Goal: Task Accomplishment & Management: Use online tool/utility

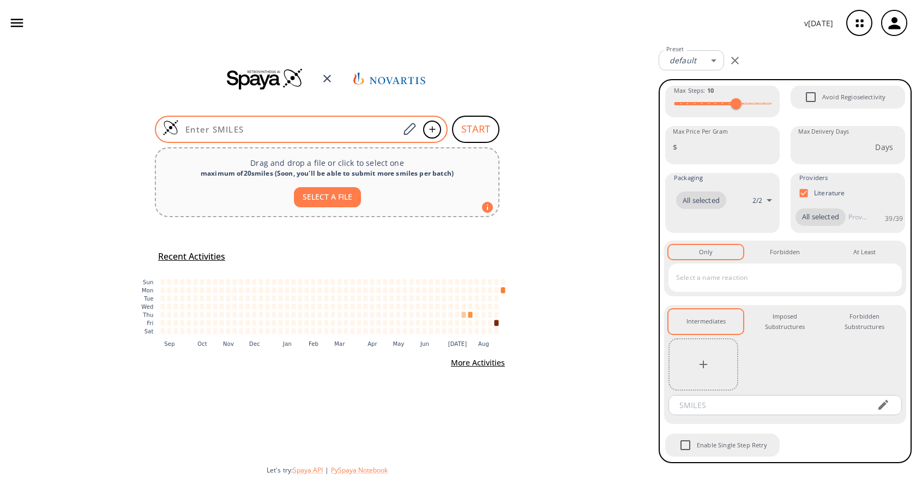
click at [347, 129] on input at bounding box center [289, 129] width 220 height 11
click at [403, 129] on icon at bounding box center [409, 129] width 15 height 14
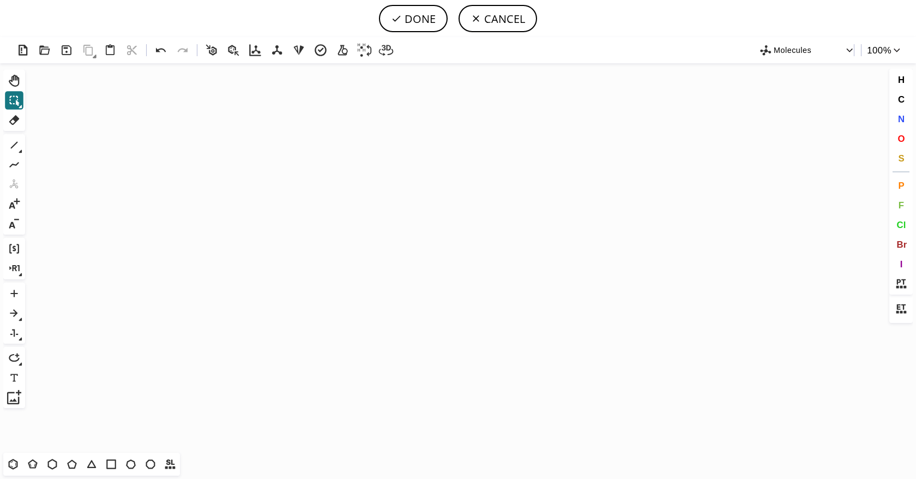
scroll to position [16031, 0]
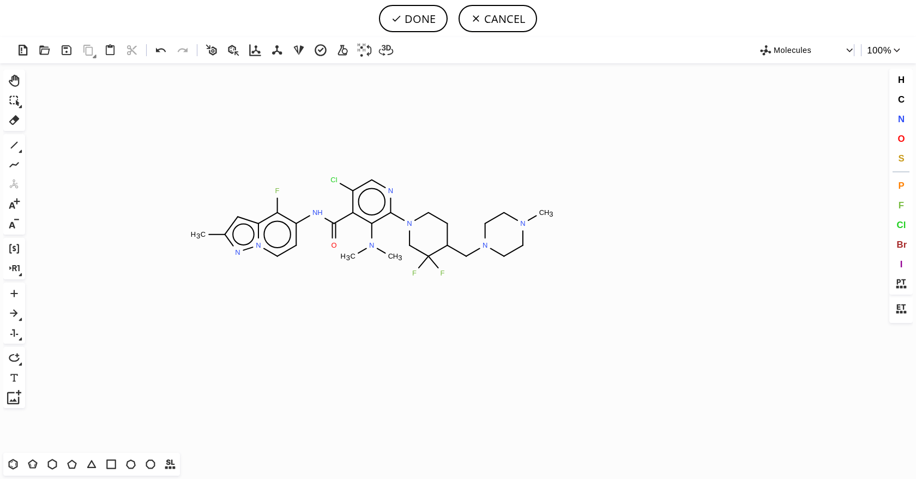
click at [373, 226] on icon "Created with [PERSON_NAME] 2.3.0 C H 3 F N H O Cl N N N N C H 3 F F N C H 3 C H…" at bounding box center [457, 257] width 857 height 389
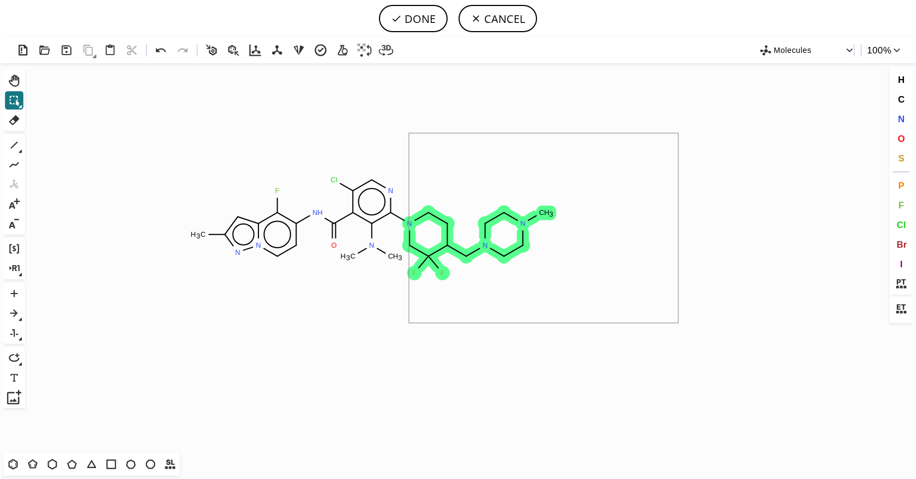
drag, startPoint x: 656, startPoint y: 168, endPoint x: 409, endPoint y: 323, distance: 291.6
click at [409, 323] on icon "Created with [PERSON_NAME] 2.3.0 C H 3 F N H O Cl N N N N C H 3 F F N C H 3 C H…" at bounding box center [457, 257] width 857 height 389
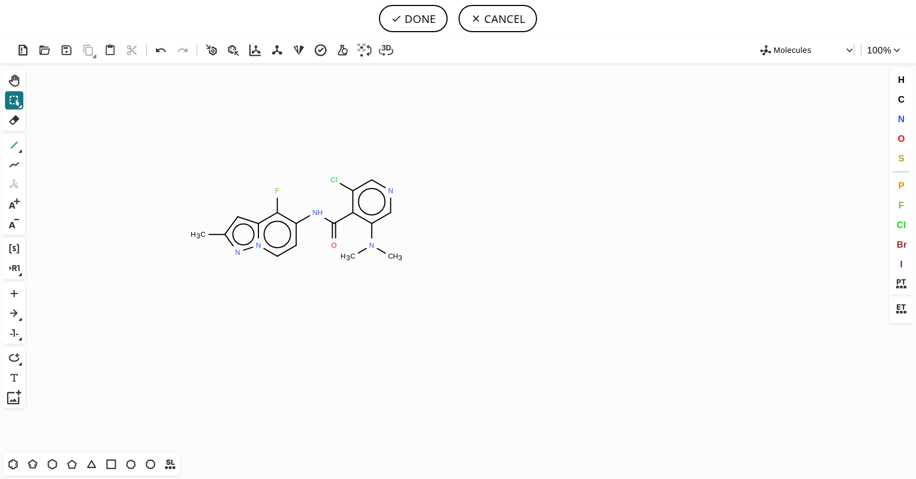
click at [10, 139] on icon at bounding box center [14, 145] width 14 height 14
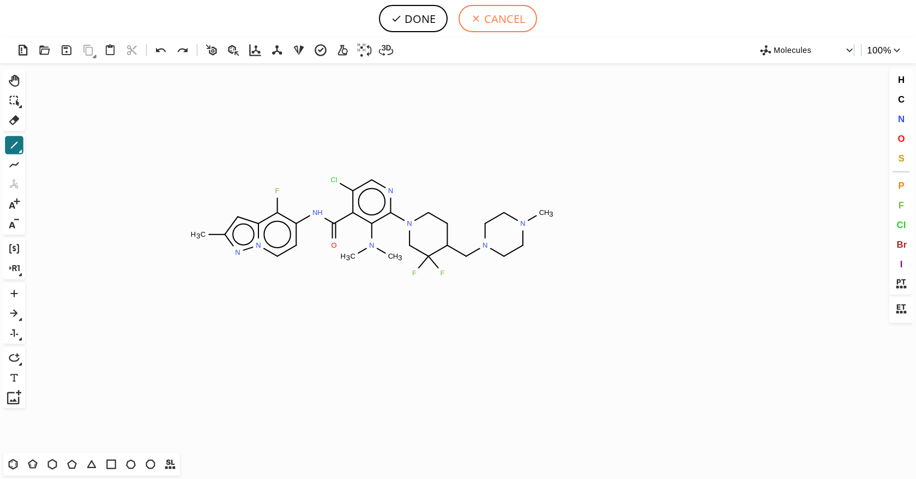
click at [517, 20] on button "CANCEL" at bounding box center [498, 18] width 79 height 27
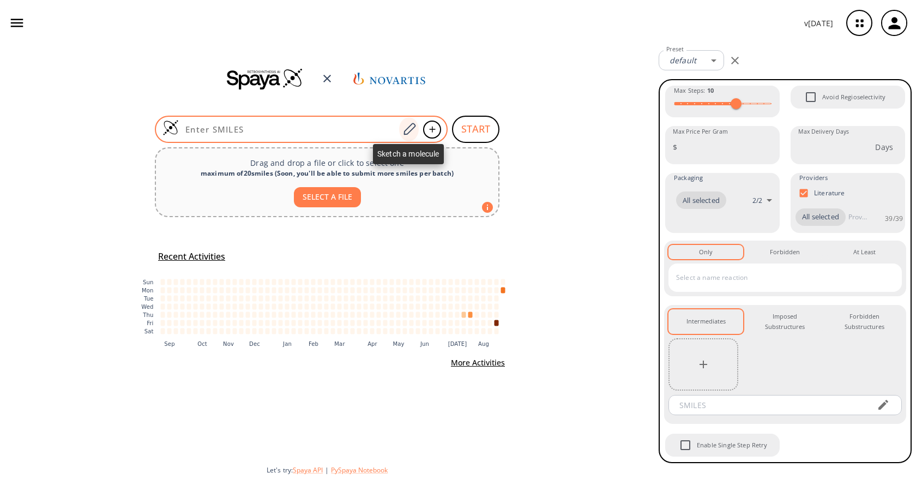
click at [407, 130] on icon at bounding box center [409, 129] width 15 height 14
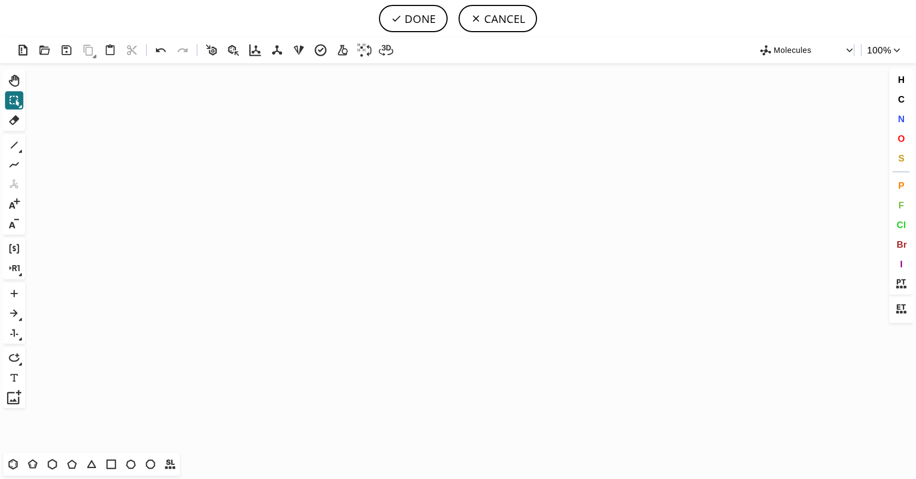
scroll to position [16031, 0]
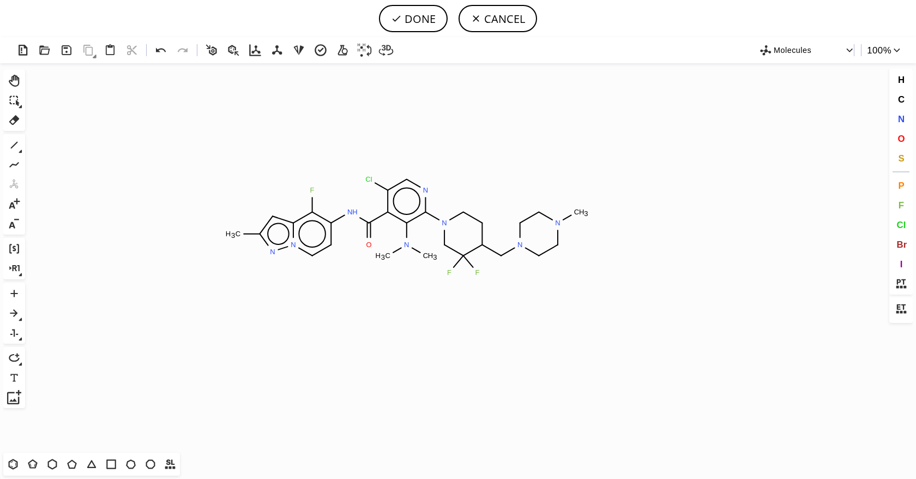
click at [407, 226] on icon "Created with [PERSON_NAME] 2.3.0 C H 3 F N H O Cl N N N N C H 3 F F N C H 3 C H…" at bounding box center [457, 257] width 857 height 389
click at [12, 117] on icon at bounding box center [14, 120] width 14 height 14
click at [898, 221] on span "Cl" at bounding box center [901, 224] width 9 height 10
drag, startPoint x: 427, startPoint y: 212, endPoint x: 463, endPoint y: 233, distance: 41.1
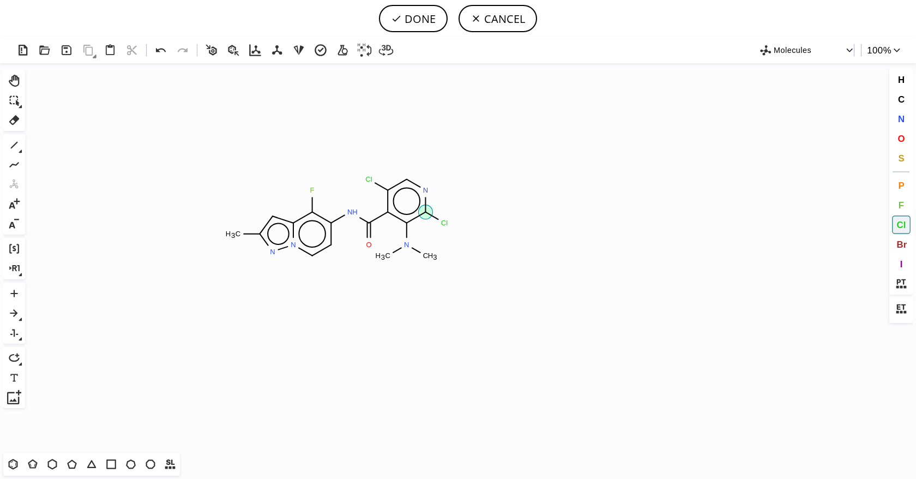
click at [463, 233] on icon "Created with Raphaël 2.3.0 N C H 3 F N H O Cl N C H 3 C H 3 N N Cl Cl" at bounding box center [457, 257] width 857 height 389
click at [410, 32] on button "DONE" at bounding box center [413, 18] width 69 height 27
type input "Cc1n[n]2c(c(c(cc2)NC(c2c(N(C)C)c(Cl)ncc2Cl)=O)F)c1"
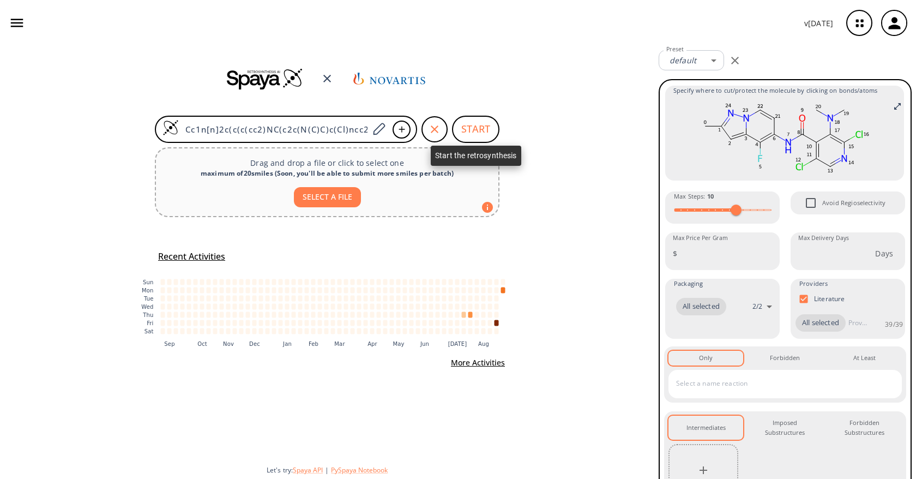
click at [491, 119] on button "START" at bounding box center [475, 129] width 47 height 27
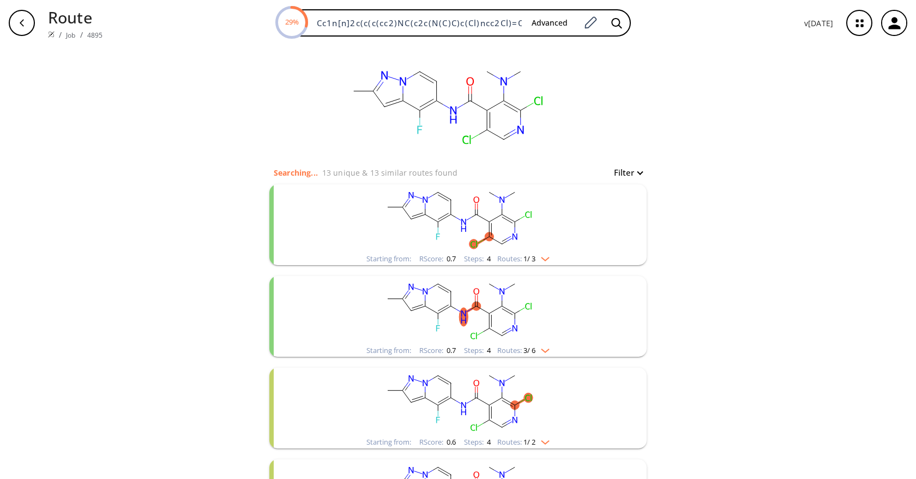
click at [498, 307] on ellipse "clusters" at bounding box center [502, 306] width 9 height 9
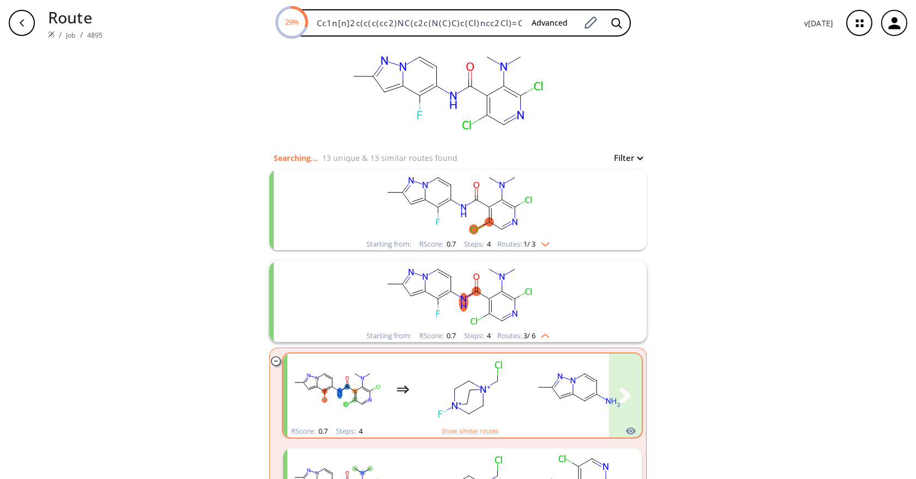
scroll to position [22, 0]
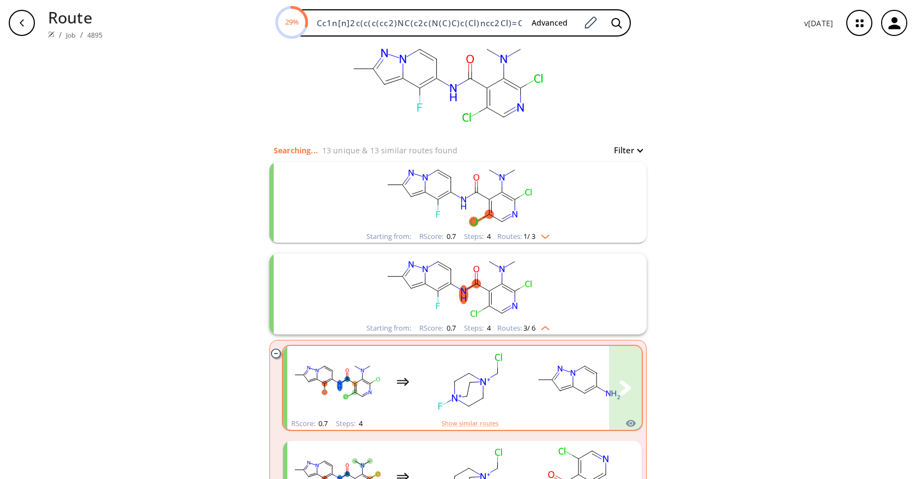
click at [421, 369] on rect "clusters" at bounding box center [470, 381] width 98 height 68
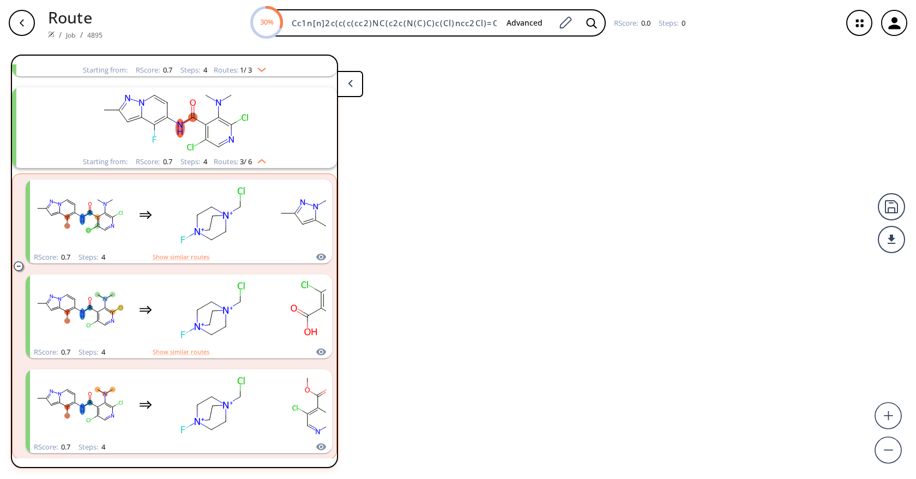
scroll to position [117, 0]
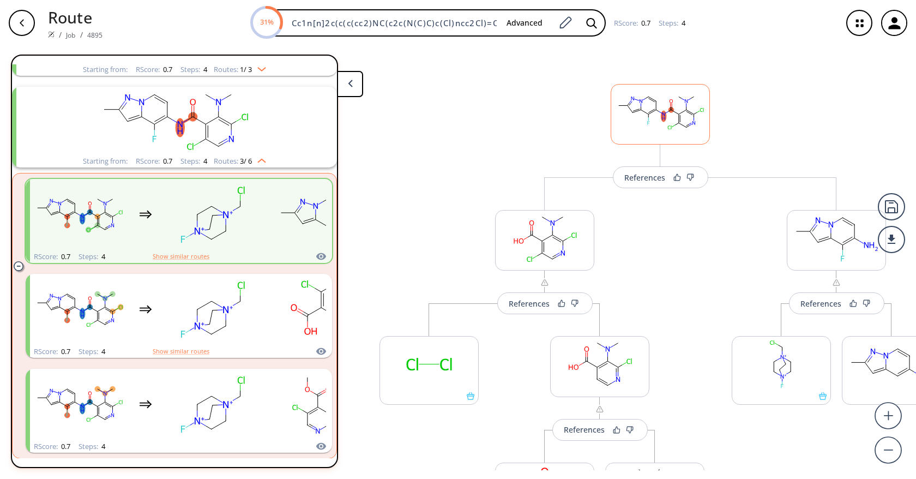
click at [694, 121] on ellipse at bounding box center [694, 123] width 5 height 5
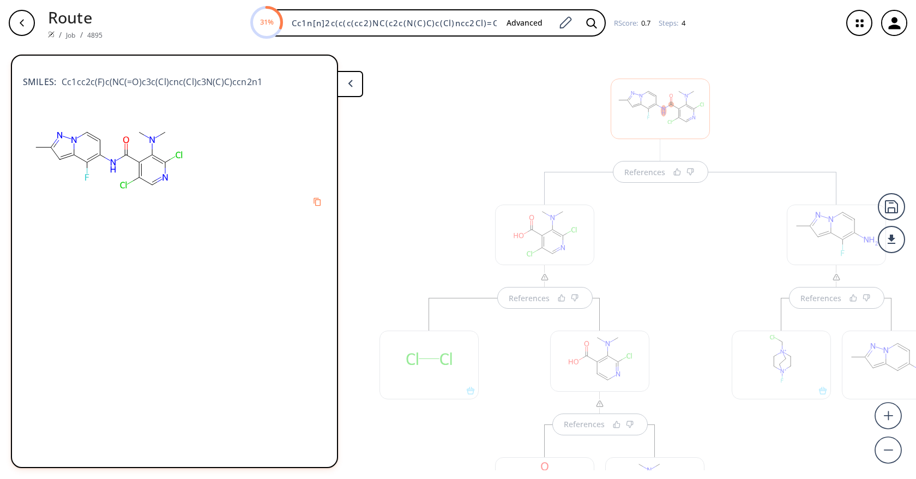
click at [181, 87] on span "Cc1cc2c(F)c(NC(=O)c3c(Cl)cnc(Cl)c3N(C)C)ccn2n1" at bounding box center [159, 81] width 206 height 13
copy div "Cc1cc2c(F)c(NC(=O)c3c(Cl)cnc(Cl)c3N(C)C)ccn2n1"
click at [32, 21] on div "button" at bounding box center [22, 23] width 26 height 26
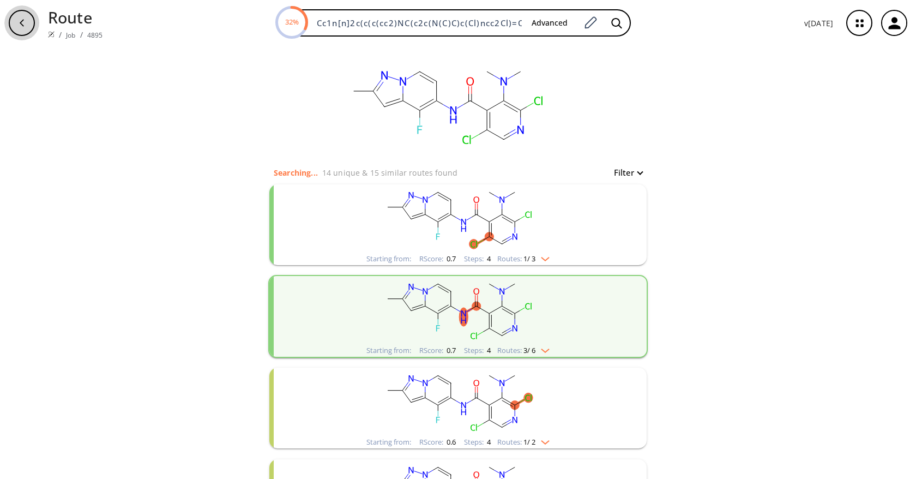
click at [28, 25] on div "button" at bounding box center [22, 23] width 26 height 26
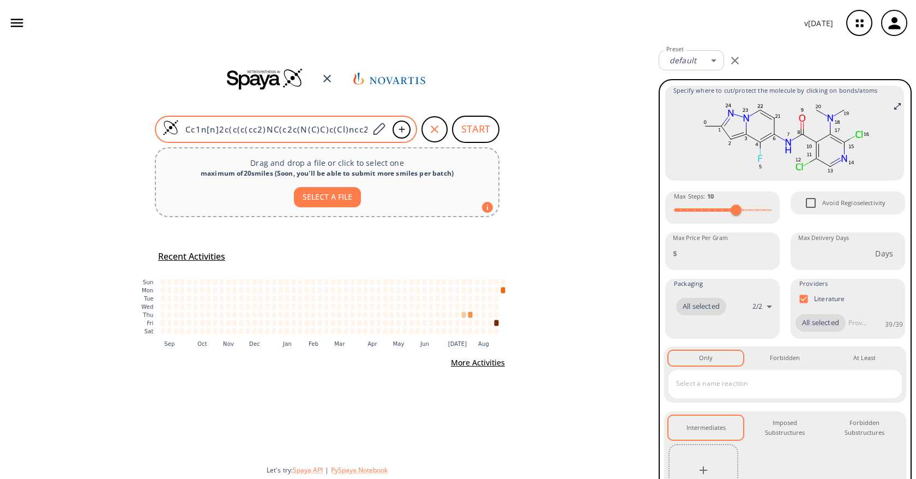
click at [341, 137] on div "Cc1n[n]2c(c(c(cc2)NC(c2c(N(C)C)c(Cl)ncc2Cl)=O)F)c1" at bounding box center [286, 129] width 262 height 27
click at [335, 131] on input "Cc1n[n]2c(c(c(cc2)NC(c2c(N(C)C)c(Cl)ncc2Cl)=O)F)c1" at bounding box center [274, 129] width 190 height 11
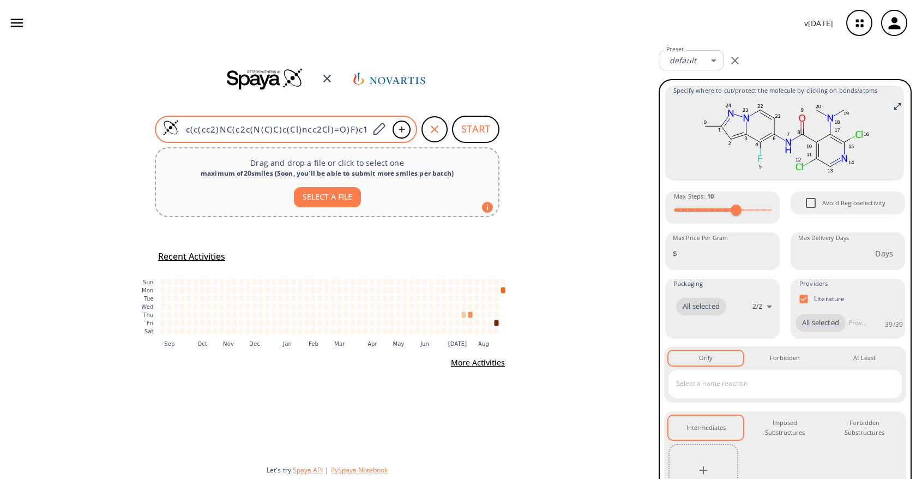
click at [335, 131] on input "Cc1n[n]2c(c(c(cc2)NC(c2c(N(C)C)c(Cl)ncc2Cl)=O)F)c1" at bounding box center [274, 129] width 190 height 11
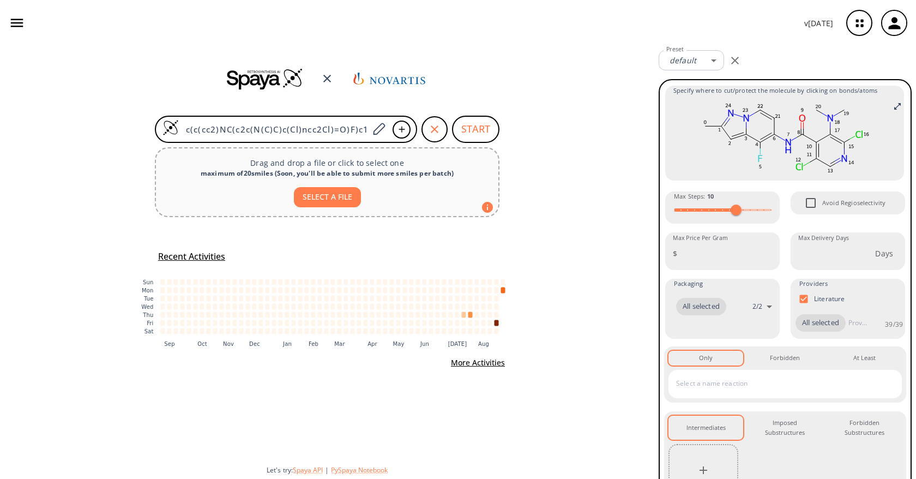
scroll to position [0, 0]
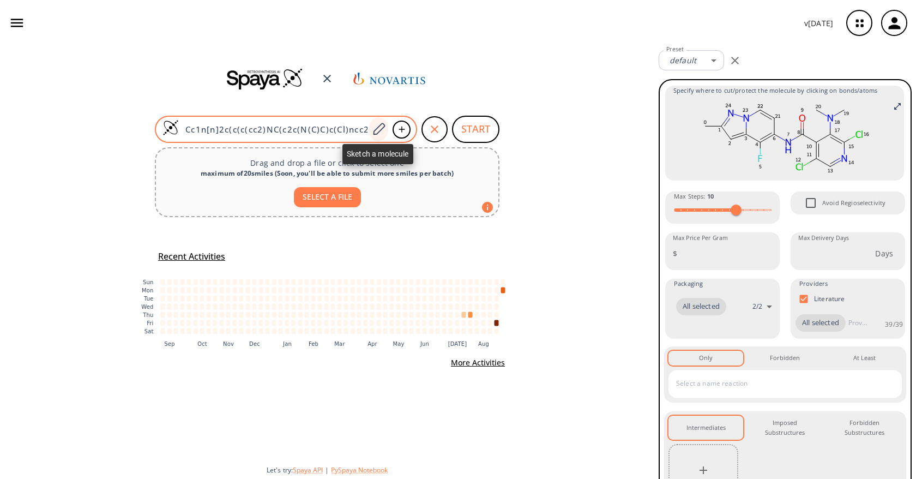
click at [381, 134] on icon at bounding box center [378, 129] width 15 height 14
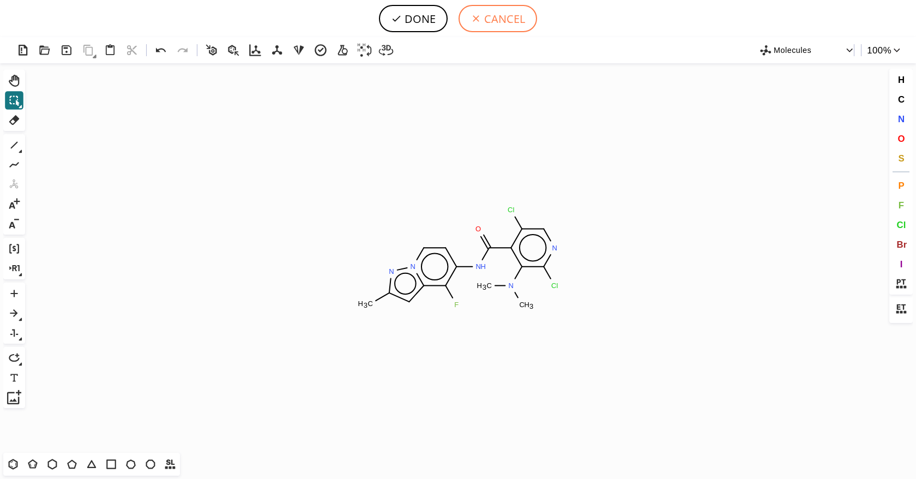
click at [499, 19] on button "CANCEL" at bounding box center [498, 18] width 79 height 27
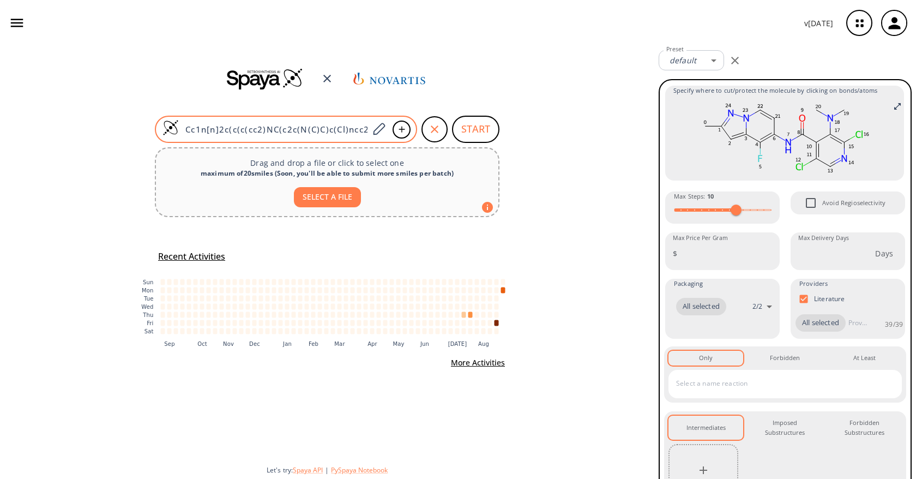
click at [337, 127] on input "Cc1n[n]2c(c(c(cc2)NC(c2c(N(C)C)c(Cl)ncc2Cl)=O)F)c1" at bounding box center [274, 129] width 190 height 11
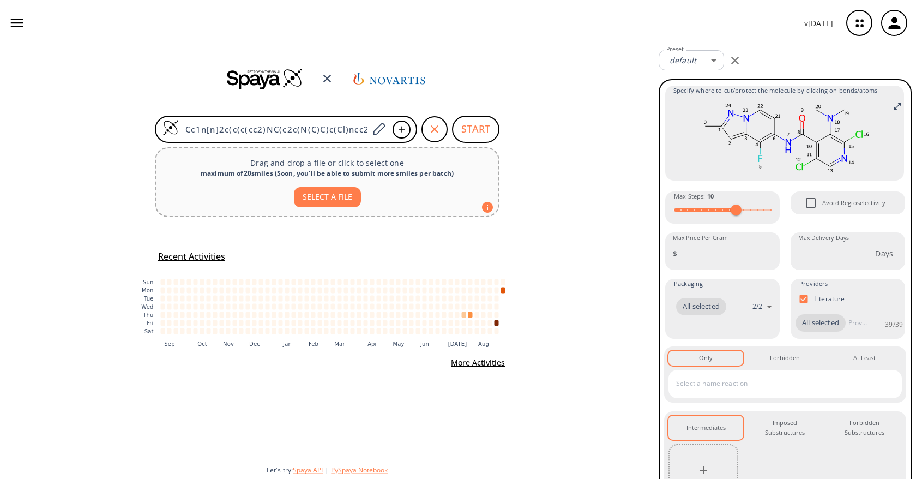
click at [559, 134] on div "Cc1n[n]2c(c(c(cc2)NC(c2c(N(C)C)c(Cl)ncc2Cl)=O)F)c1 START Drag and drop a file o…" at bounding box center [327, 262] width 655 height 433
click at [434, 131] on icon "button" at bounding box center [434, 129] width 13 height 13
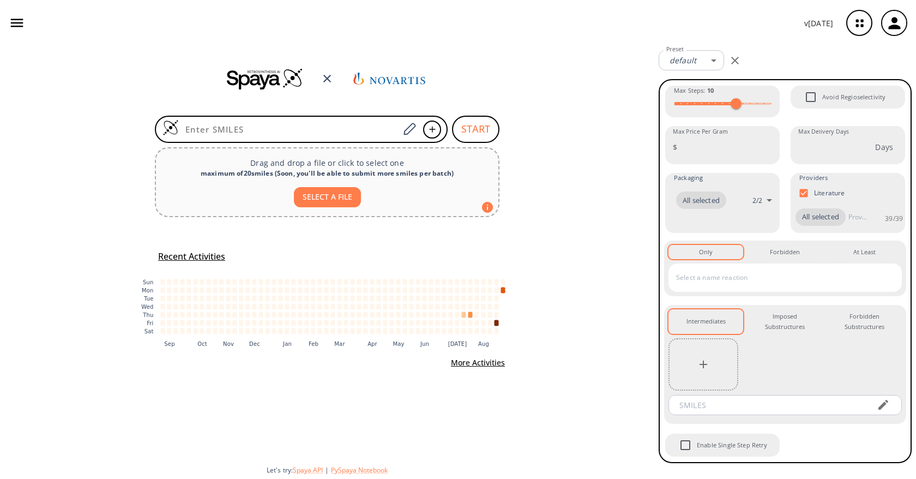
click at [560, 129] on div "START Drag and drop a file or click to select one maximum of 20 smiles ( Soon, …" at bounding box center [327, 262] width 655 height 433
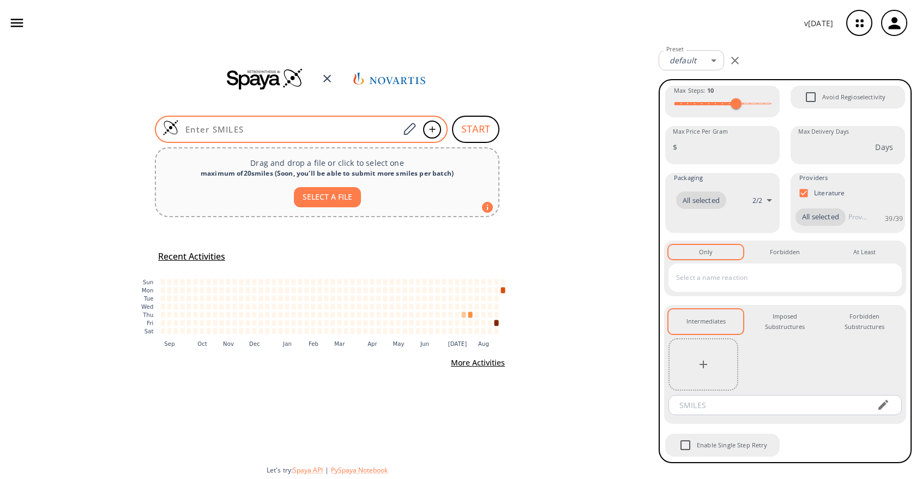
click at [309, 124] on input at bounding box center [289, 129] width 220 height 11
paste input "Cc1cc2c(F)c(NC(=O)c3c(Cl)cnc(Cl)c3N(C)C)ccn2n1"
type input "Cc1cc2c(F)c(NC(=O)c3c(Cl)cnc(Cl)c3N(C)C)ccn2n1"
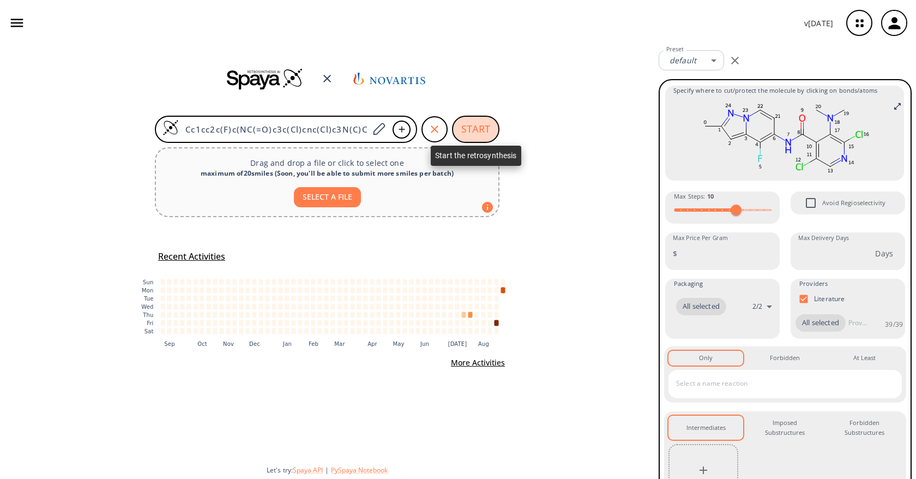
click at [457, 127] on button "START" at bounding box center [475, 129] width 47 height 27
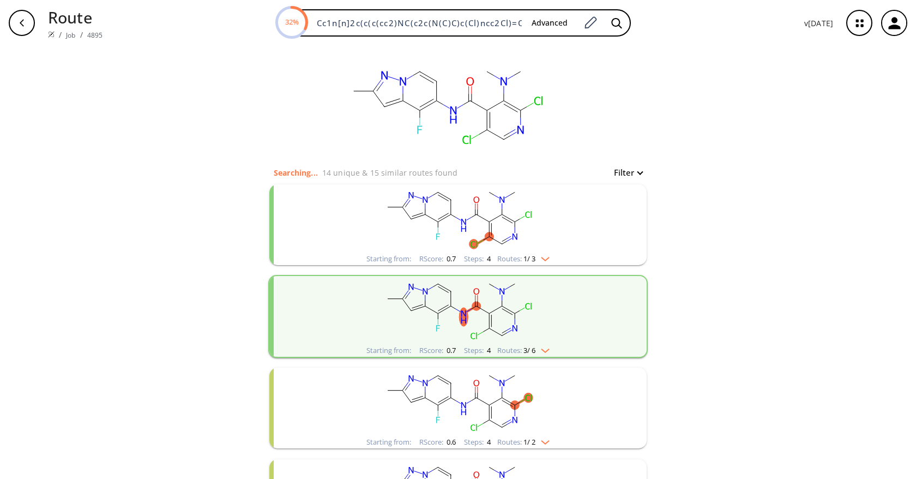
click at [545, 229] on rect "clusters" at bounding box center [458, 218] width 284 height 68
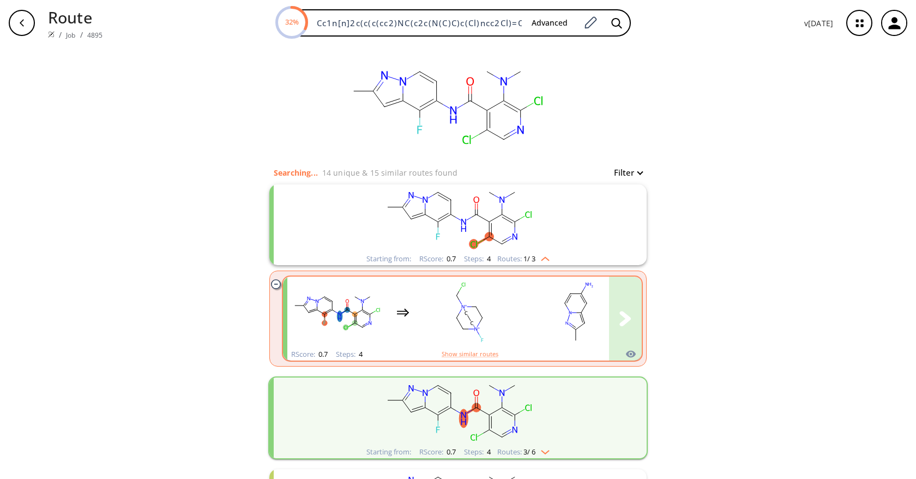
click at [572, 327] on rect "clusters" at bounding box center [579, 312] width 98 height 68
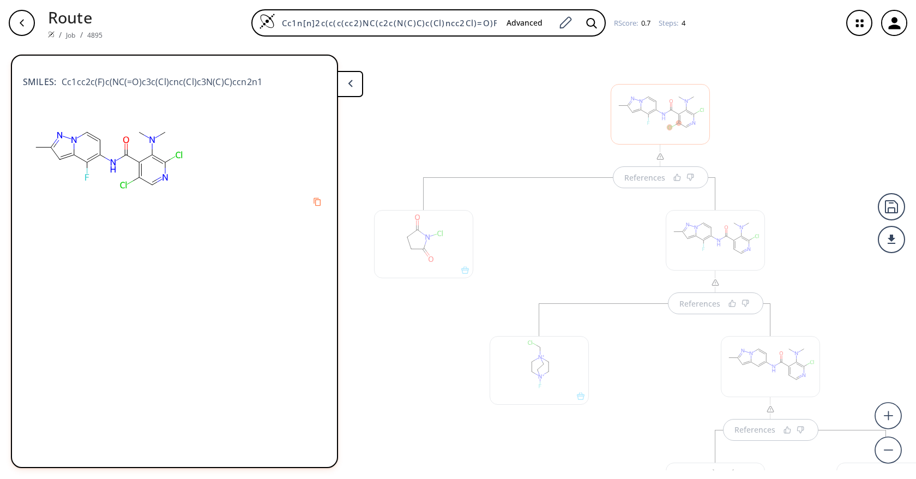
click at [443, 336] on div at bounding box center [424, 460] width 110 height 567
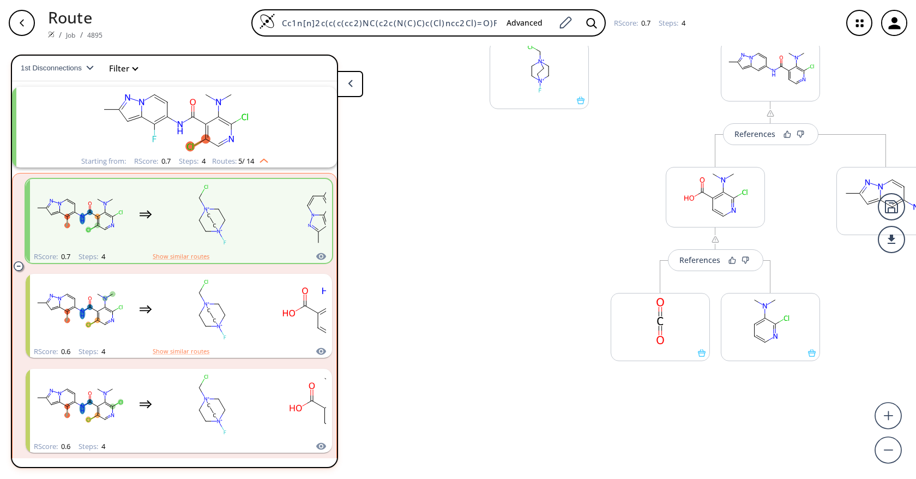
scroll to position [0, 50]
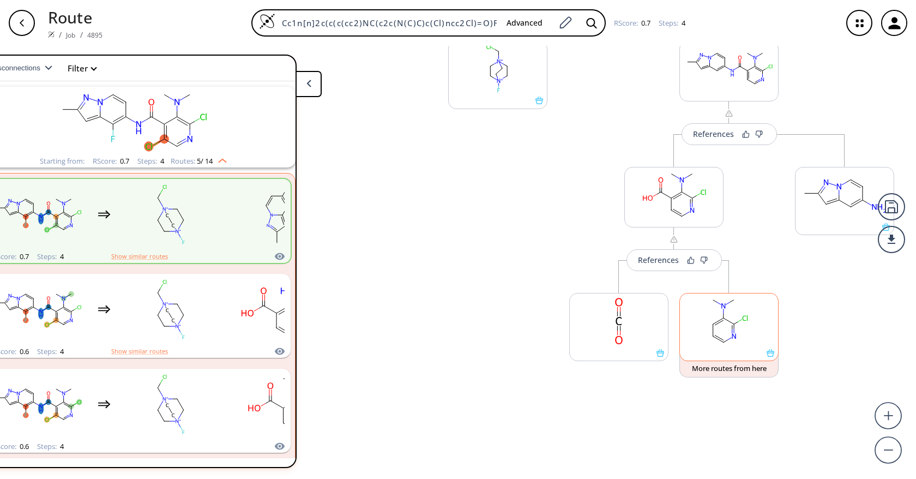
click at [717, 334] on rect at bounding box center [729, 321] width 98 height 56
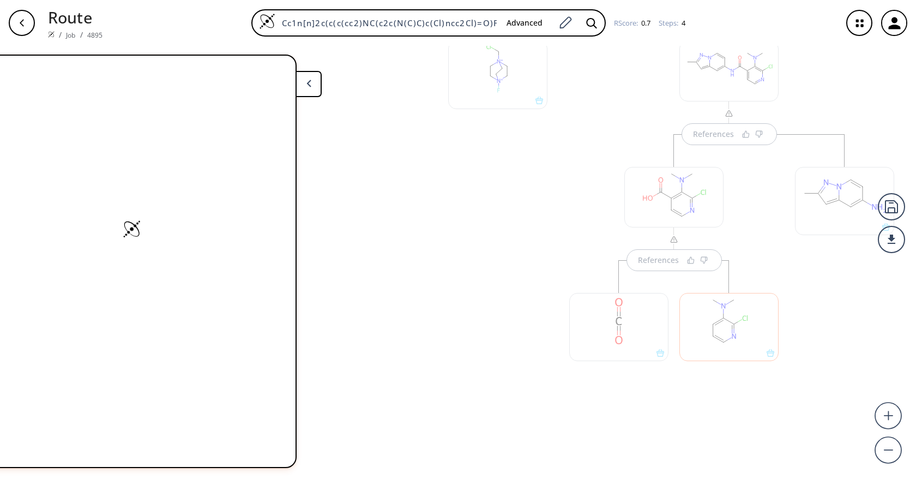
scroll to position [0, 0]
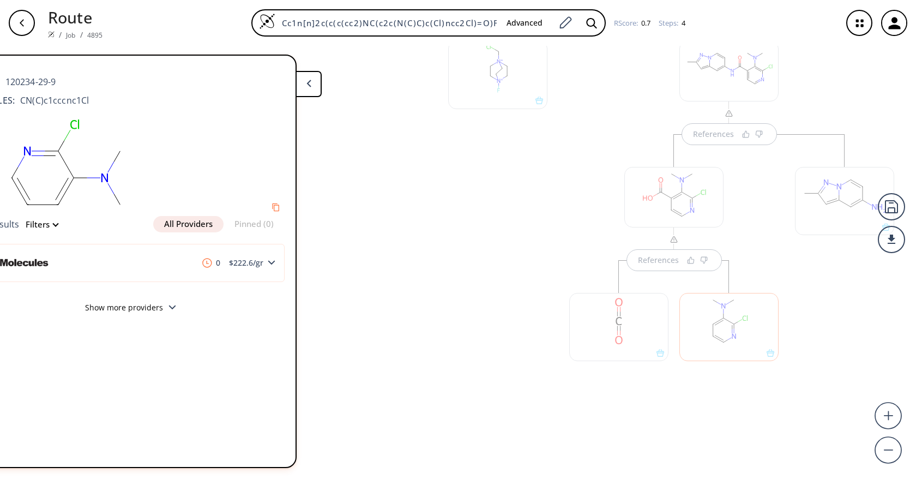
click at [38, 103] on span "CN(C)c1cccnc1Cl" at bounding box center [52, 100] width 74 height 13
copy div "CN(C)c1cccnc1Cl"
click at [467, 188] on div at bounding box center [498, 217] width 110 height 419
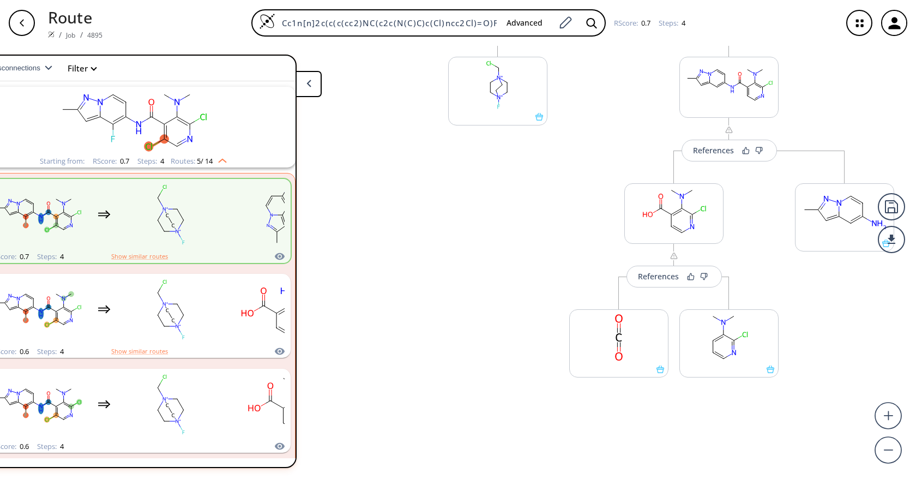
scroll to position [273, 0]
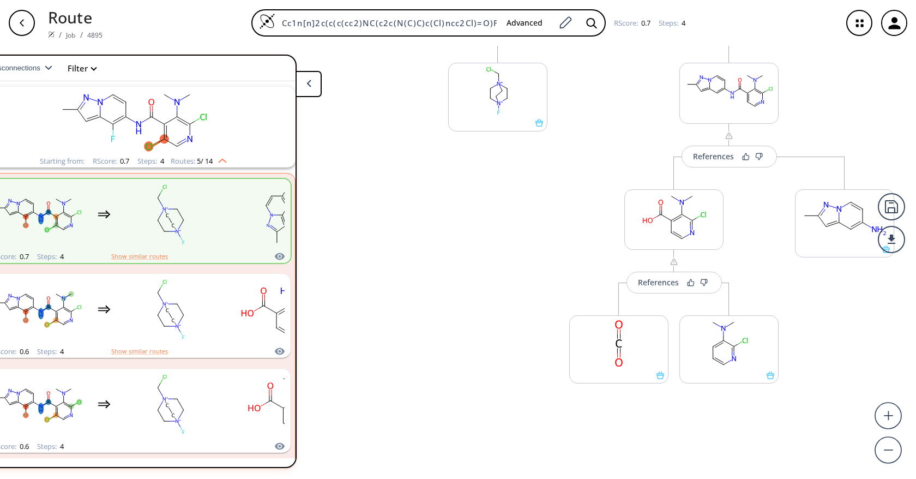
drag, startPoint x: 346, startPoint y: 290, endPoint x: 347, endPoint y: 283, distance: 7.2
click at [346, 290] on div "More routes from here" at bounding box center [382, 187] width 110 height 567
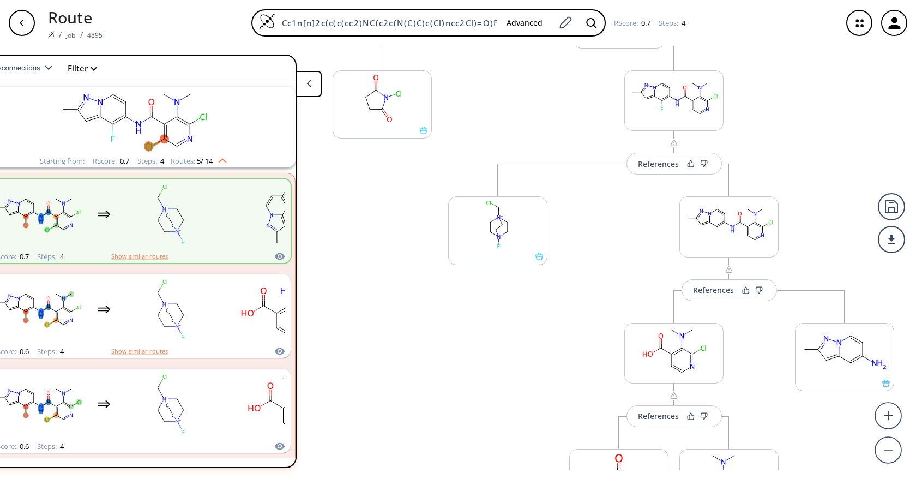
scroll to position [131, 0]
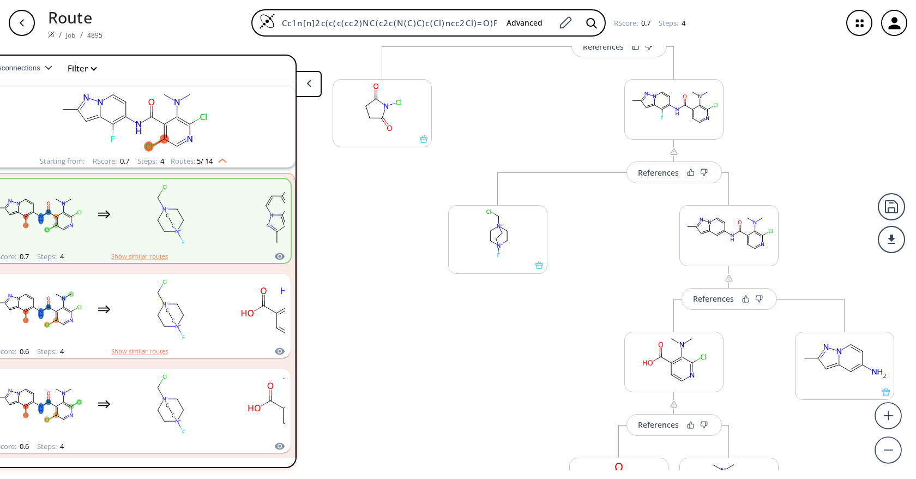
drag, startPoint x: 407, startPoint y: 209, endPoint x: 424, endPoint y: 352, distance: 143.4
click at [424, 352] on div "References More routes from here More routes from here References More routes f…" at bounding box center [438, 258] width 958 height 424
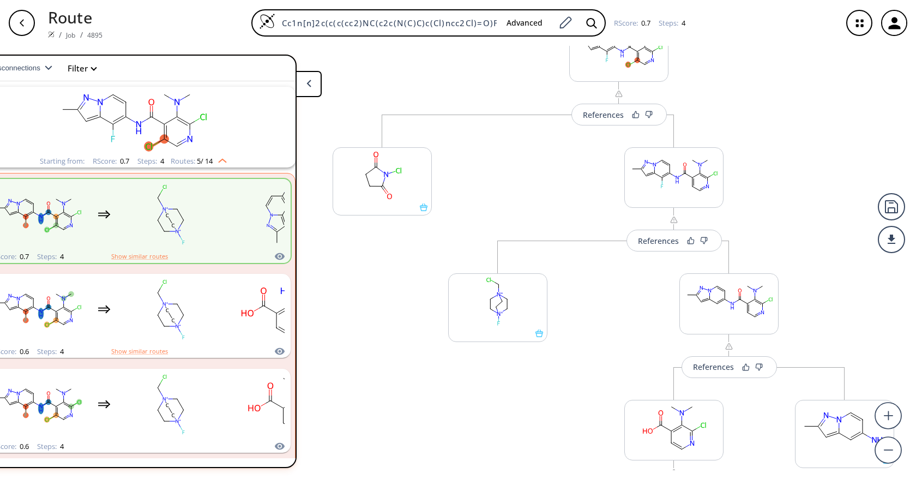
scroll to position [0, 0]
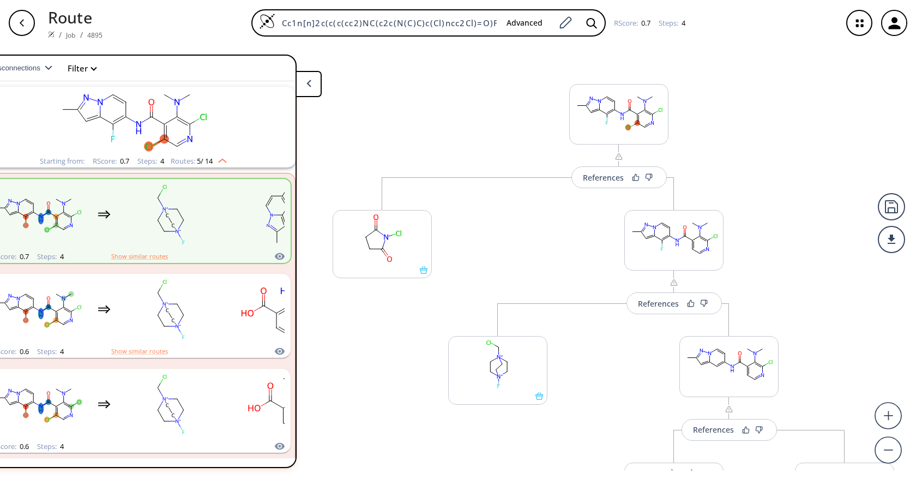
drag, startPoint x: 392, startPoint y: 214, endPoint x: 391, endPoint y: 349, distance: 134.7
click at [391, 349] on div "References More routes from here More routes from here References More routes f…" at bounding box center [438, 258] width 958 height 424
click at [409, 80] on div "References More routes from here More routes from here References More routes f…" at bounding box center [619, 408] width 595 height 715
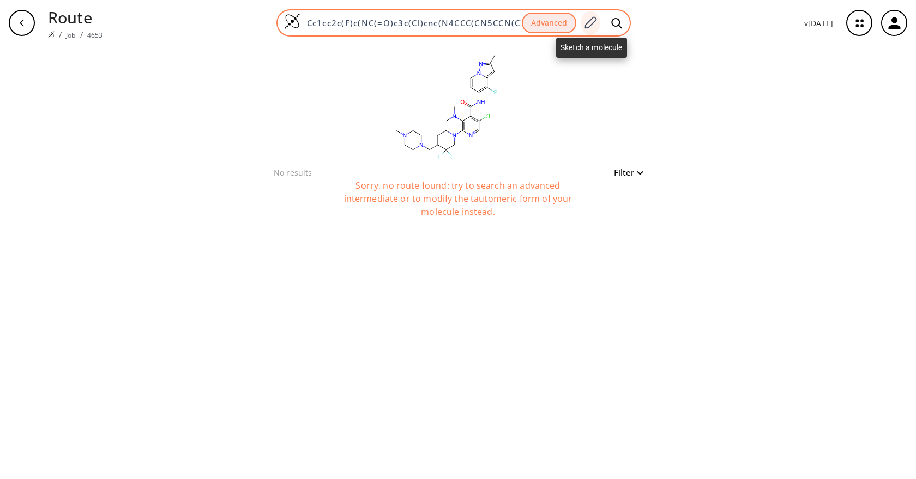
click at [598, 21] on icon at bounding box center [590, 23] width 15 height 14
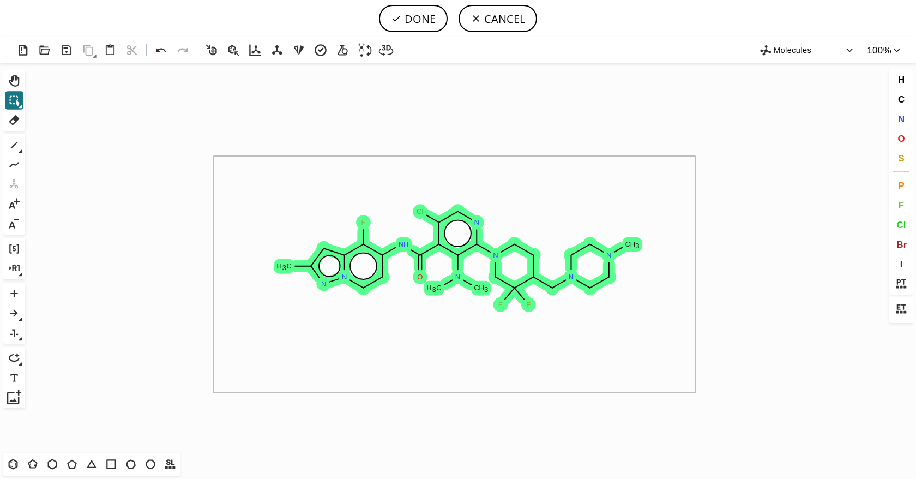
drag, startPoint x: 214, startPoint y: 156, endPoint x: 696, endPoint y: 393, distance: 537.1
click at [696, 393] on icon "Created with [PERSON_NAME] 2.3.0 C H 3 F N H O Cl N N N N C H 3 F F N C H 3 C H…" at bounding box center [457, 257] width 857 height 389
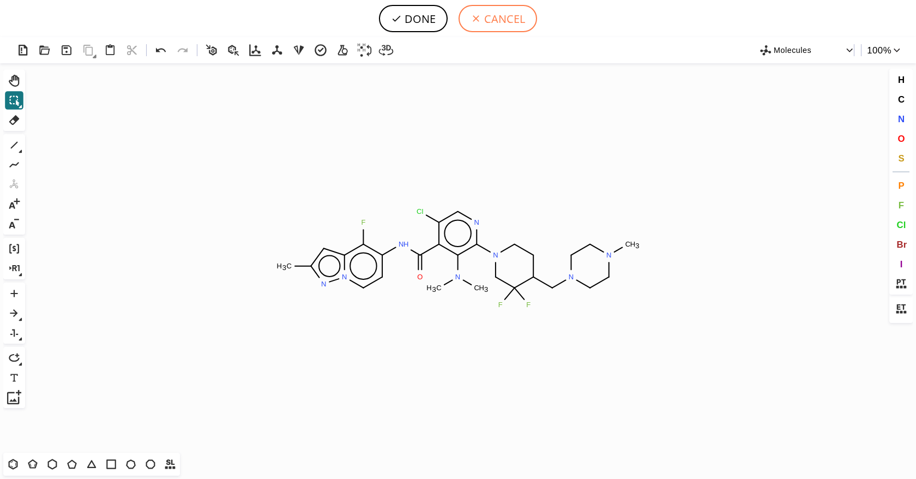
click at [494, 19] on button "CANCEL" at bounding box center [498, 18] width 79 height 27
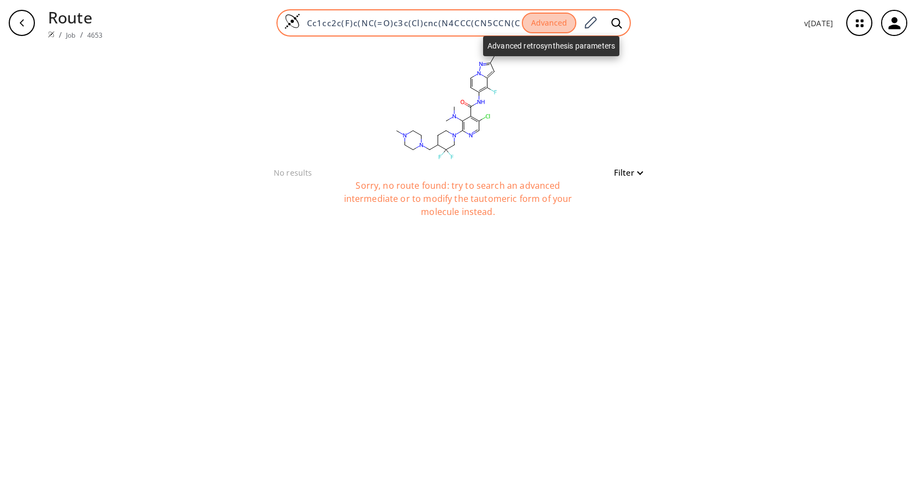
click at [549, 27] on button "Advanced" at bounding box center [549, 23] width 55 height 21
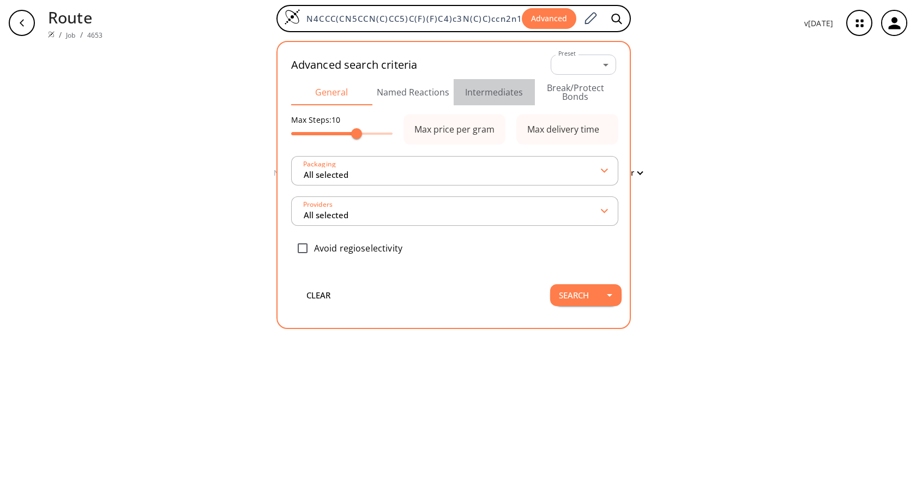
click at [502, 89] on button "Intermediates" at bounding box center [494, 92] width 81 height 26
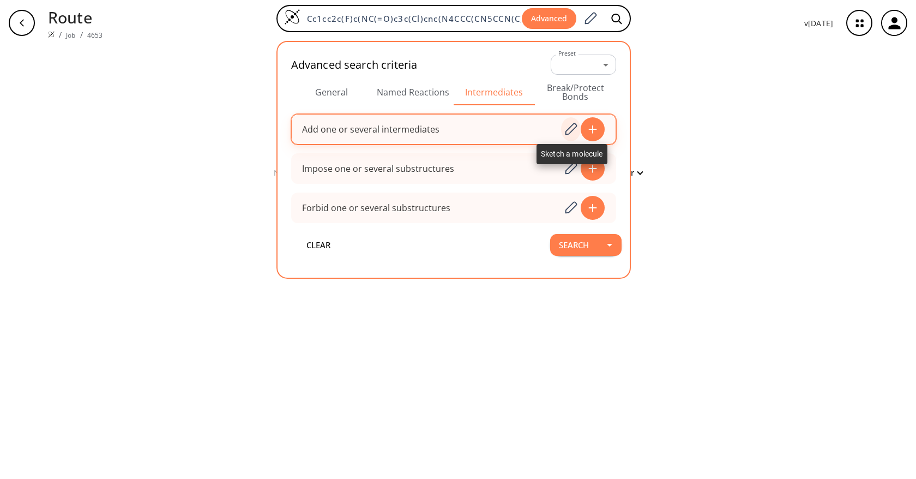
click at [571, 125] on icon at bounding box center [570, 129] width 15 height 14
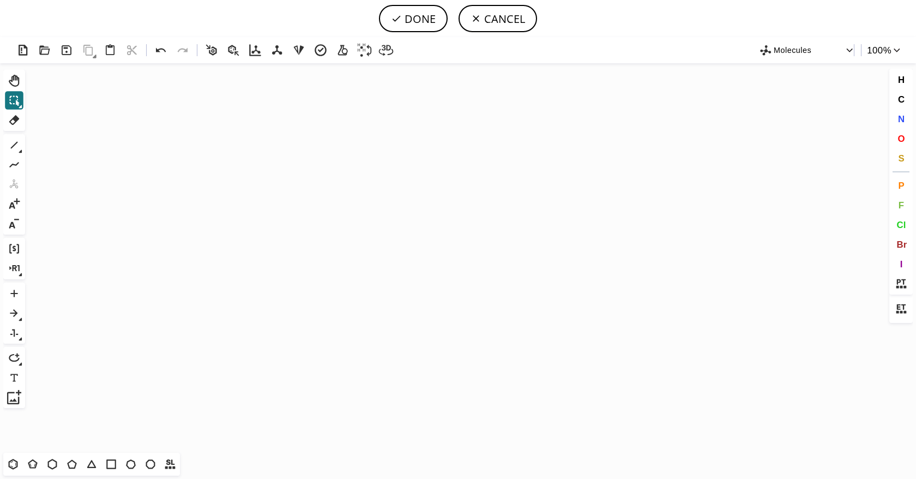
scroll to position [16031, 0]
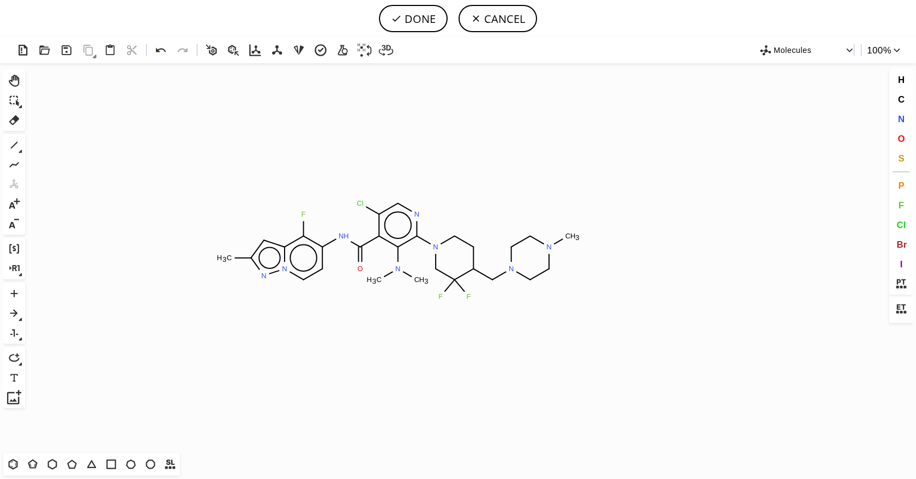
click at [399, 250] on icon "Created with [PERSON_NAME] 2.3.0 C H 3 F N H O Cl N N N N C H 3 F F N C H 3 C H…" at bounding box center [457, 257] width 857 height 389
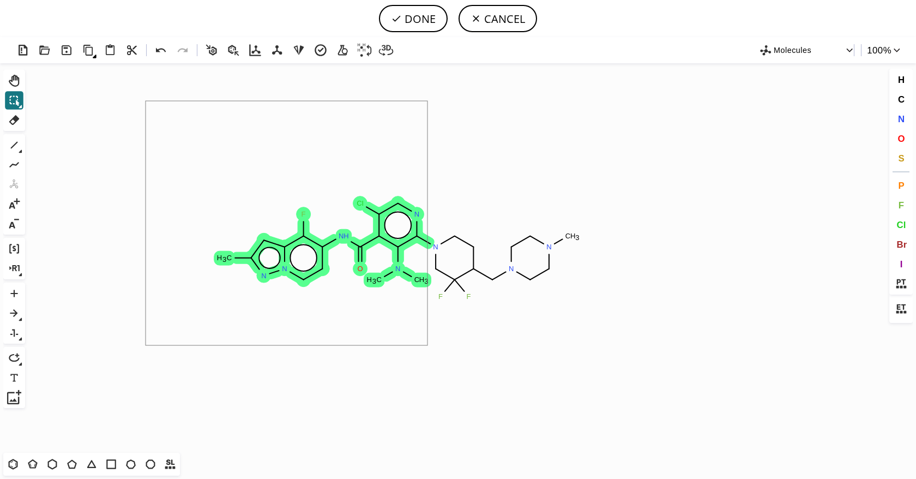
drag, startPoint x: 146, startPoint y: 101, endPoint x: 428, endPoint y: 345, distance: 373.1
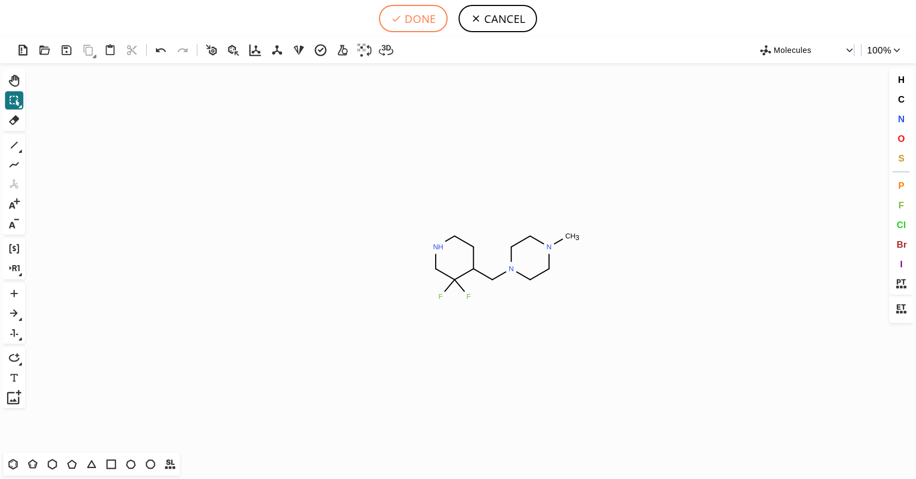
click at [412, 19] on button "DONE" at bounding box center [413, 18] width 69 height 27
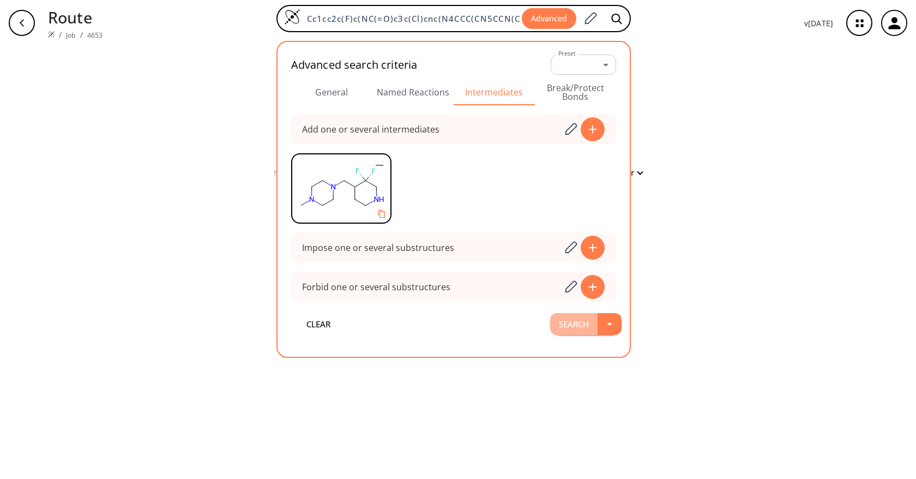
click at [596, 331] on button "Search" at bounding box center [573, 324] width 47 height 22
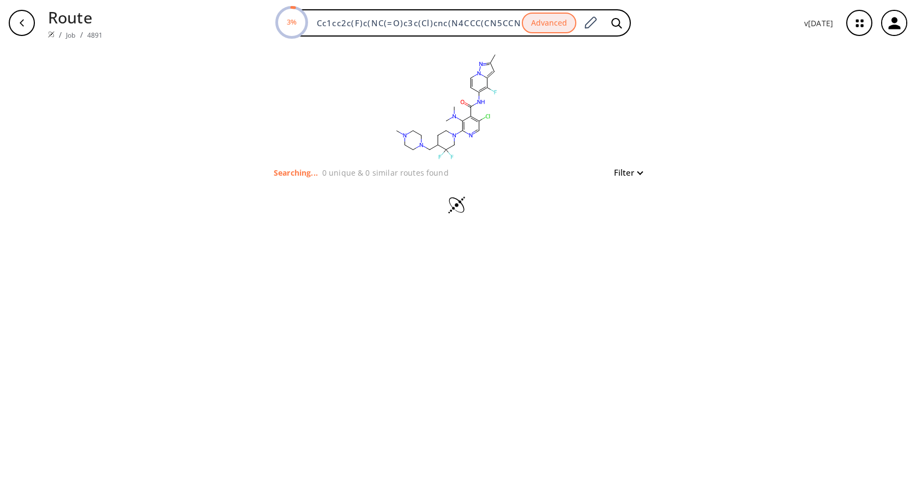
click at [757, 224] on div "clear Searching... 0 unique & 0 similar routes found Filter" at bounding box center [458, 262] width 916 height 433
click at [747, 131] on div "clear Searching... 0 unique & 0 similar routes found Filter" at bounding box center [458, 262] width 916 height 433
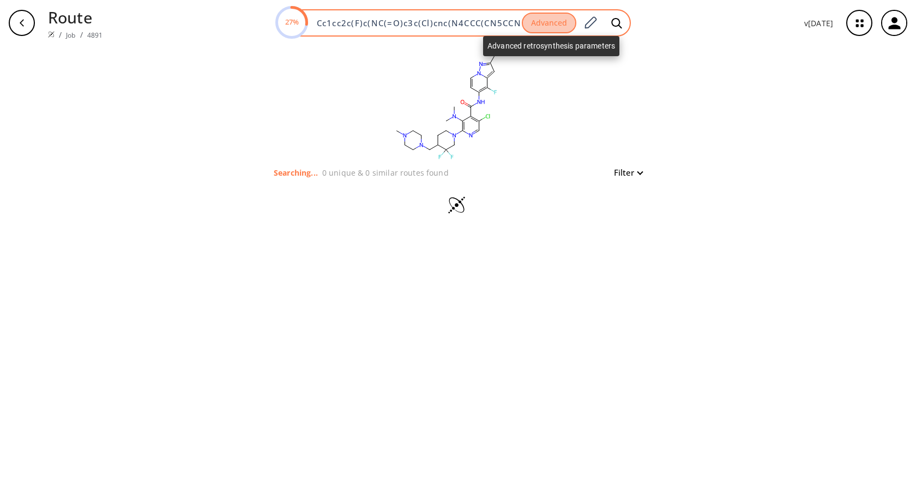
click at [547, 16] on button "Advanced" at bounding box center [549, 23] width 55 height 21
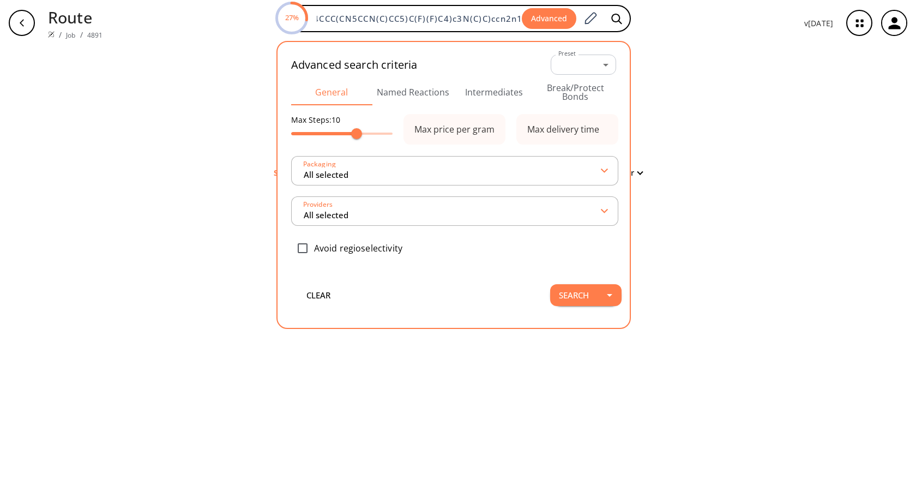
click at [483, 77] on div "Advanced search criteria Preset ​ -1 Preset" at bounding box center [453, 64] width 325 height 29
click at [480, 87] on button "Intermediates" at bounding box center [494, 92] width 81 height 26
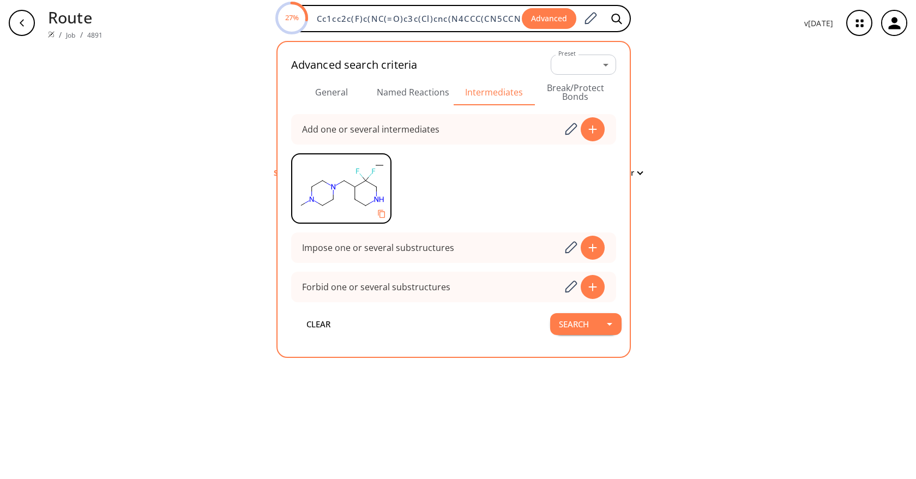
click at [747, 145] on div "clear Searching... 0 unique & 0 similar routes found Filter" at bounding box center [458, 262] width 916 height 433
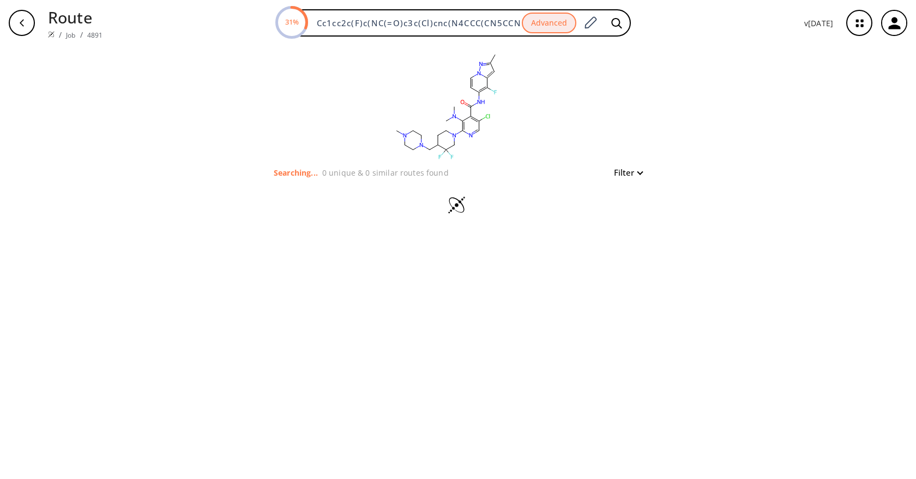
drag, startPoint x: 692, startPoint y: 128, endPoint x: 699, endPoint y: 8, distance: 120.2
click at [692, 128] on div "clear Searching... 0 unique & 0 similar routes found Filter" at bounding box center [458, 262] width 916 height 433
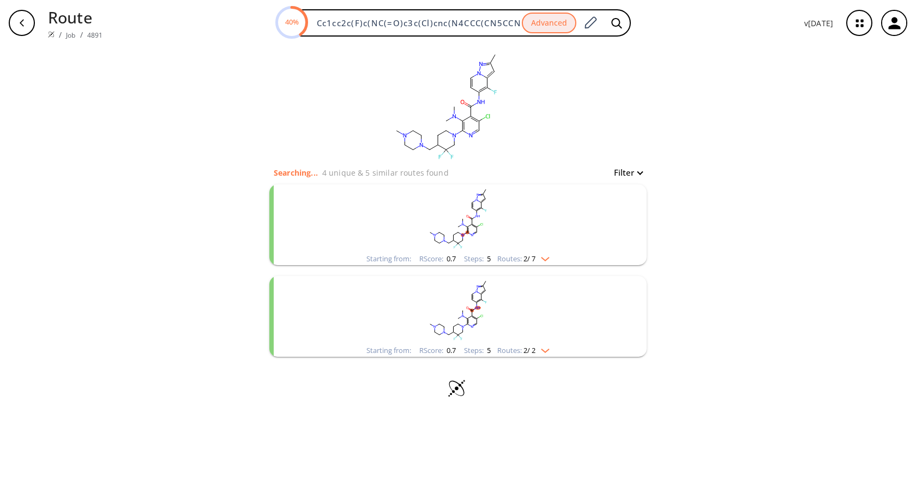
click at [544, 243] on rect "clusters" at bounding box center [458, 218] width 284 height 68
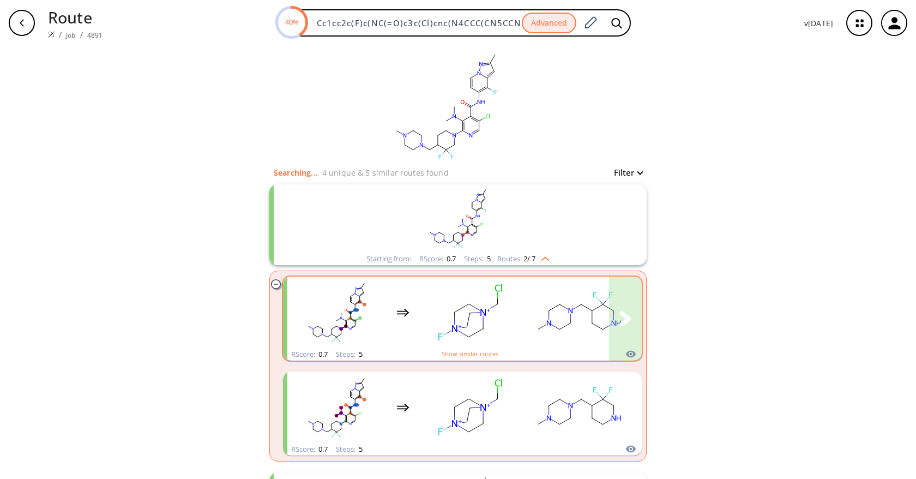
click at [539, 323] on rect "clusters" at bounding box center [579, 312] width 98 height 68
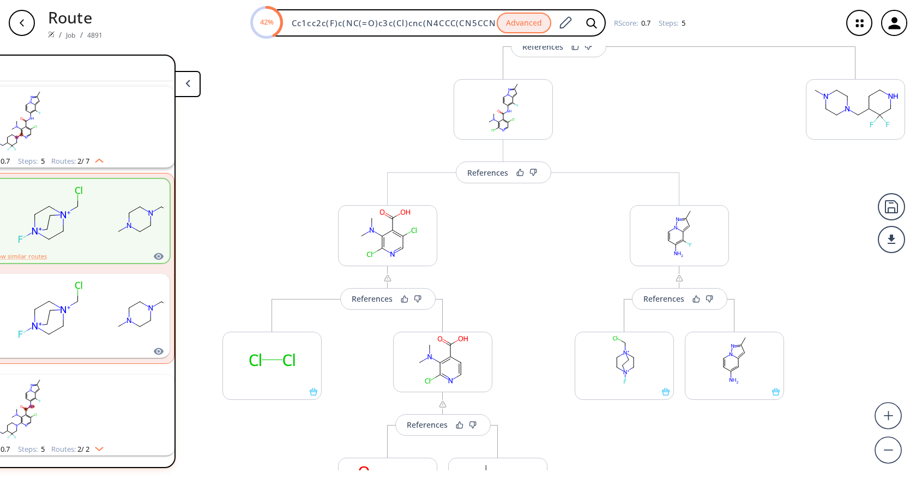
scroll to position [34, 0]
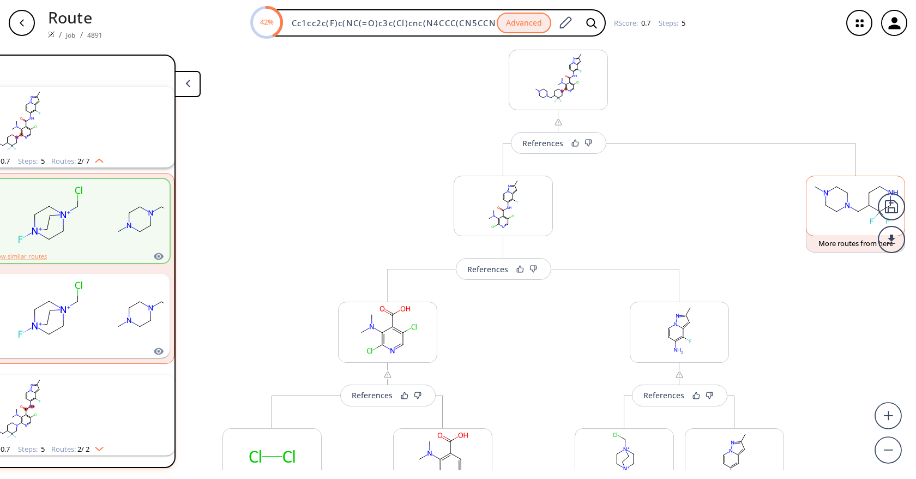
click at [855, 205] on rect at bounding box center [856, 204] width 98 height 56
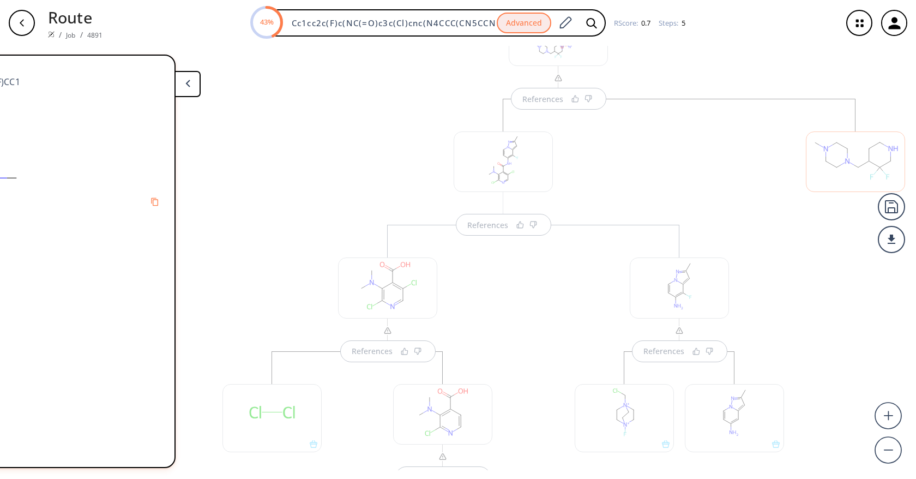
scroll to position [68, 0]
click at [818, 224] on div at bounding box center [856, 393] width 110 height 567
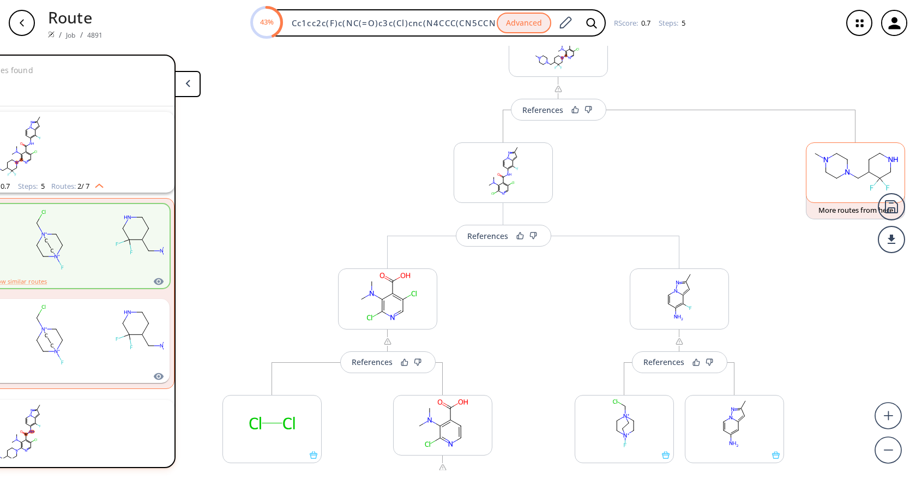
click at [829, 184] on rect at bounding box center [856, 171] width 98 height 56
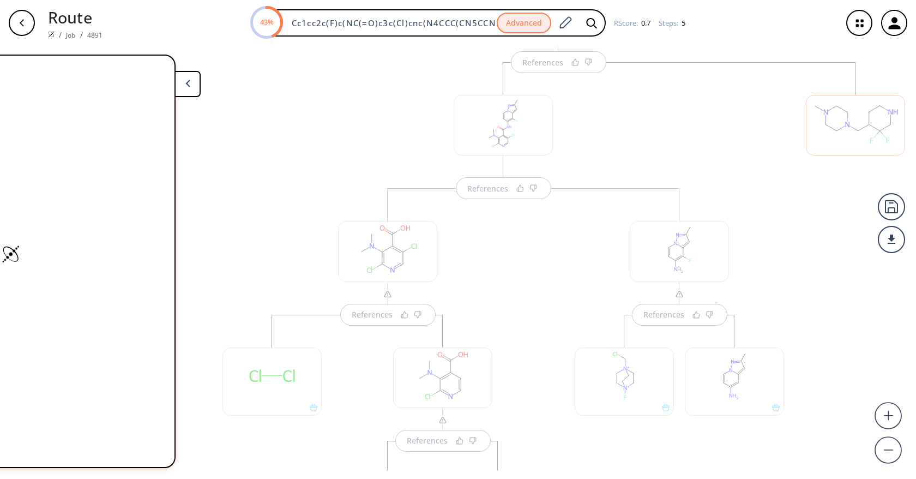
scroll to position [131, 0]
click at [841, 130] on div at bounding box center [855, 109] width 99 height 61
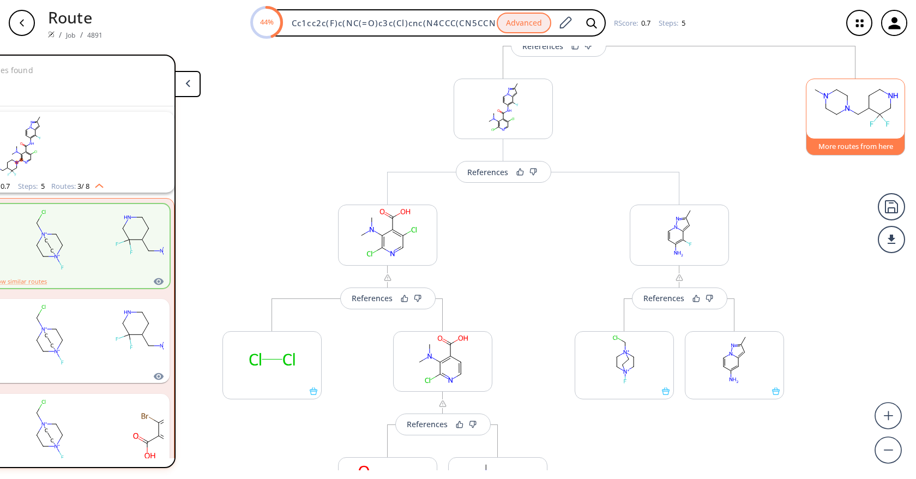
click at [850, 148] on button "More routes from here" at bounding box center [855, 143] width 99 height 23
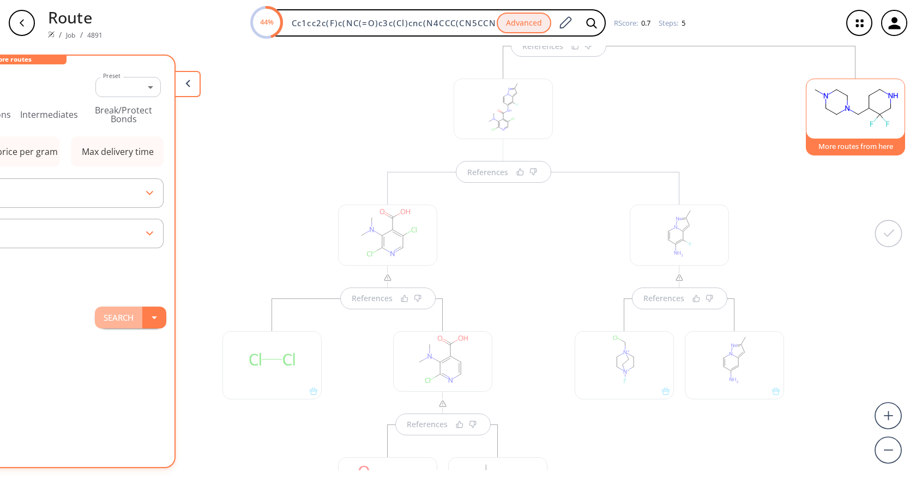
click at [100, 316] on button "Search" at bounding box center [118, 318] width 47 height 22
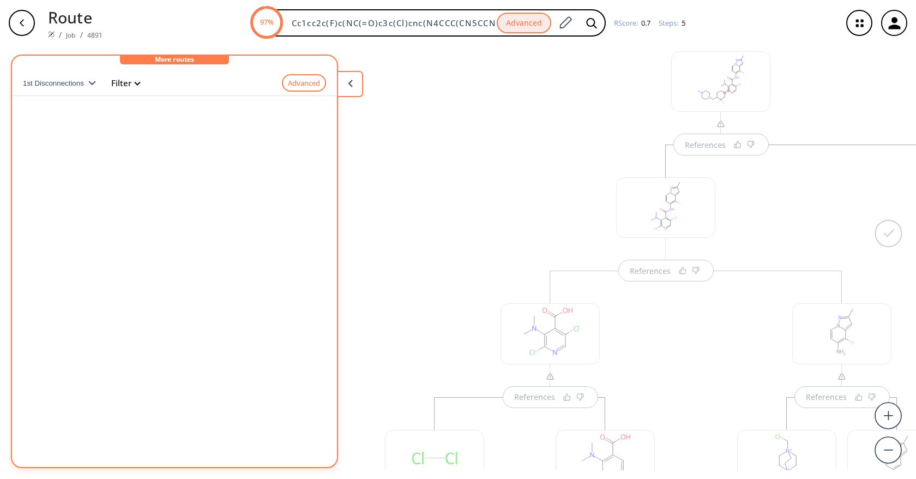
scroll to position [0, 171]
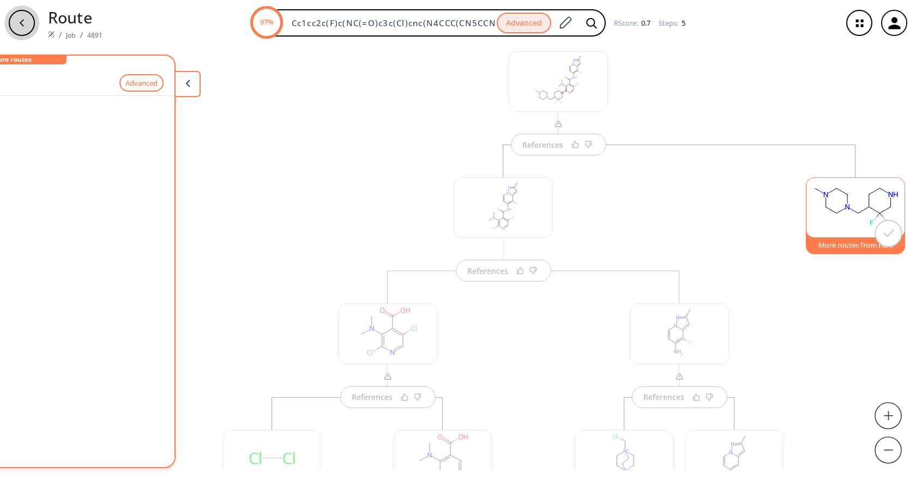
click at [20, 26] on icon "button" at bounding box center [21, 23] width 9 height 9
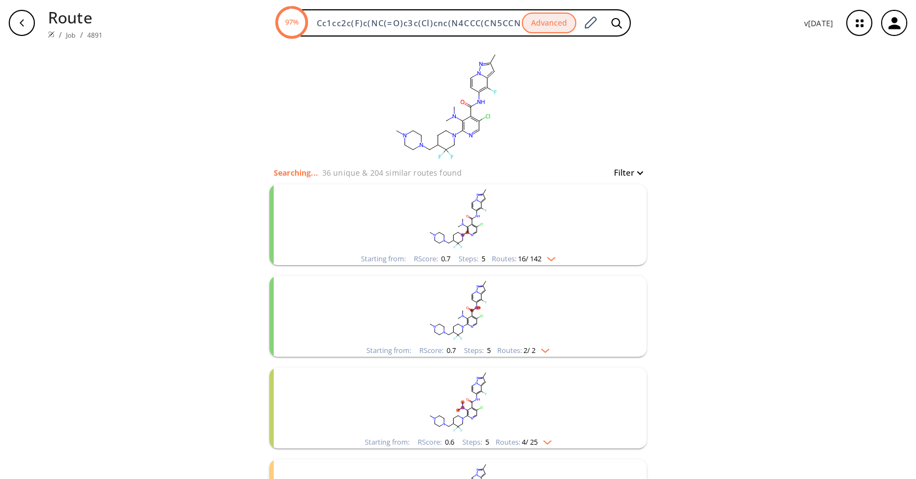
click at [527, 240] on rect "clusters" at bounding box center [458, 218] width 284 height 68
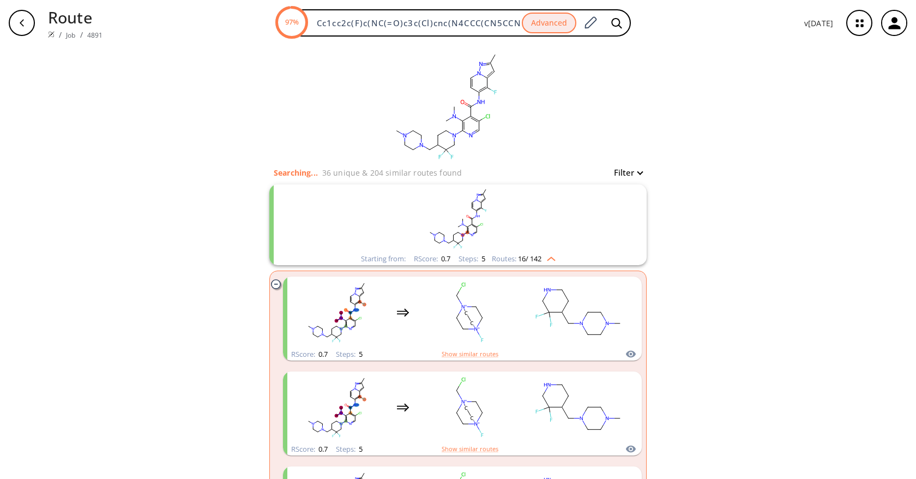
click at [530, 324] on rect "clusters" at bounding box center [579, 312] width 98 height 68
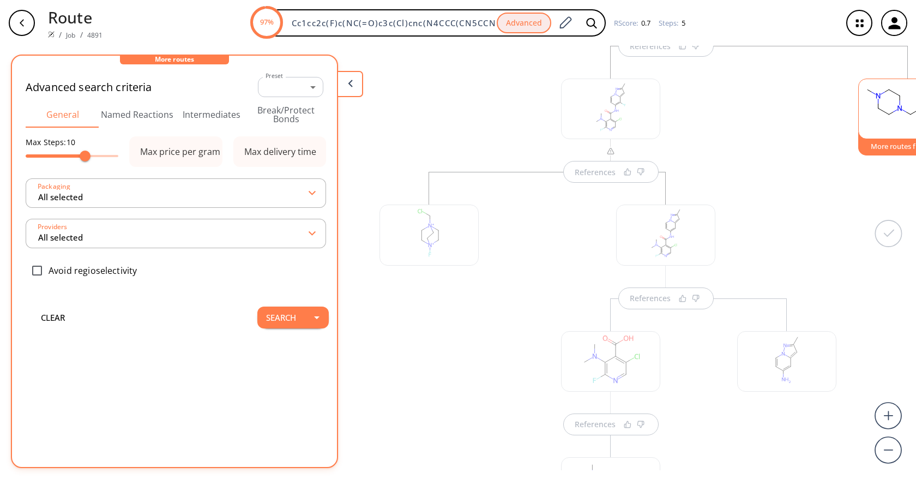
scroll to position [0, 61]
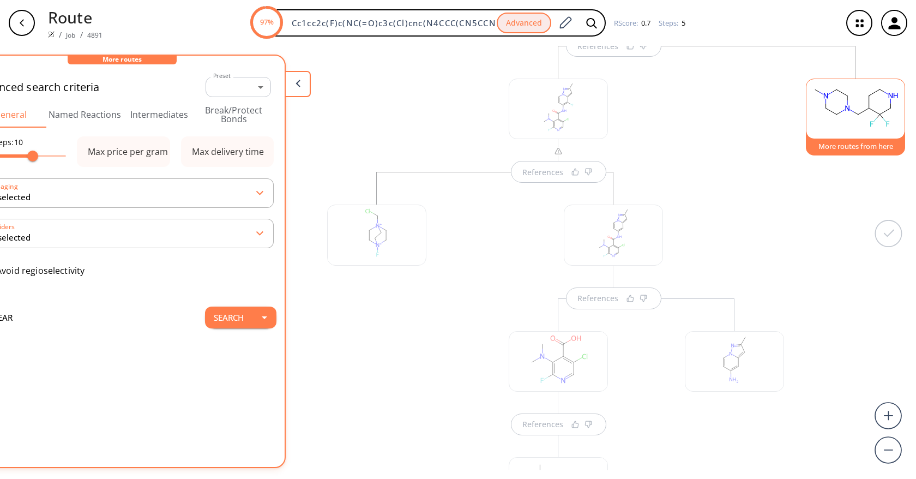
click at [856, 146] on button "More routes from here" at bounding box center [855, 143] width 99 height 23
click at [836, 142] on button "More routes from here" at bounding box center [855, 143] width 99 height 23
click at [205, 327] on button "Search" at bounding box center [228, 318] width 47 height 22
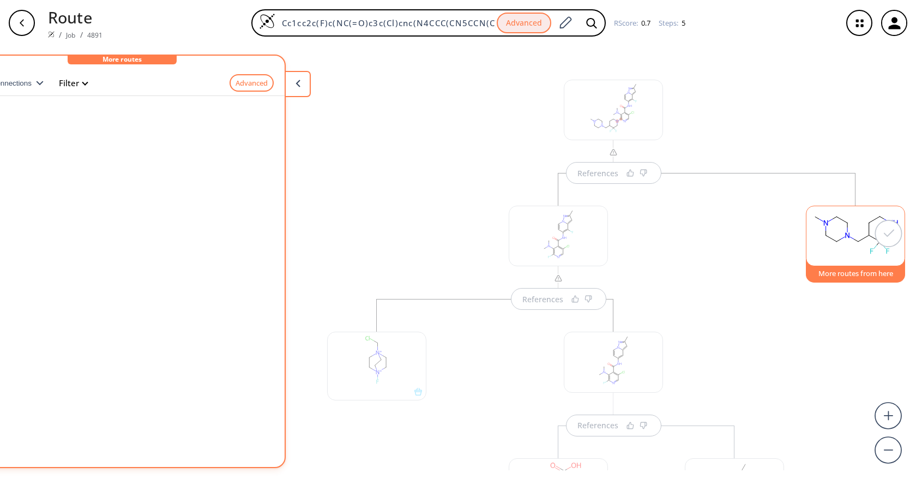
scroll to position [0, 0]
click at [658, 112] on div "References References References References References More routes from here" at bounding box center [613, 482] width 605 height 862
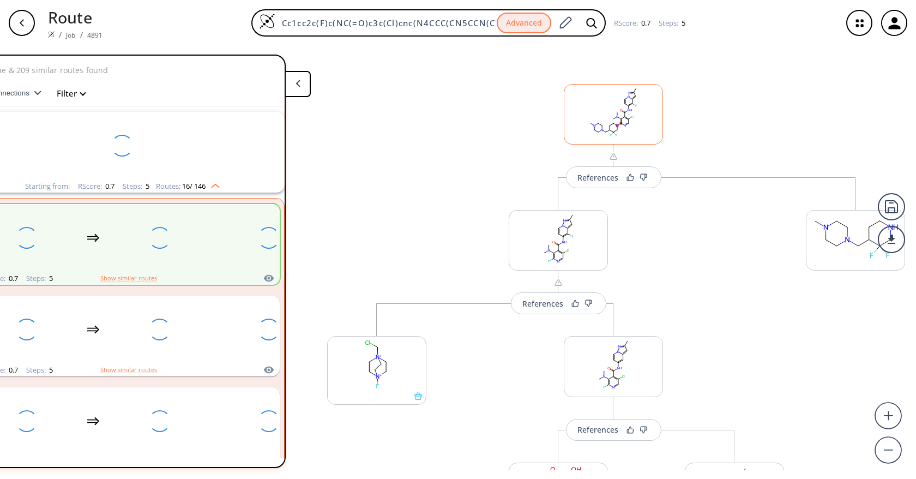
scroll to position [25, 0]
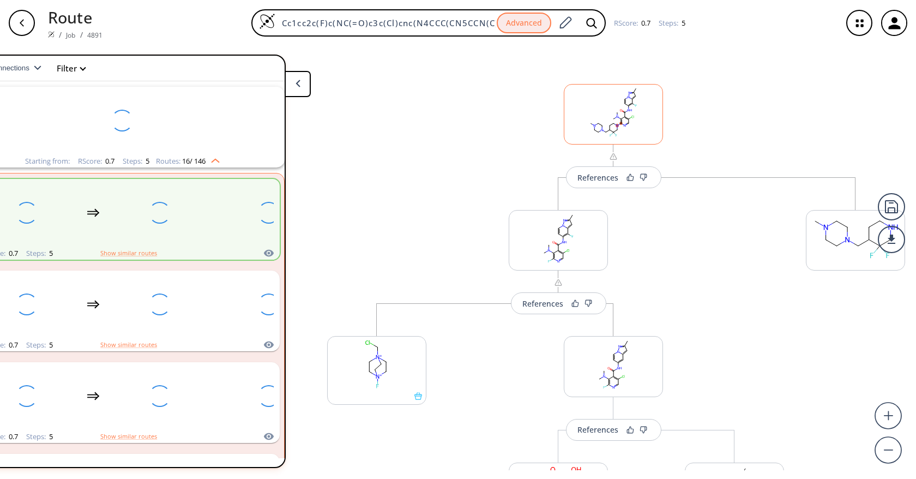
click at [617, 113] on icon at bounding box center [617, 113] width 0 height 2
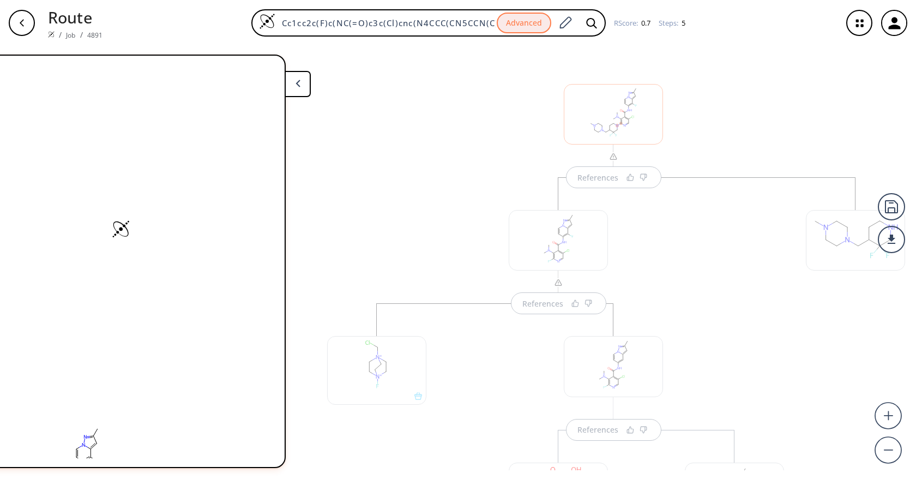
scroll to position [5, 0]
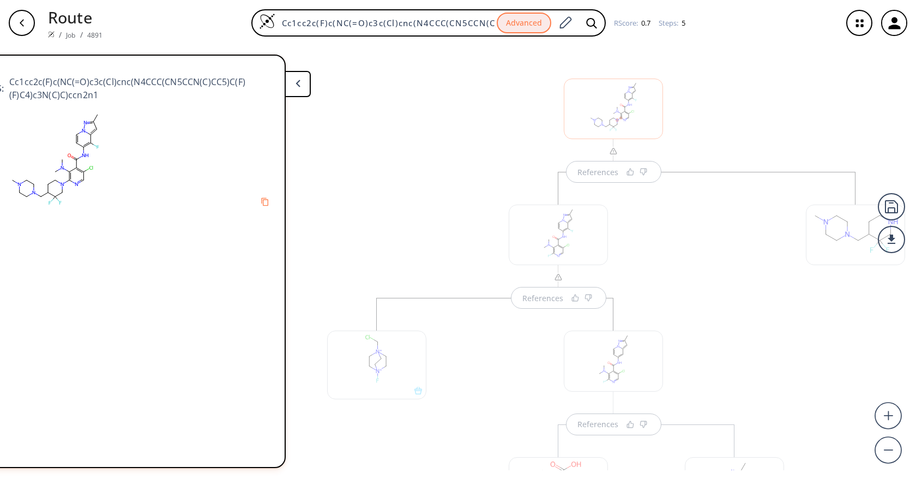
click at [126, 83] on span "Cc1cc2c(F)c(NC(=O)c3c(Cl)cnc(N4CCC(CN5CCN(C)CC5)C(F)(F)C4)c3N(C)C)ccn2n1" at bounding box center [139, 88] width 270 height 26
click at [127, 83] on span "Cc1cc2c(F)c(NC(=O)c3c(Cl)cnc(N4CCC(CN5CCN(C)CC5)C(F)(F)C4)c3N(C)C)ccn2n1" at bounding box center [139, 88] width 270 height 26
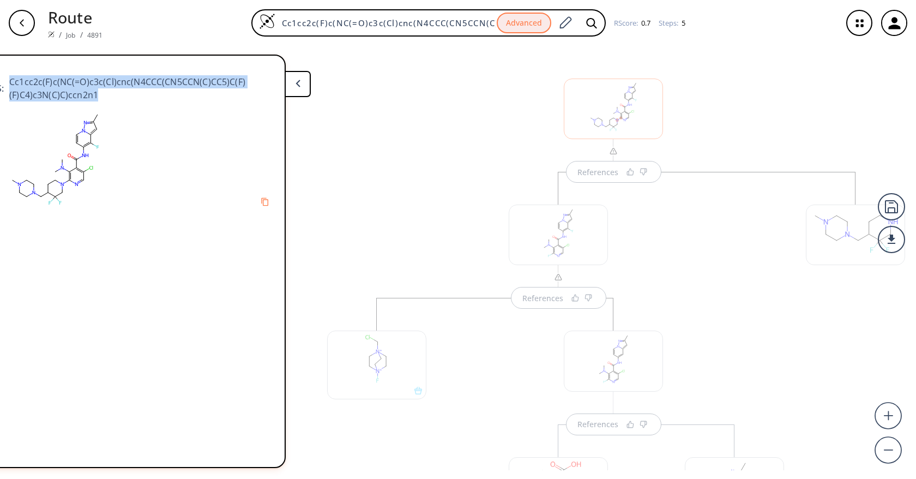
click at [127, 83] on span "Cc1cc2c(F)c(NC(=O)c3c(Cl)cnc(N4CCC(CN5CCN(C)CC5)C(F)(F)C4)c3N(C)C)ccn2n1" at bounding box center [139, 88] width 270 height 26
copy div "Cc1cc2c(F)c(NC(=O)c3c(Cl)cnc(N4CCC(CN5CCN(C)CC5)C(F)(F)C4)c3N(C)C)ccn2n1"
click at [417, 109] on div "References References References References References" at bounding box center [613, 477] width 605 height 862
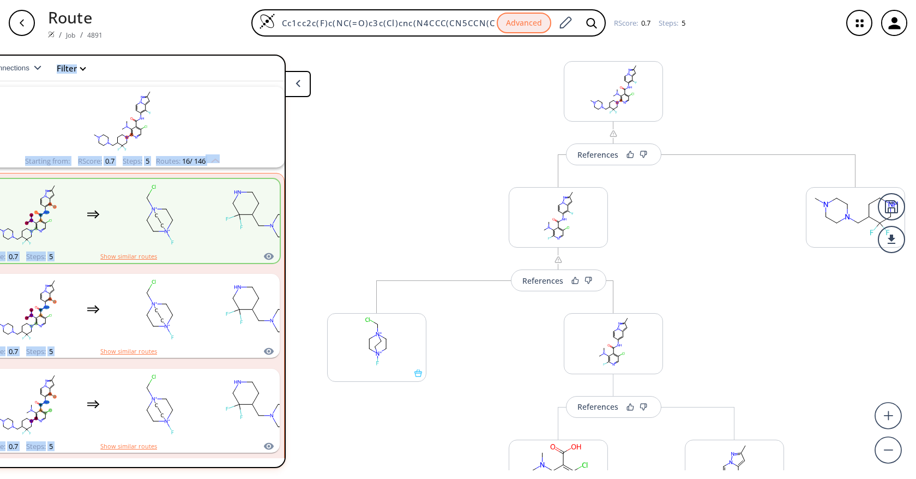
scroll to position [0, 0]
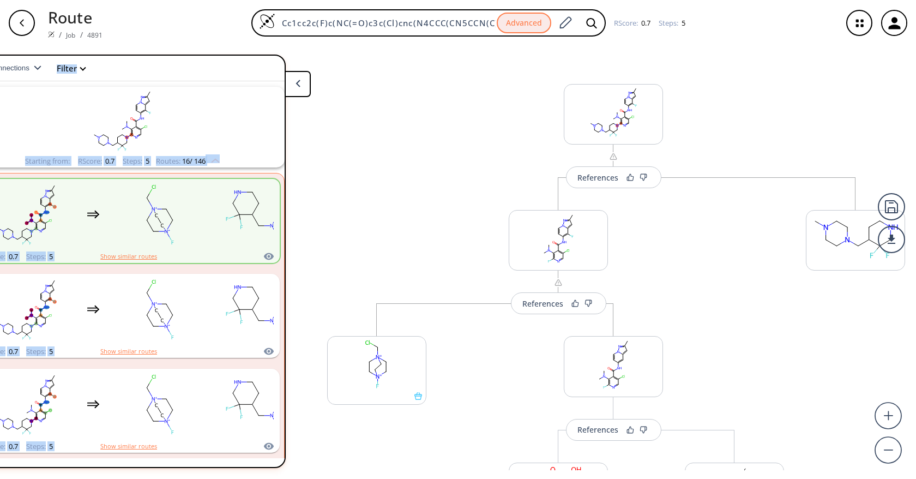
click at [26, 23] on div "button" at bounding box center [22, 23] width 26 height 26
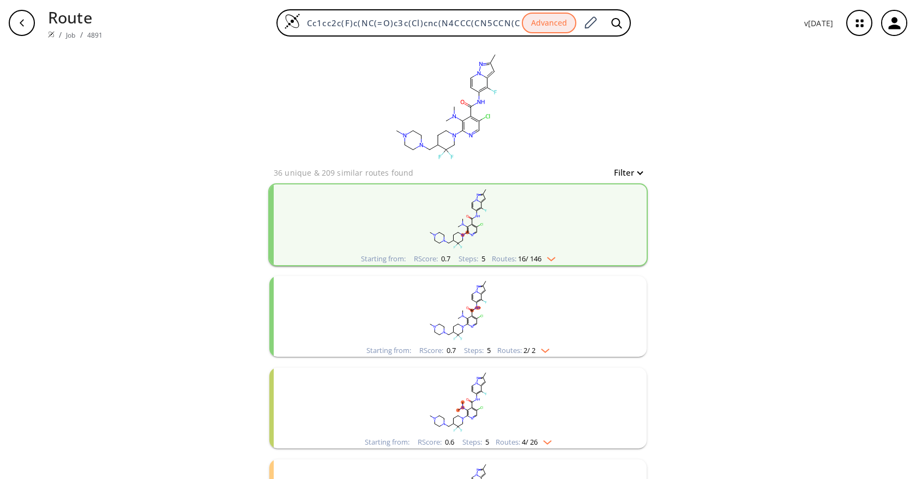
click at [799, 268] on div "clear 36 unique & 209 similar routes found Filter Starting from: RScore : 0.7 S…" at bounding box center [458, 387] width 916 height 683
click at [548, 261] on div "Routes: 16 / 146" at bounding box center [524, 258] width 64 height 7
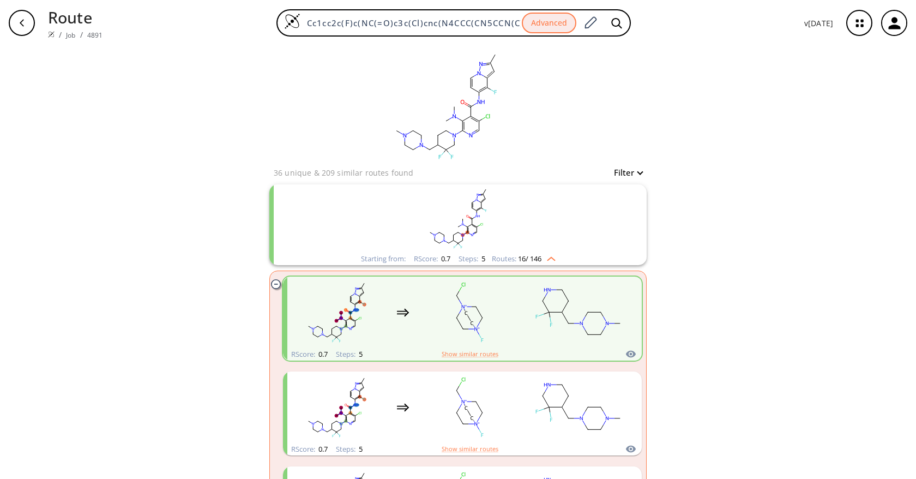
click at [556, 259] on div "Starting from: RScore : 0.7 Steps : 5 Routes: 16 / 146" at bounding box center [458, 259] width 211 height 13
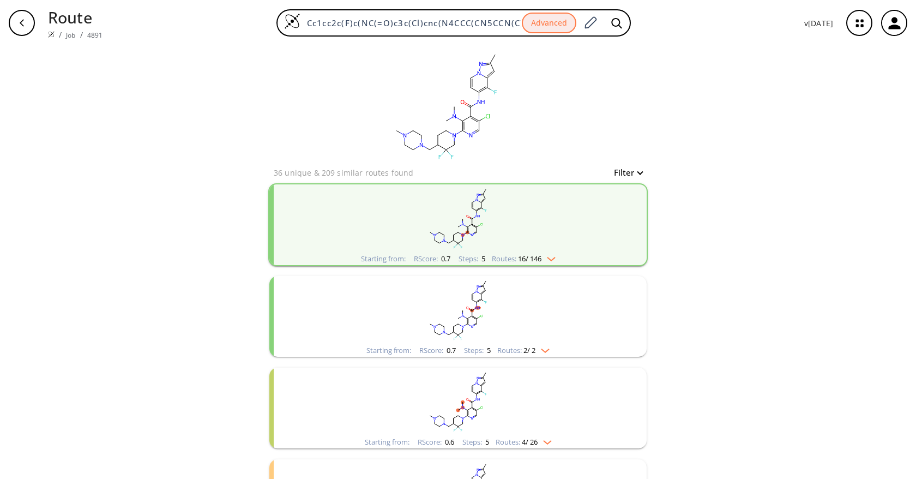
click at [537, 349] on img "clusters" at bounding box center [543, 348] width 14 height 9
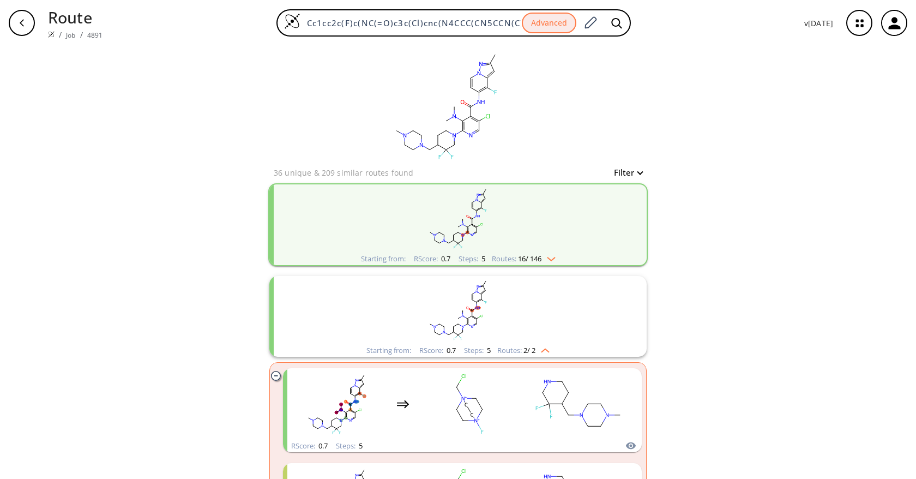
click at [562, 268] on li "Starting from: RScore : 0.7 Steps : 5 Routes: 16 / 146" at bounding box center [457, 225] width 377 height 92
click at [556, 254] on div "Starting from: RScore : 0.7 Steps : 5 Routes: 16 / 146" at bounding box center [458, 259] width 211 height 13
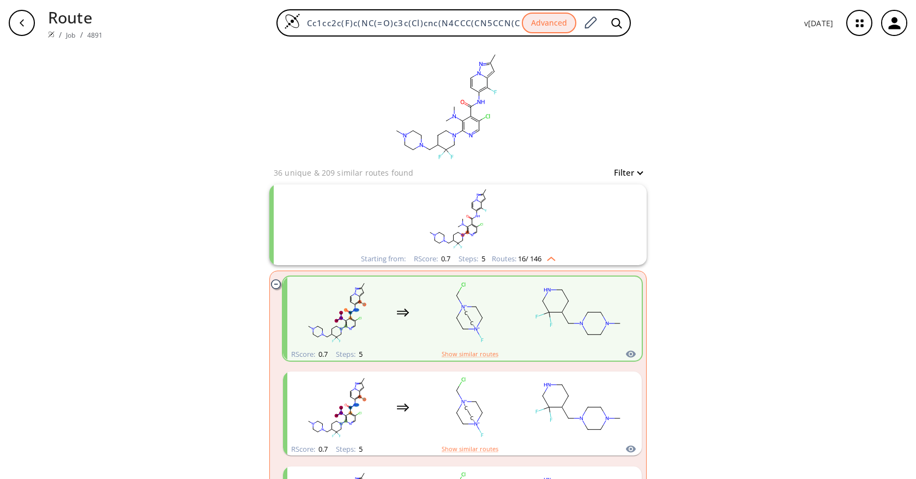
click at [556, 254] on div "Starting from: RScore : 0.7 Steps : 5 Routes: 16 / 146" at bounding box center [458, 259] width 211 height 13
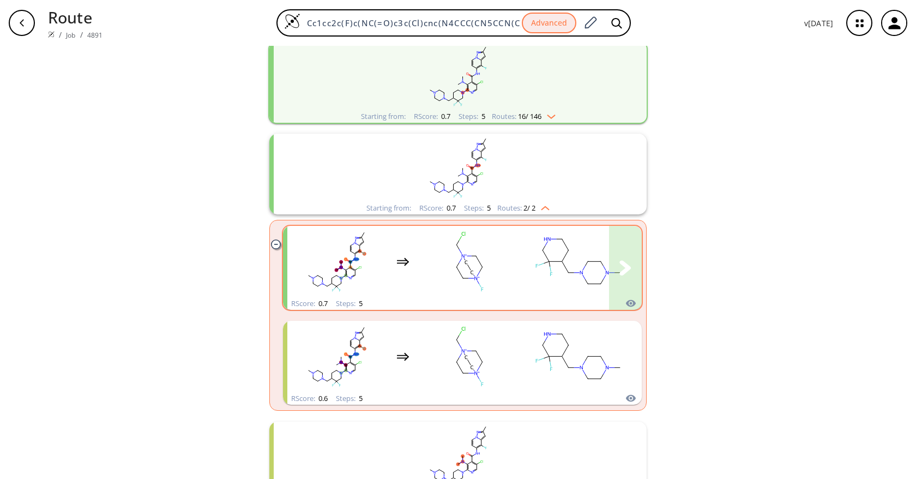
scroll to position [194, 0]
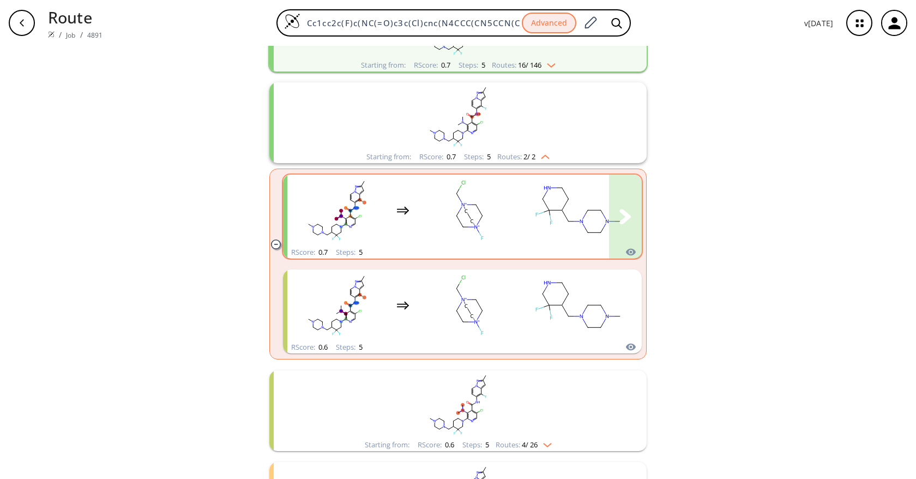
click at [486, 207] on rect "clusters" at bounding box center [470, 210] width 98 height 68
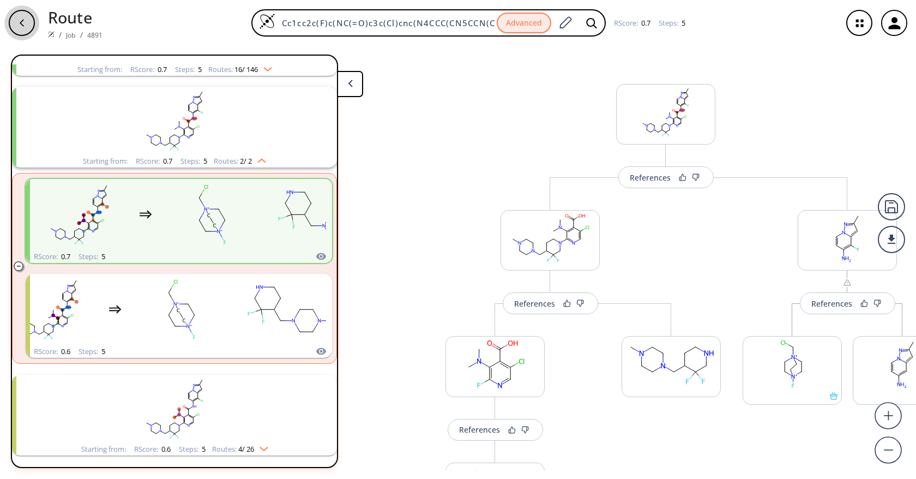
click at [16, 19] on div "button" at bounding box center [22, 23] width 26 height 26
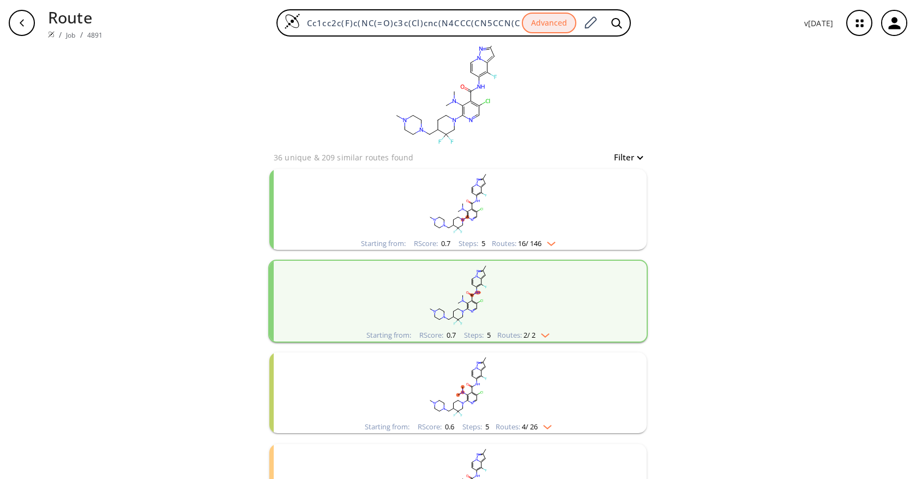
scroll to position [29, 0]
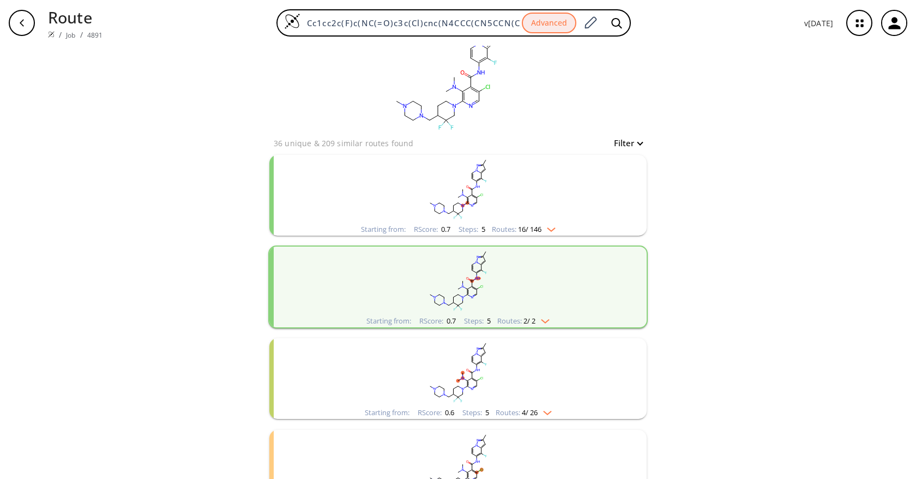
click at [502, 396] on rect "clusters" at bounding box center [458, 372] width 284 height 68
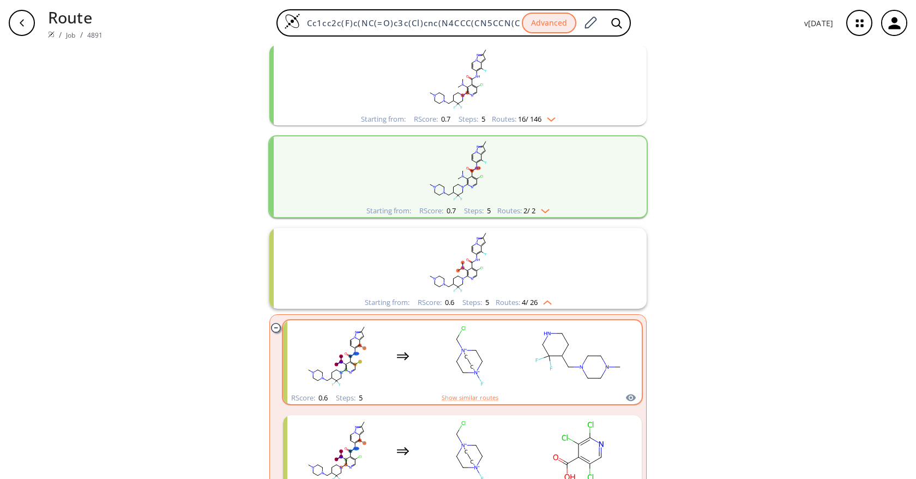
scroll to position [179, 0]
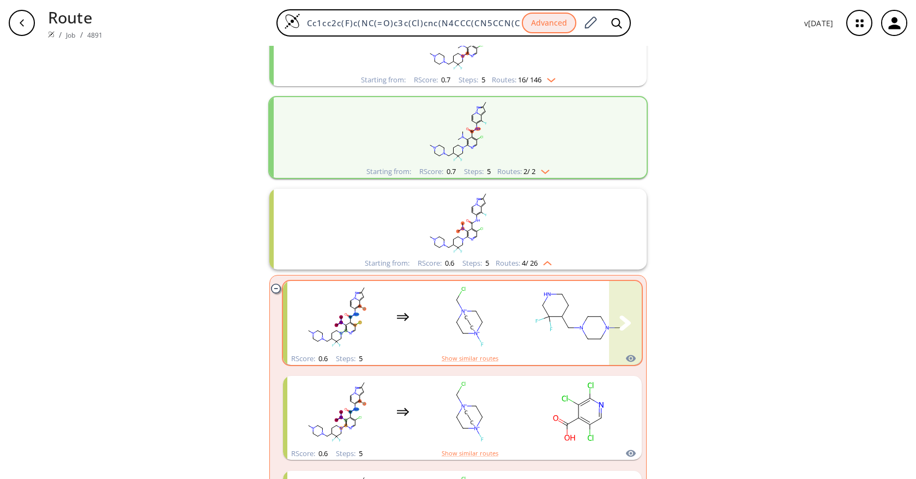
click at [523, 313] on div "clusters" at bounding box center [621, 316] width 668 height 71
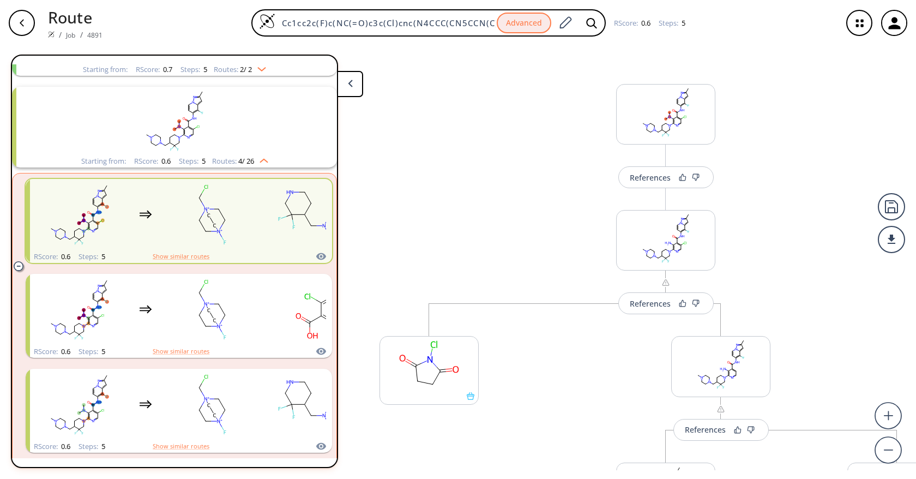
click at [24, 23] on icon "button" at bounding box center [21, 23] width 9 height 9
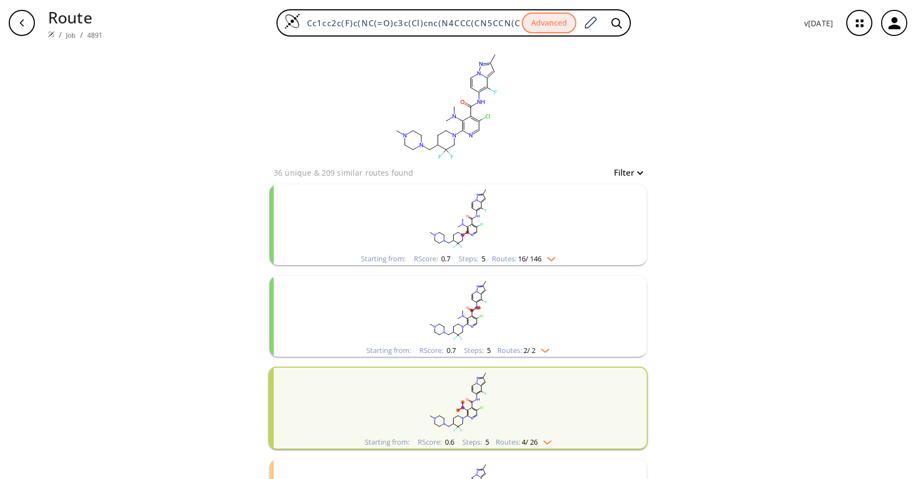
click at [544, 252] on rect "clusters" at bounding box center [458, 218] width 284 height 68
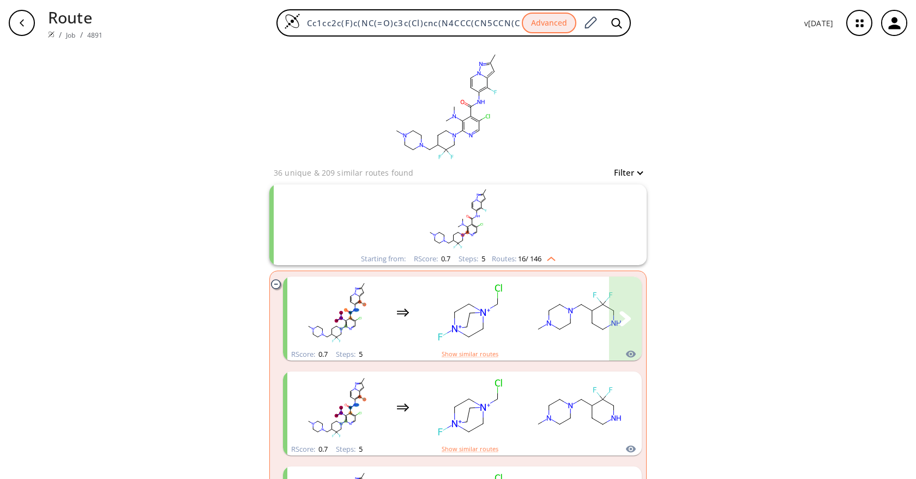
click at [494, 320] on rect "clusters" at bounding box center [470, 312] width 98 height 68
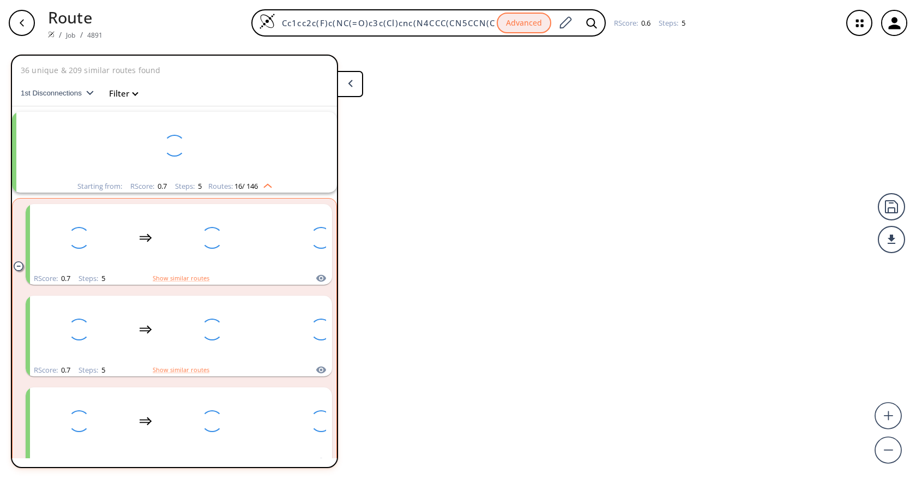
scroll to position [25, 0]
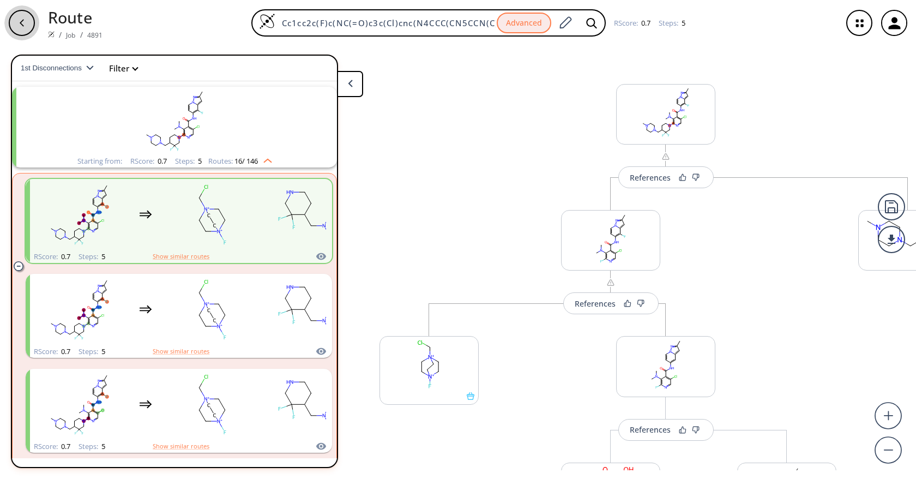
click at [29, 24] on div "button" at bounding box center [22, 23] width 26 height 26
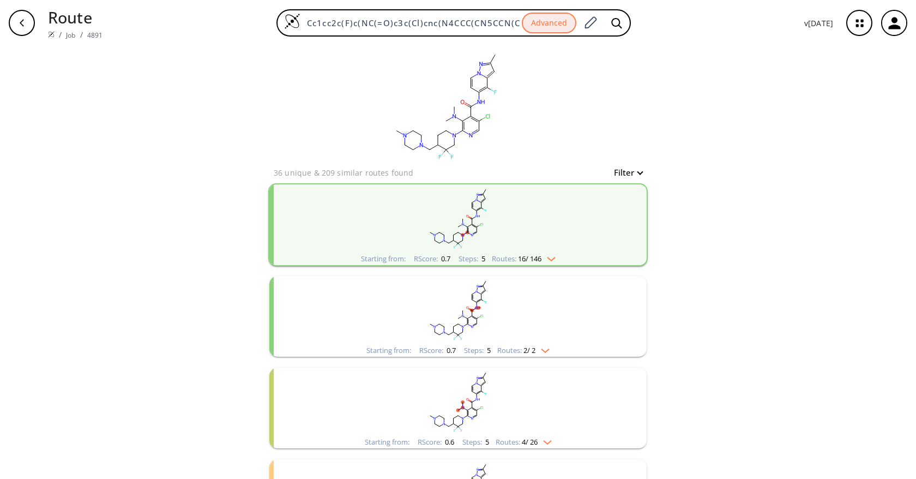
click at [453, 301] on rect "clusters" at bounding box center [458, 310] width 284 height 68
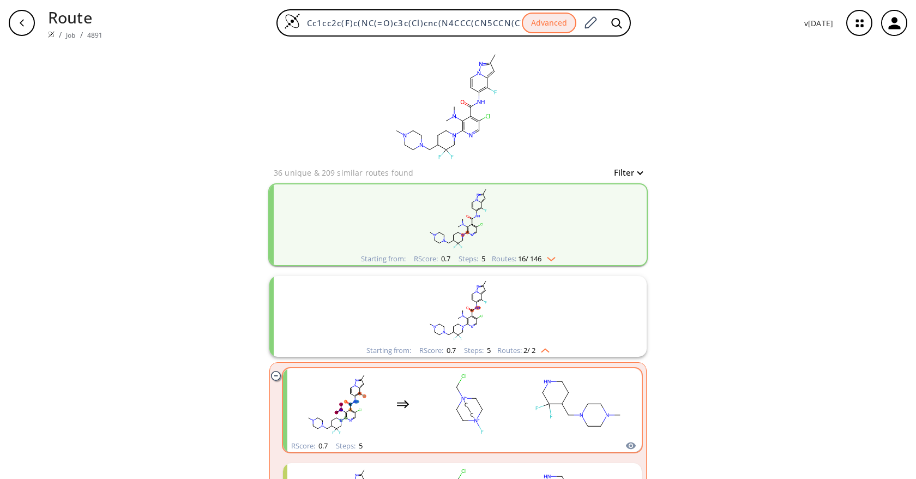
click at [514, 388] on rect "clusters" at bounding box center [470, 404] width 98 height 68
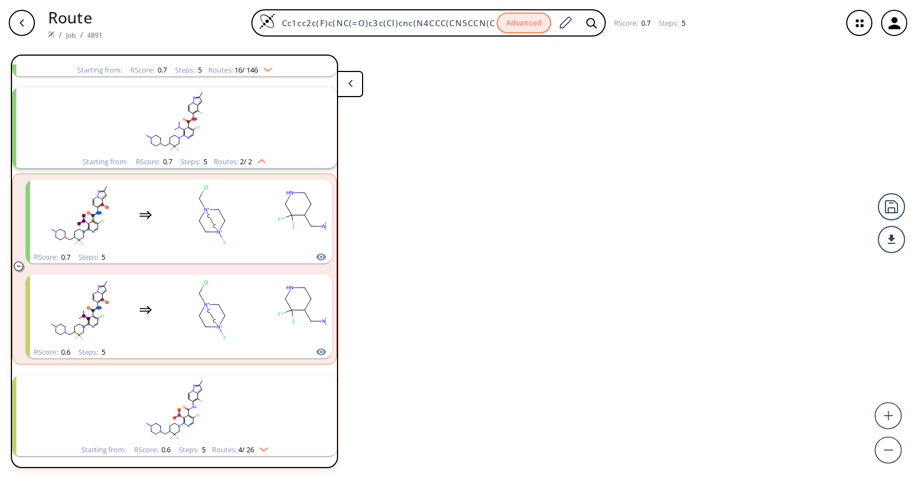
scroll to position [117, 0]
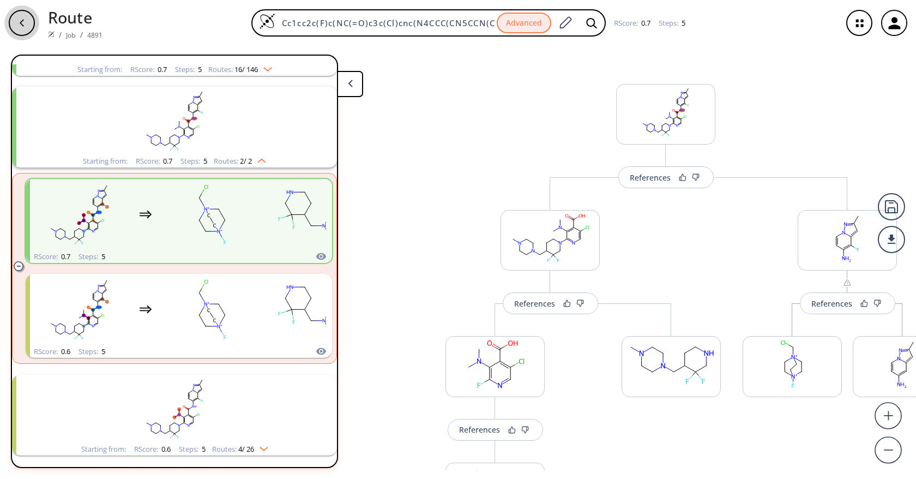
click at [20, 19] on icon "button" at bounding box center [21, 23] width 9 height 9
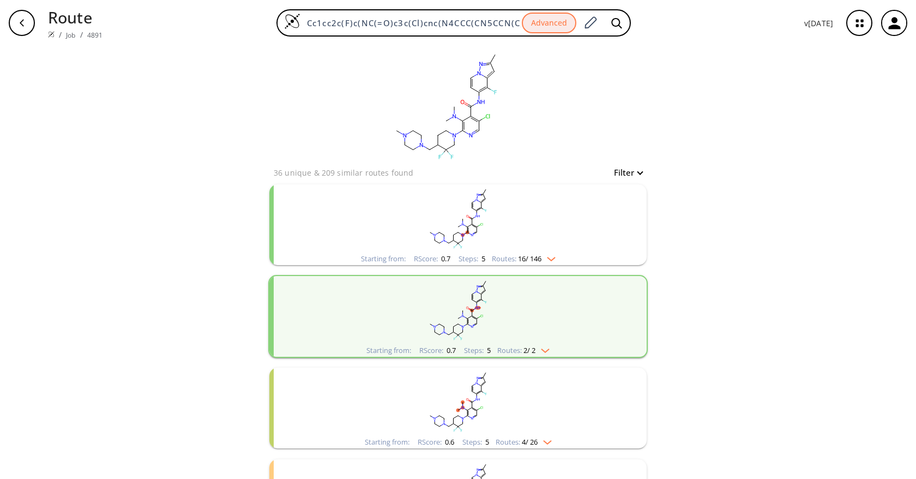
click at [488, 415] on rect "clusters" at bounding box center [458, 402] width 284 height 68
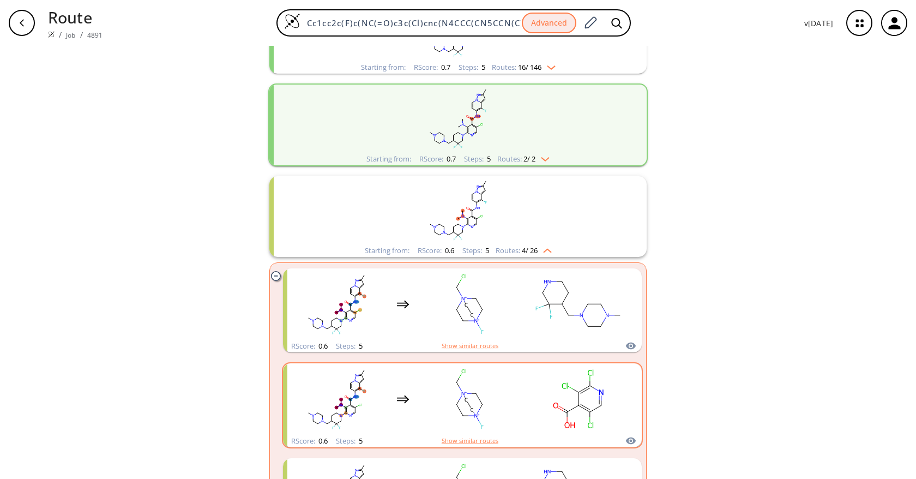
scroll to position [209, 0]
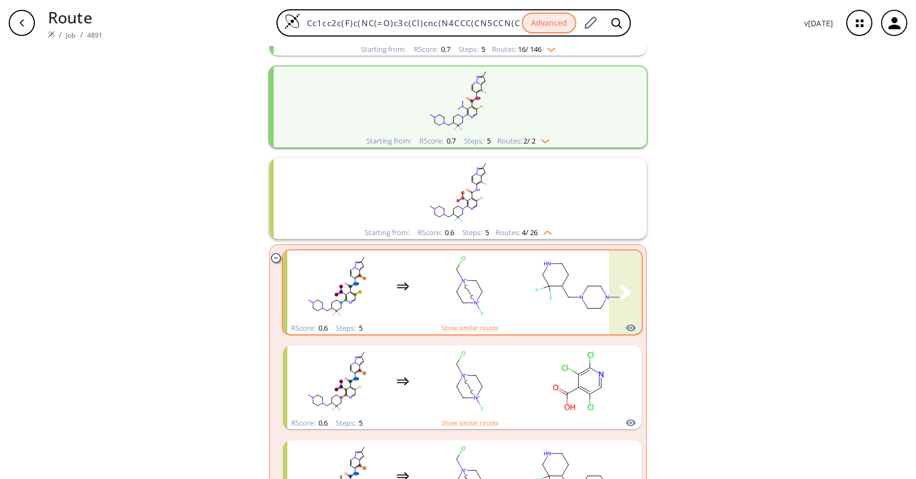
click at [485, 283] on rect "clusters" at bounding box center [470, 286] width 98 height 68
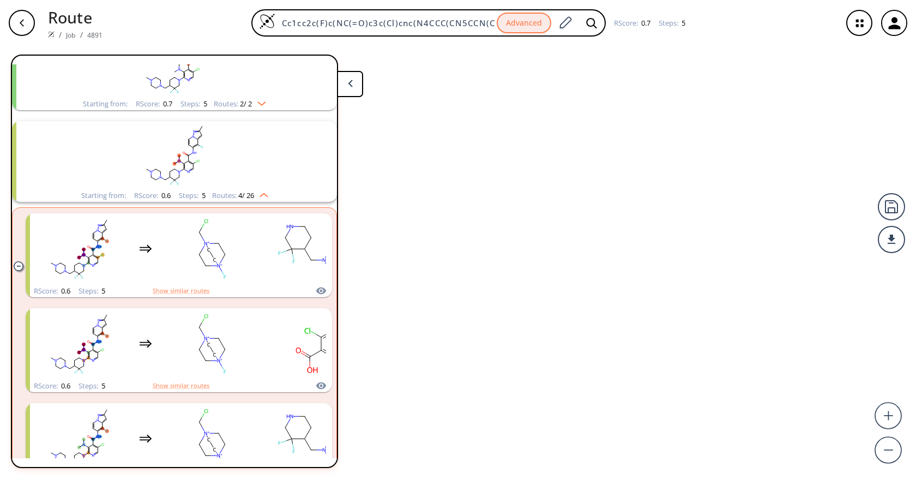
scroll to position [208, 0]
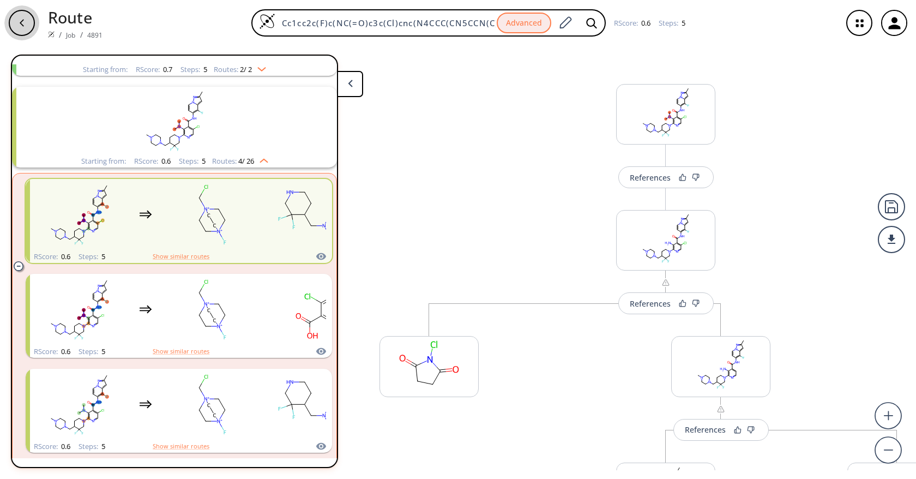
click at [17, 26] on icon "button" at bounding box center [21, 23] width 9 height 9
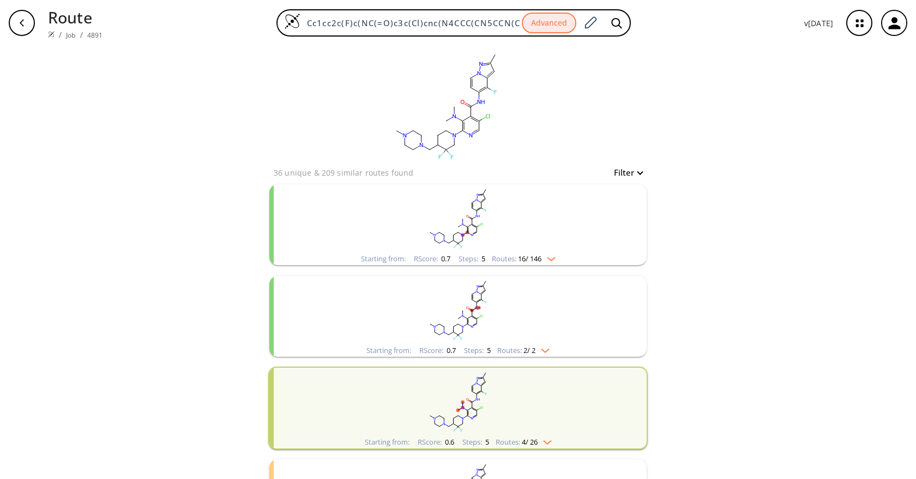
click at [724, 188] on div "clear 36 unique & 209 similar routes found Filter Starting from: RScore : 0.7 S…" at bounding box center [458, 387] width 916 height 683
click at [532, 267] on li "Starting from: RScore : 0.7 Steps : 5 Routes: 16 / 146" at bounding box center [457, 225] width 377 height 92
click at [533, 252] on rect "clusters" at bounding box center [458, 218] width 284 height 68
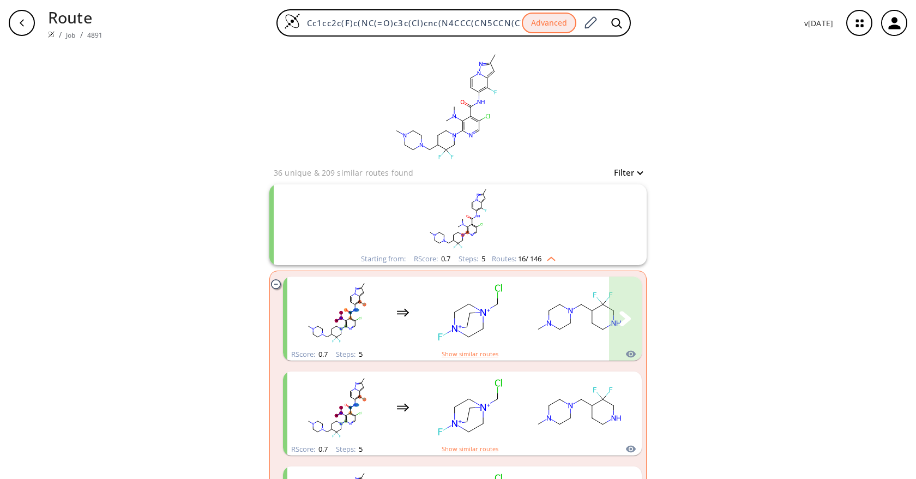
click at [530, 314] on rect "clusters" at bounding box center [579, 312] width 98 height 68
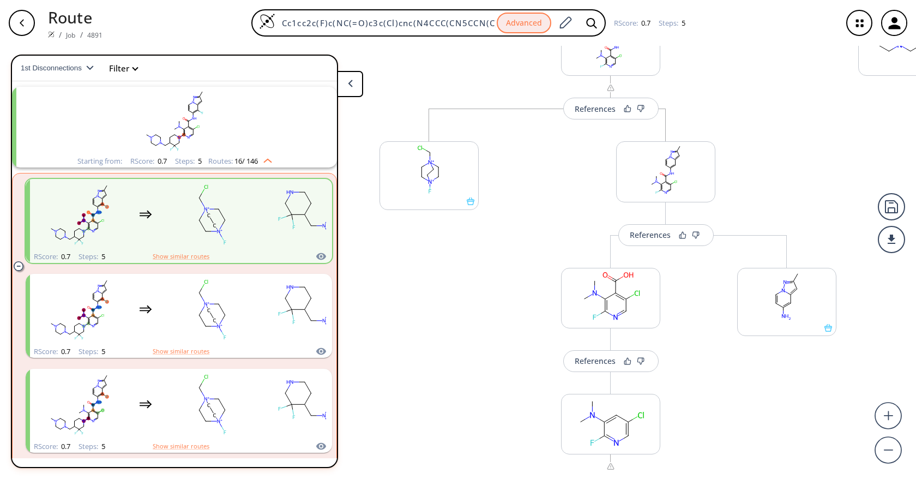
drag, startPoint x: 497, startPoint y: 258, endPoint x: 482, endPoint y: 86, distance: 172.4
click at [482, 86] on div "References More routes from here References More routes from here More routes f…" at bounding box center [484, 258] width 969 height 424
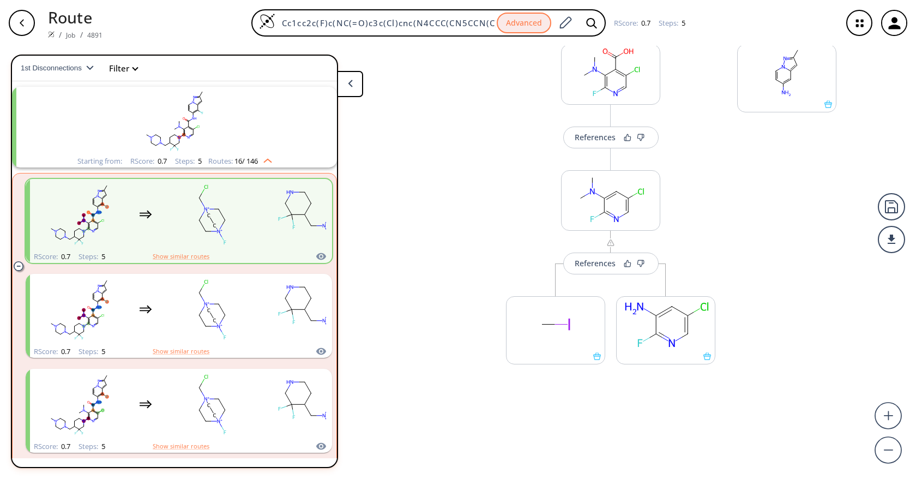
drag, startPoint x: 491, startPoint y: 376, endPoint x: 505, endPoint y: 147, distance: 230.0
click at [505, 152] on div "References More routes from here References More routes from here More routes f…" at bounding box center [484, 258] width 969 height 424
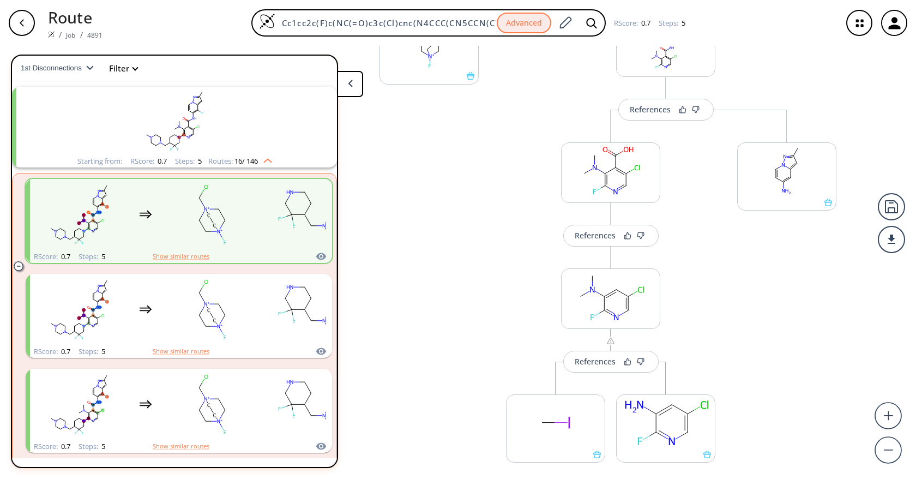
scroll to position [320, 0]
drag, startPoint x: 739, startPoint y: 186, endPoint x: 745, endPoint y: 279, distance: 92.9
click at [745, 279] on div "References More routes from here References More routes from here More routes f…" at bounding box center [484, 258] width 969 height 424
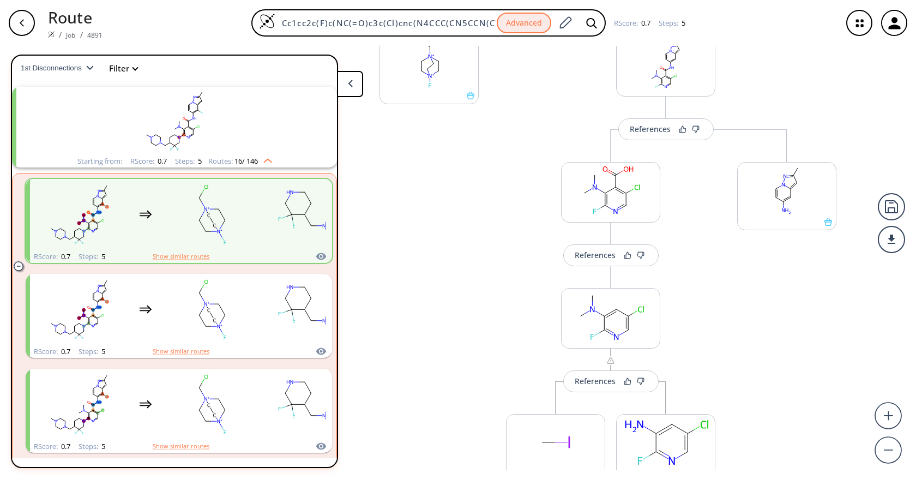
drag, startPoint x: 426, startPoint y: 303, endPoint x: 434, endPoint y: 325, distance: 23.6
click at [435, 326] on div "References More routes from here References More routes from here More routes f…" at bounding box center [484, 258] width 969 height 424
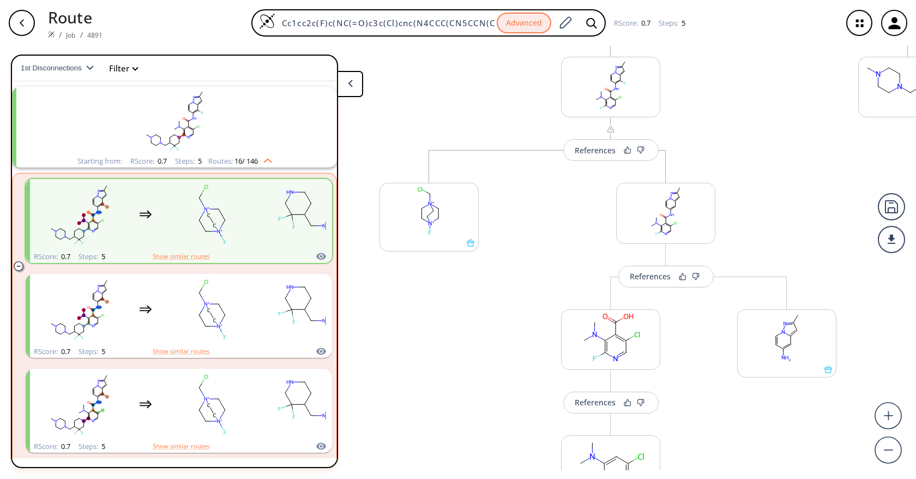
drag, startPoint x: 456, startPoint y: 201, endPoint x: 452, endPoint y: 347, distance: 145.7
click at [452, 347] on div "References More routes from here References More routes from here More routes f…" at bounding box center [484, 258] width 969 height 424
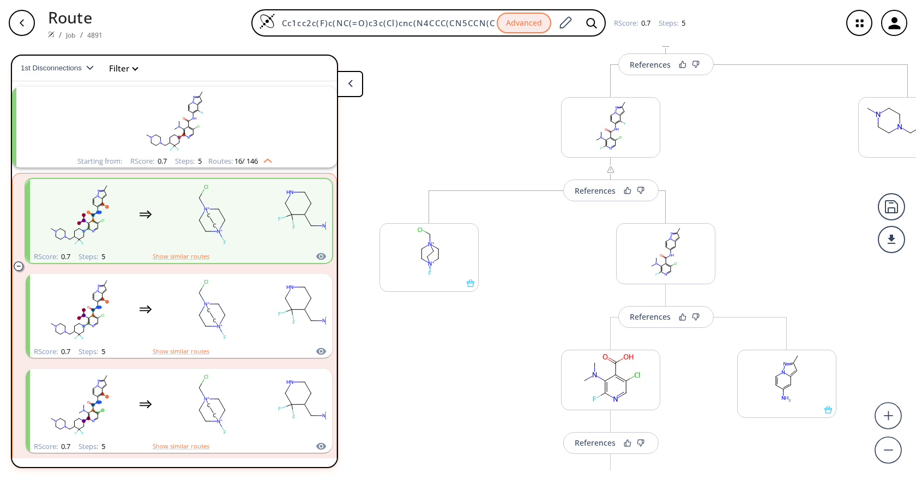
scroll to position [93, 0]
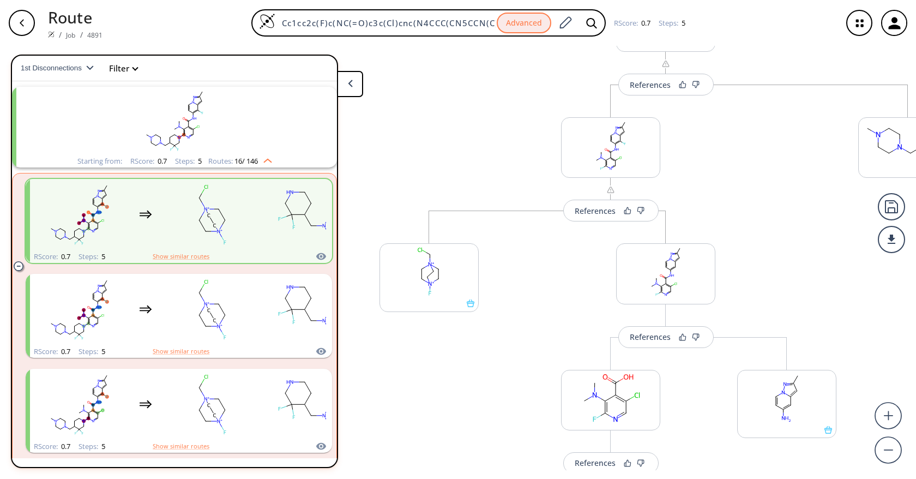
drag, startPoint x: 464, startPoint y: 296, endPoint x: 457, endPoint y: 353, distance: 57.7
click at [459, 353] on div "References More routes from here References More routes from here More routes f…" at bounding box center [484, 258] width 969 height 424
click at [519, 96] on div "More routes from here References More routes from here More routes from here Re…" at bounding box center [611, 442] width 484 height 715
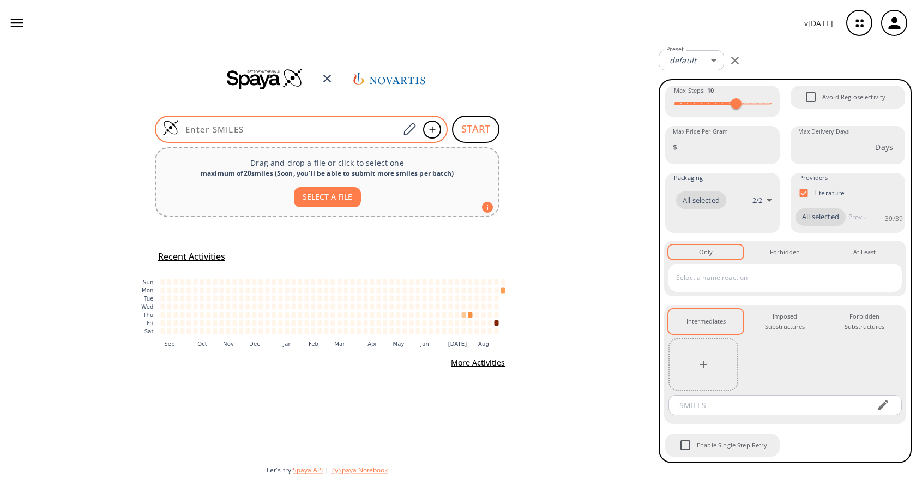
click at [321, 128] on input at bounding box center [289, 129] width 220 height 11
click at [416, 129] on div at bounding box center [409, 129] width 20 height 24
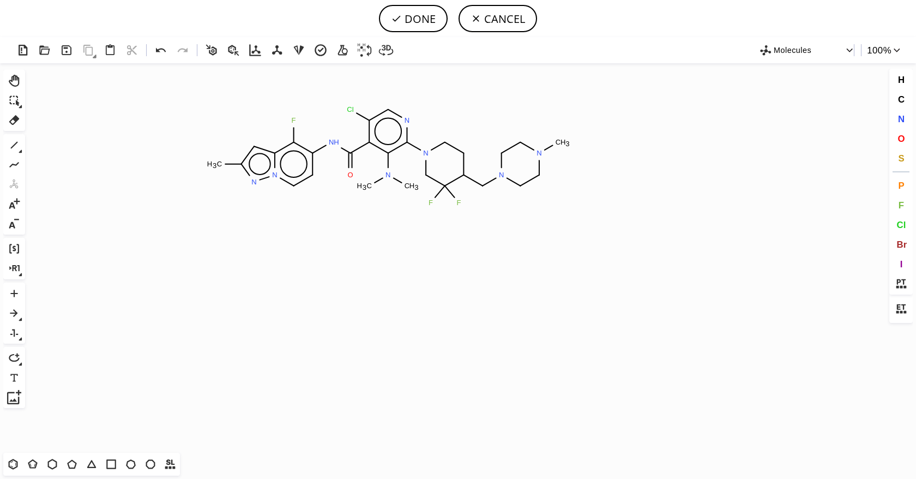
scroll to position [16031, 0]
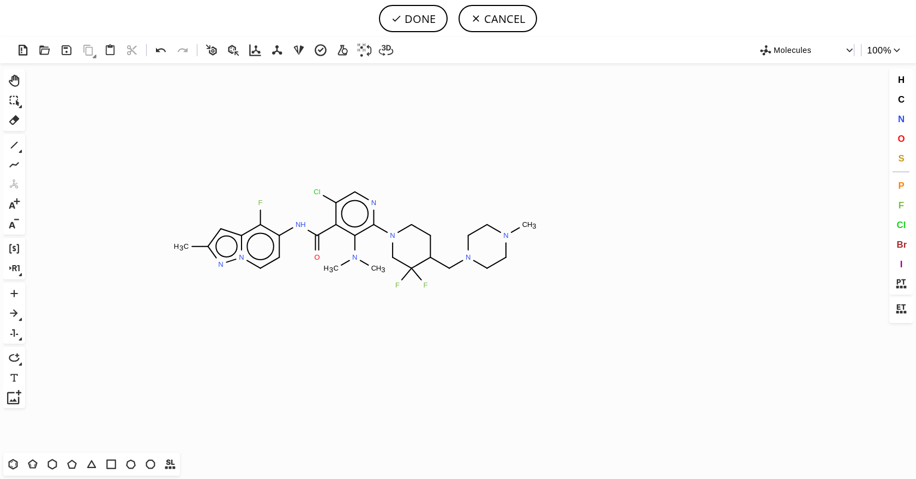
click at [356, 238] on icon "Created with [PERSON_NAME] 2.3.0 C H 3 F N H O Cl N N N N C H 3 F F N C H 3 C H…" at bounding box center [457, 257] width 857 height 389
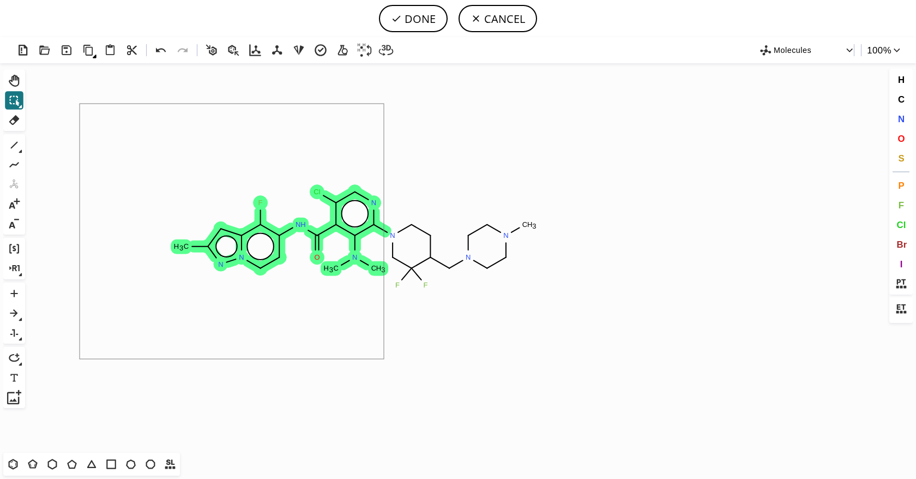
drag, startPoint x: 133, startPoint y: 173, endPoint x: 384, endPoint y: 359, distance: 312.0
click at [384, 359] on icon "Created with [PERSON_NAME] 2.3.0 C H 3 F N H O Cl N N N N C H 3 F F N C H 3 C H…" at bounding box center [457, 257] width 857 height 389
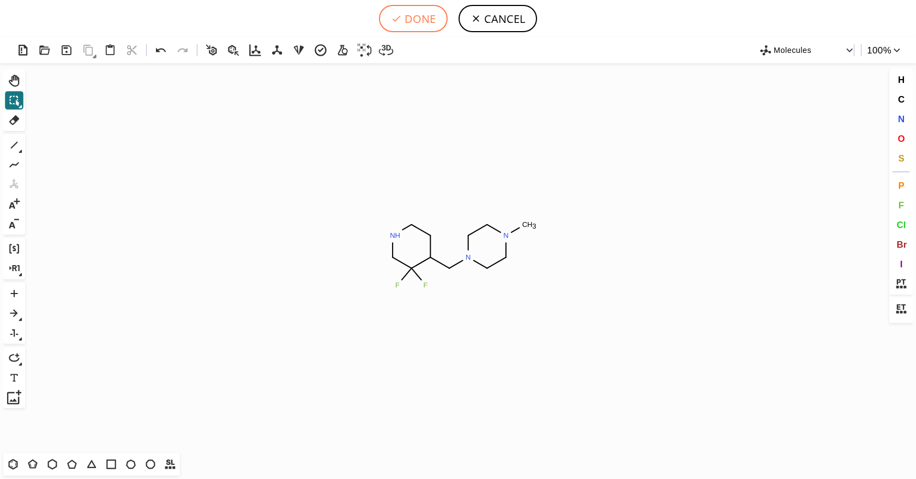
click at [406, 14] on button "DONE" at bounding box center [413, 18] width 69 height 27
type input "N1CC(F)(F)C(CN2CCN(C)CC2)CC1"
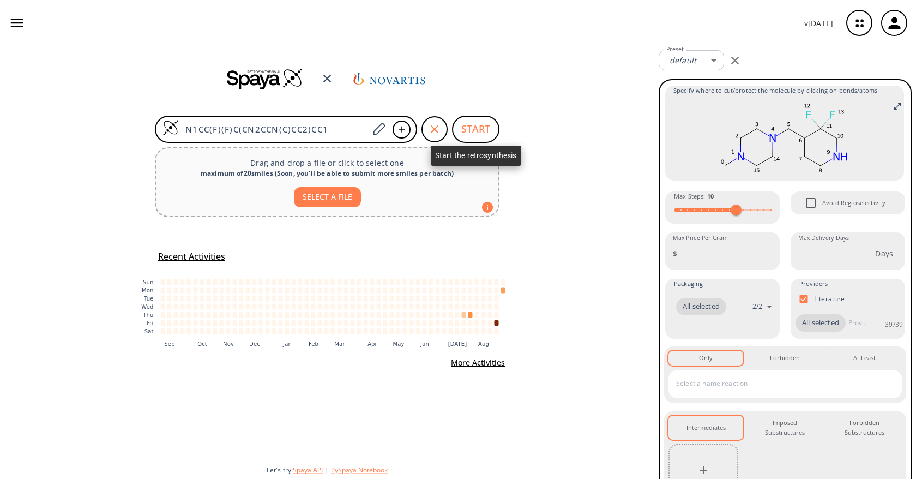
click at [468, 134] on button "START" at bounding box center [475, 129] width 47 height 27
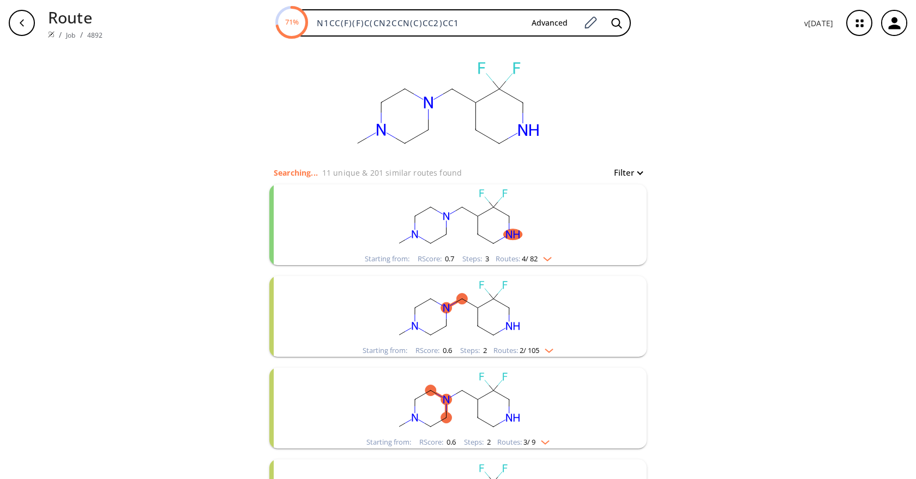
click at [517, 235] on ellipse "clusters" at bounding box center [512, 234] width 19 height 11
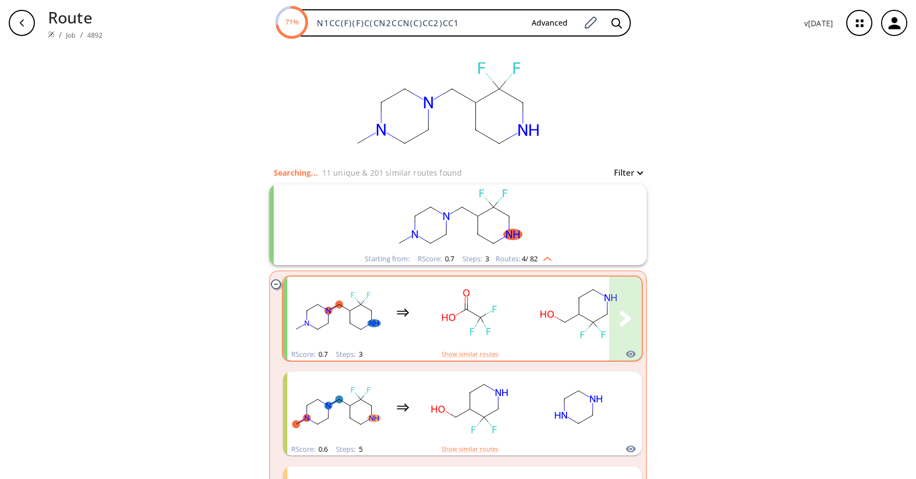
click at [538, 333] on rect "clusters" at bounding box center [579, 312] width 98 height 68
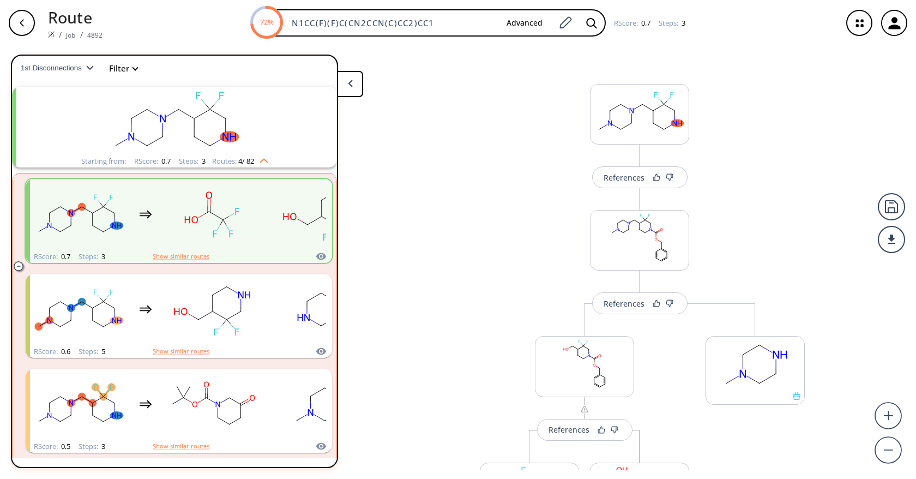
click at [27, 29] on div "button" at bounding box center [22, 23] width 26 height 26
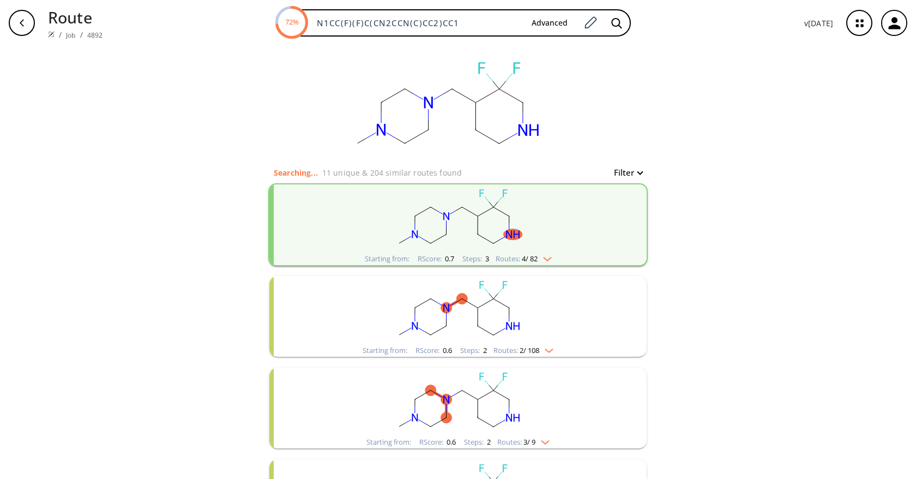
click at [24, 19] on icon "button" at bounding box center [21, 23] width 9 height 9
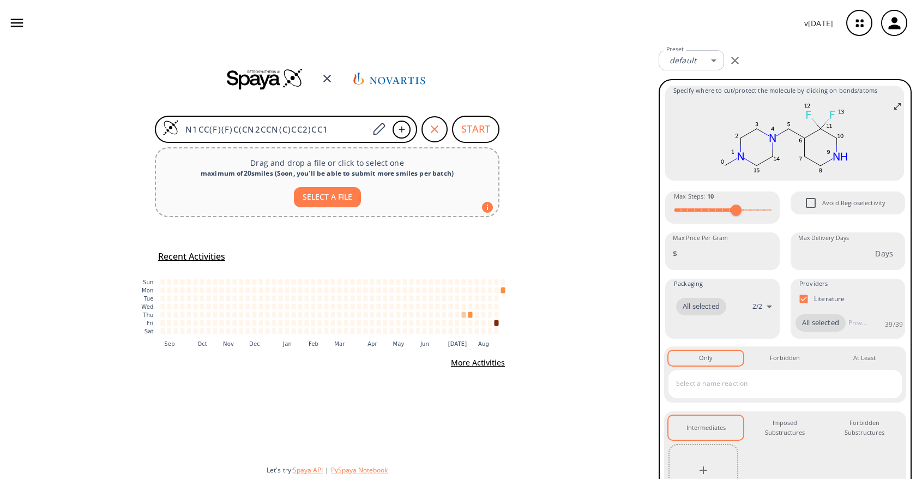
click at [429, 134] on icon "button" at bounding box center [434, 129] width 13 height 13
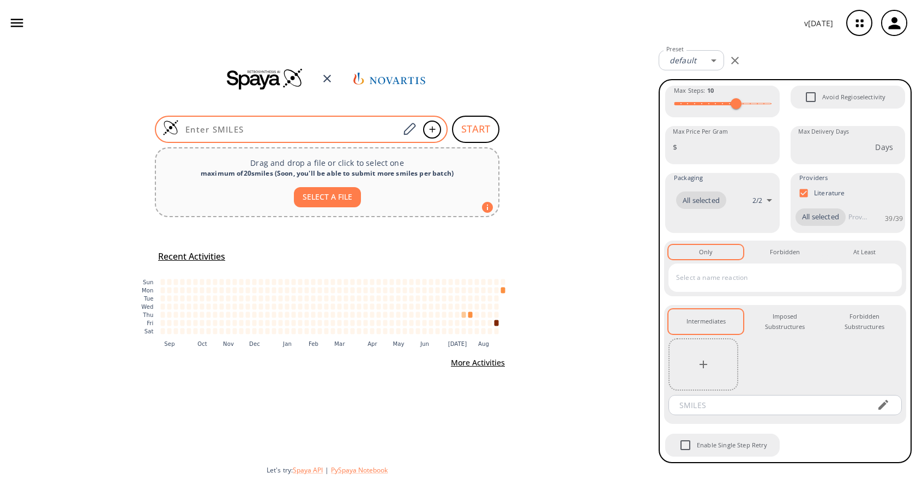
click at [350, 124] on input at bounding box center [289, 129] width 220 height 11
click at [400, 130] on div at bounding box center [409, 129] width 20 height 24
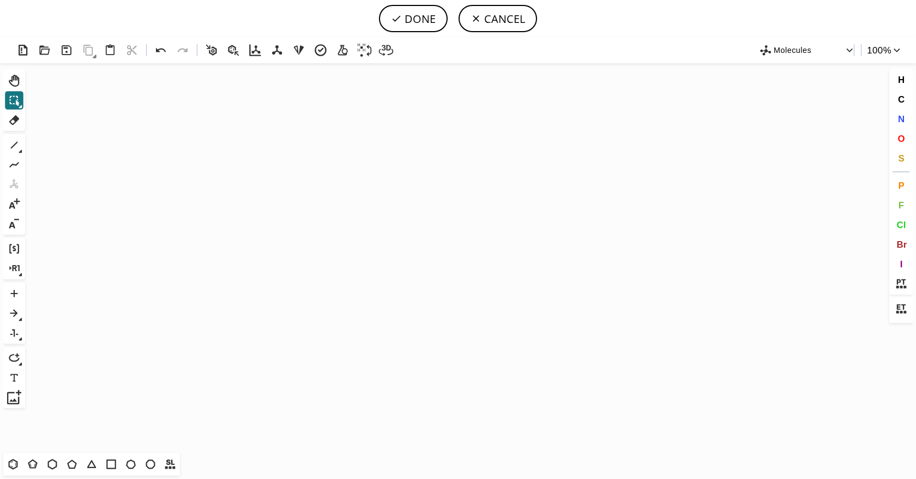
scroll to position [16031, 0]
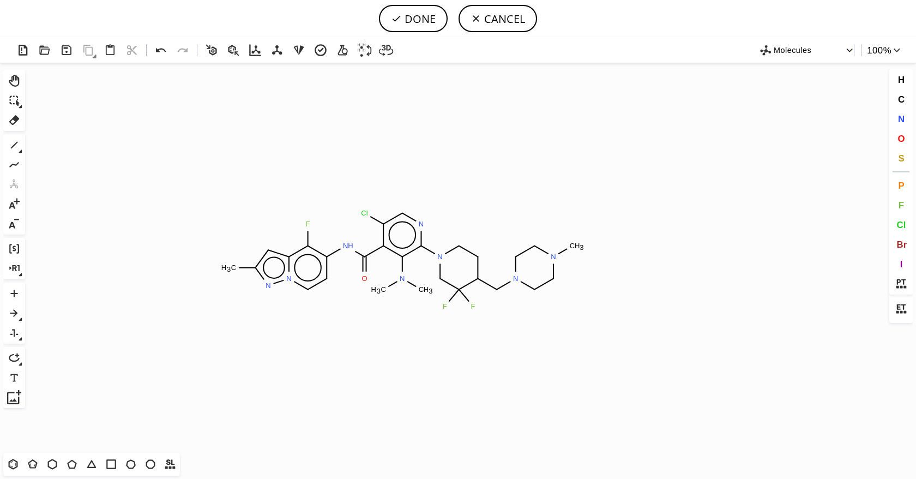
click at [403, 259] on icon "Created with [PERSON_NAME] 2.3.0 C H 3 F N H O Cl N N N N C H 3 F F N C H 3 C H…" at bounding box center [457, 257] width 857 height 389
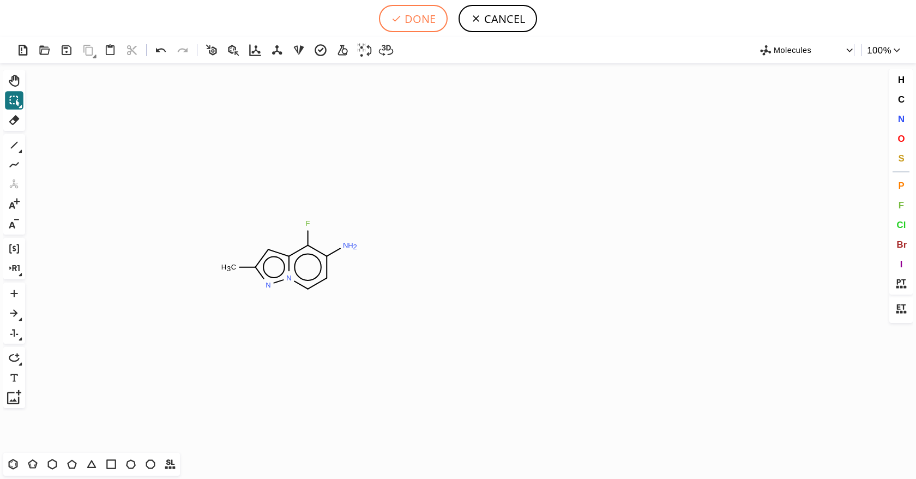
click at [380, 14] on button "DONE" at bounding box center [413, 18] width 69 height 27
type input "Cc1n[n]2c(c(c(cc2)N)F)c1"
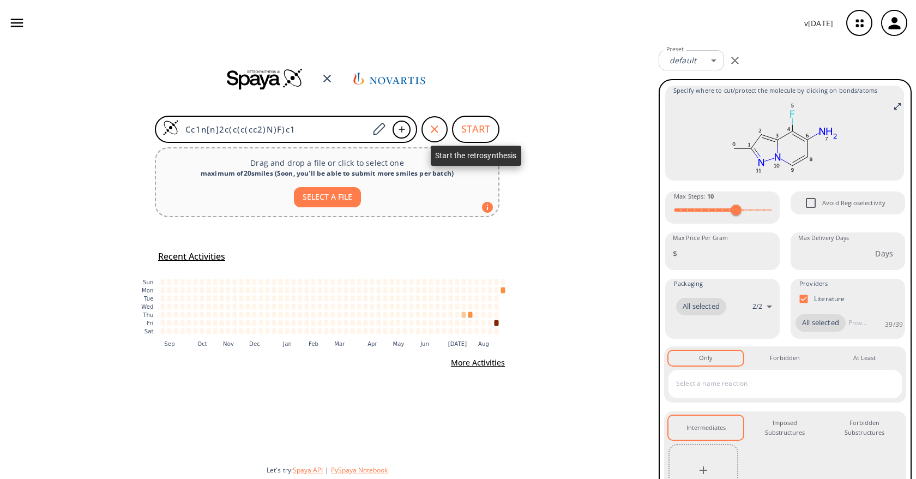
click at [476, 123] on button "START" at bounding box center [475, 129] width 47 height 27
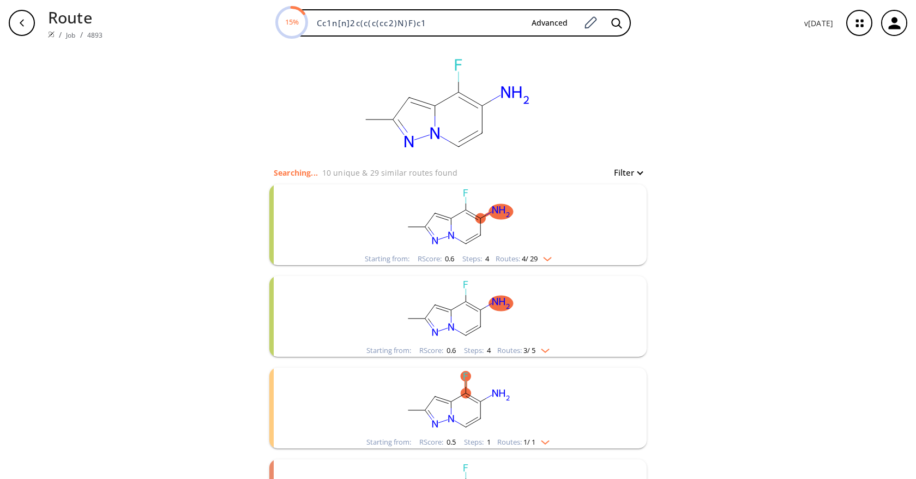
click at [538, 260] on img "clusters" at bounding box center [545, 257] width 14 height 9
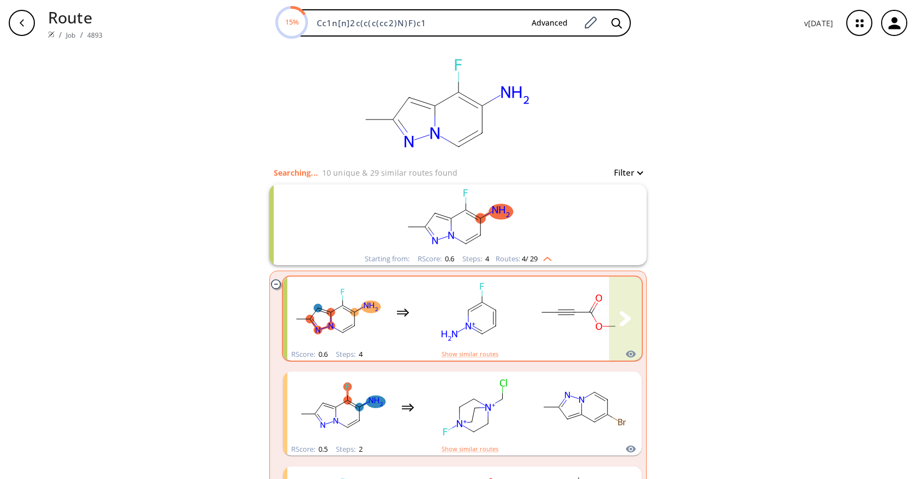
click at [524, 316] on div "clusters" at bounding box center [566, 312] width 559 height 71
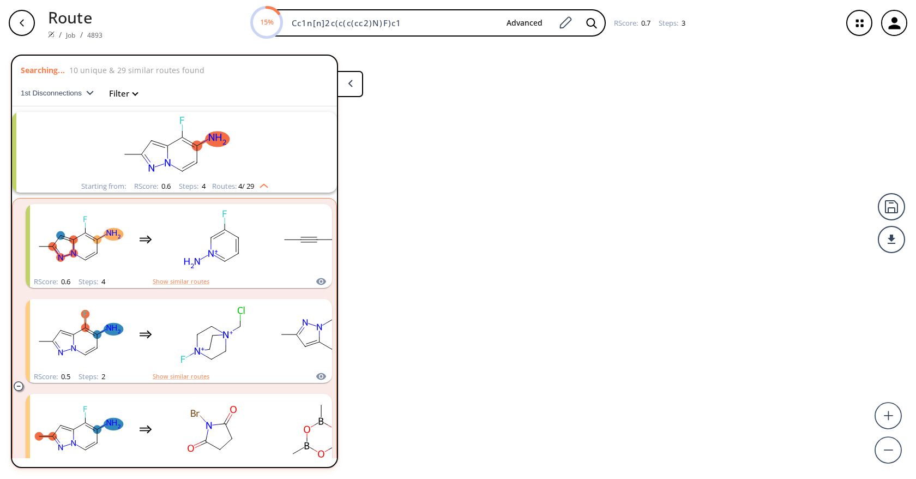
scroll to position [25, 0]
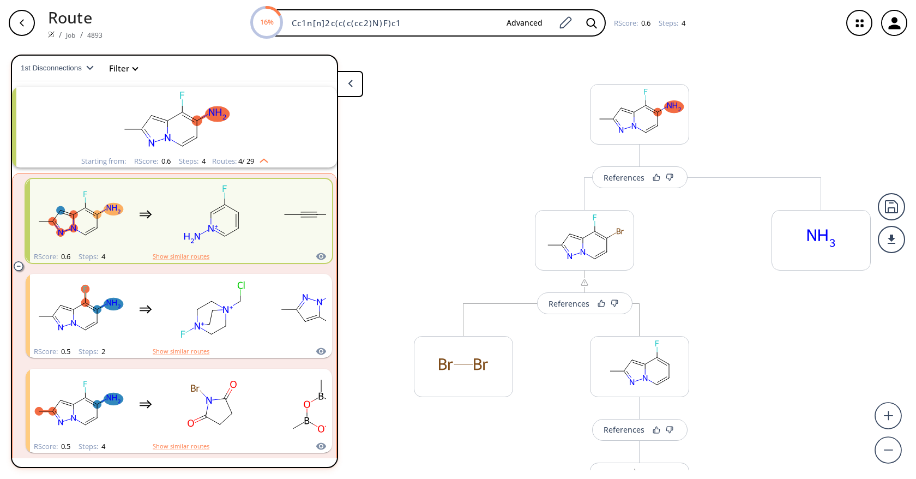
click at [26, 24] on div "button" at bounding box center [22, 23] width 26 height 26
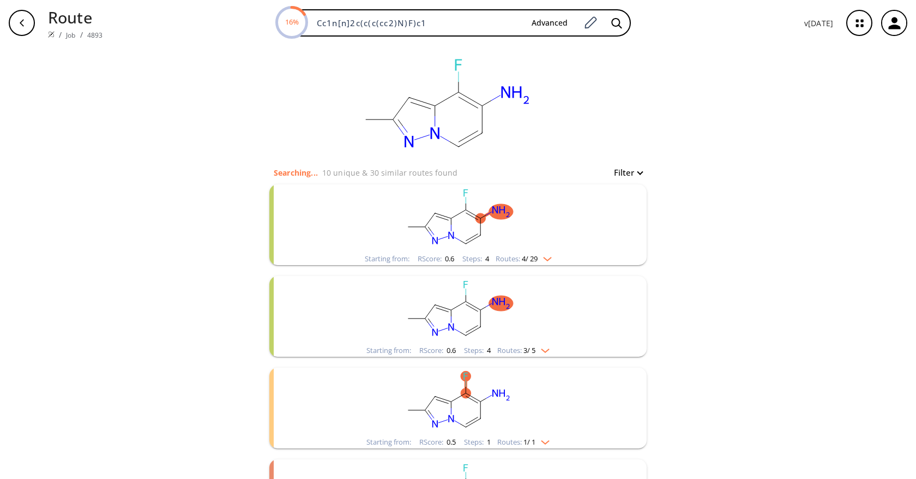
click at [26, 24] on div "button" at bounding box center [22, 23] width 26 height 26
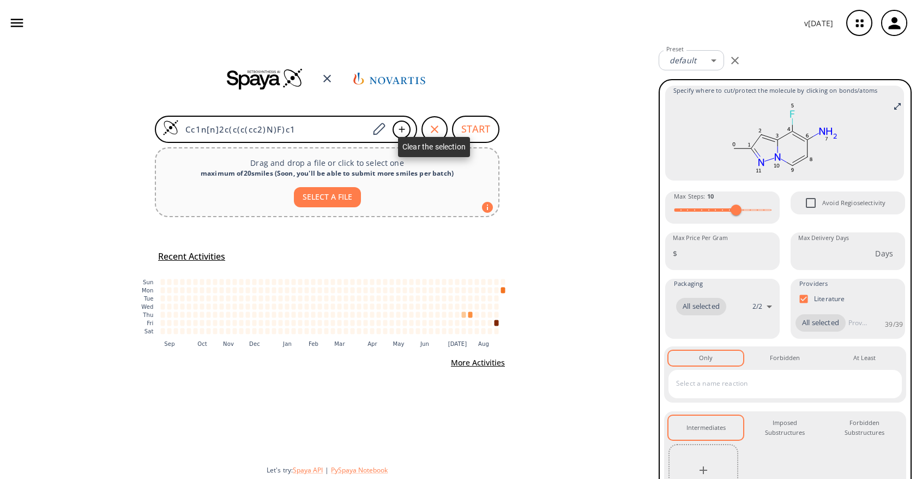
click at [436, 134] on icon "button" at bounding box center [434, 129] width 13 height 13
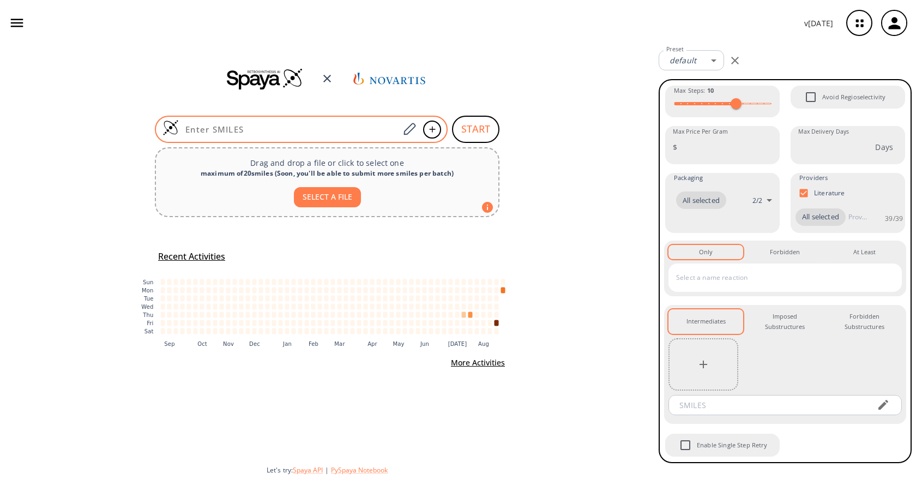
click at [347, 129] on input at bounding box center [289, 129] width 220 height 11
click at [404, 130] on icon at bounding box center [409, 129] width 15 height 14
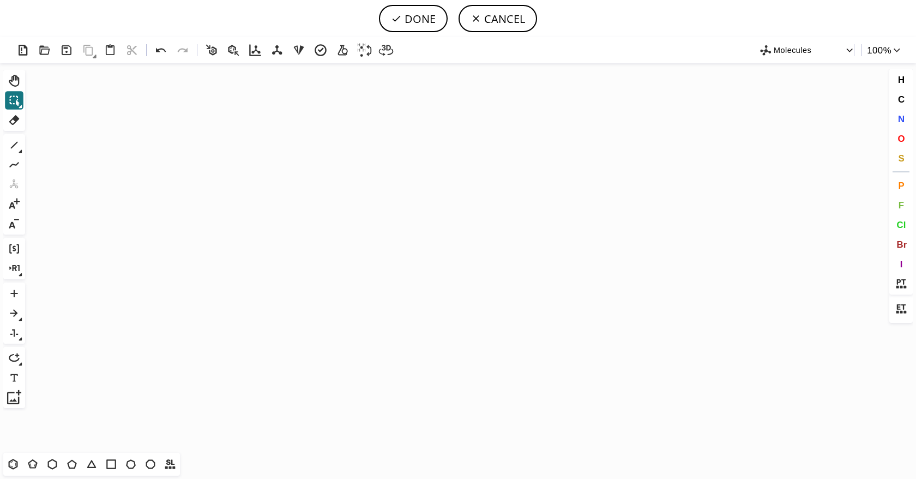
scroll to position [16031, 0]
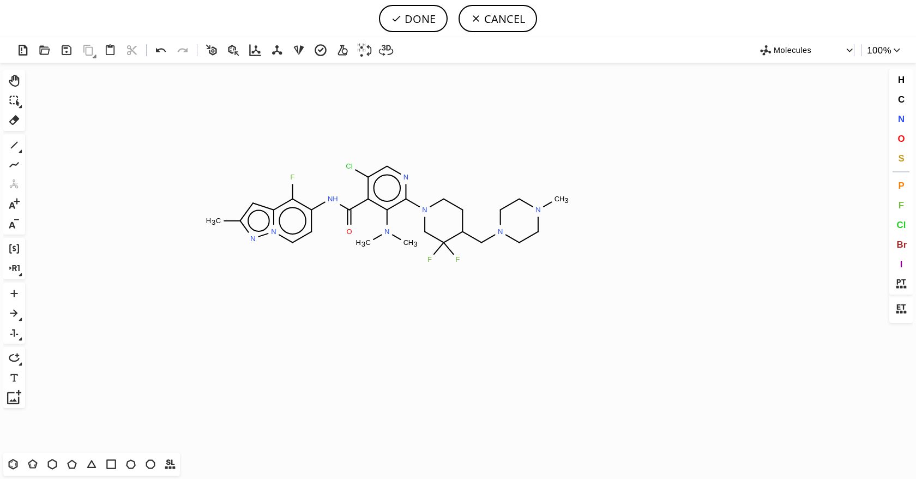
click at [388, 213] on icon "Created with [PERSON_NAME] 2.3.0 C H 3 F N H O Cl N N N N C H 3 F F N C H 3 C H…" at bounding box center [457, 257] width 857 height 389
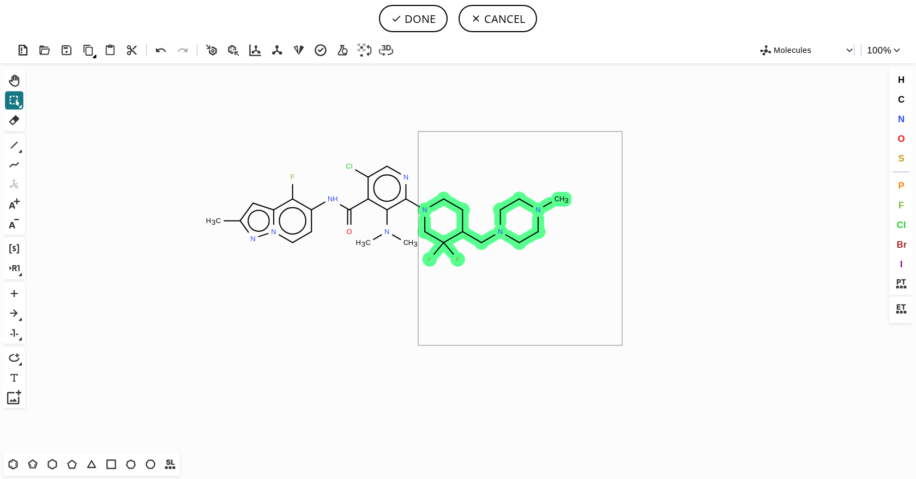
drag, startPoint x: 622, startPoint y: 131, endPoint x: 418, endPoint y: 345, distance: 295.5
click at [418, 345] on icon "Created with [PERSON_NAME] 2.3.0 C H 3 F N H O Cl N N N N C H 3 F F N C H 3 C H…" at bounding box center [457, 257] width 857 height 389
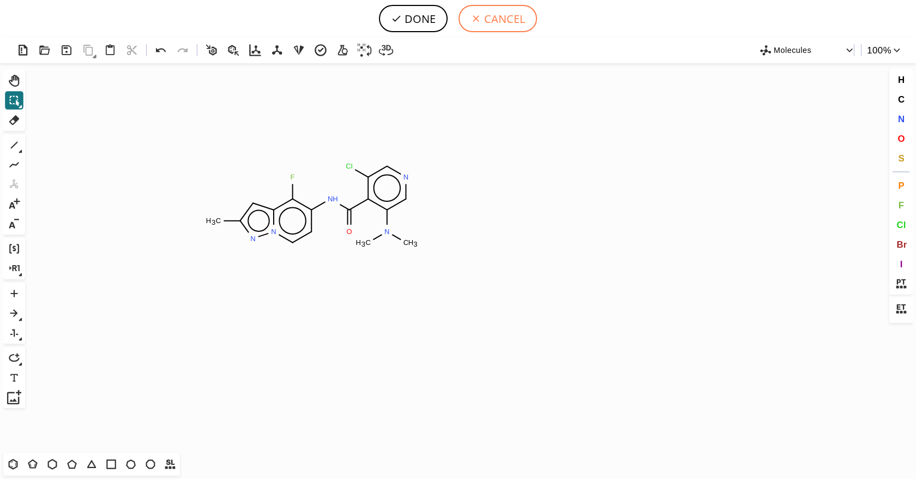
click at [489, 25] on button "CANCEL" at bounding box center [498, 18] width 79 height 27
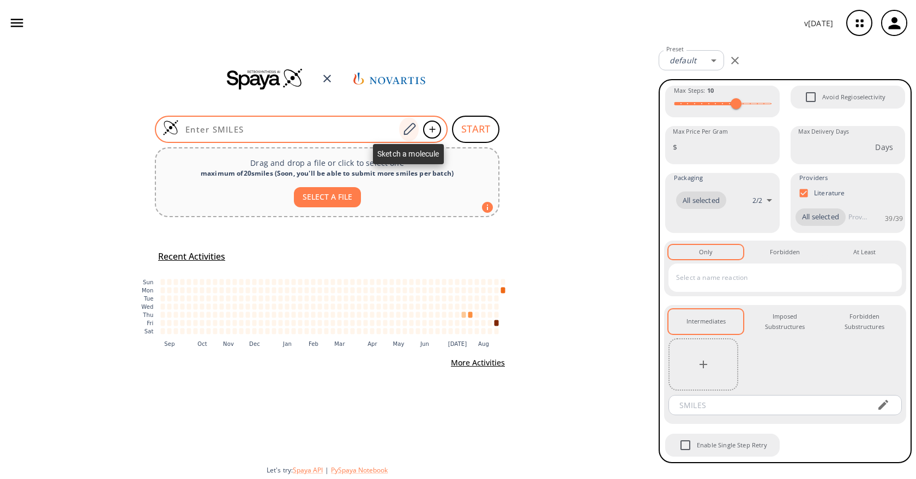
click at [410, 130] on icon at bounding box center [409, 129] width 15 height 14
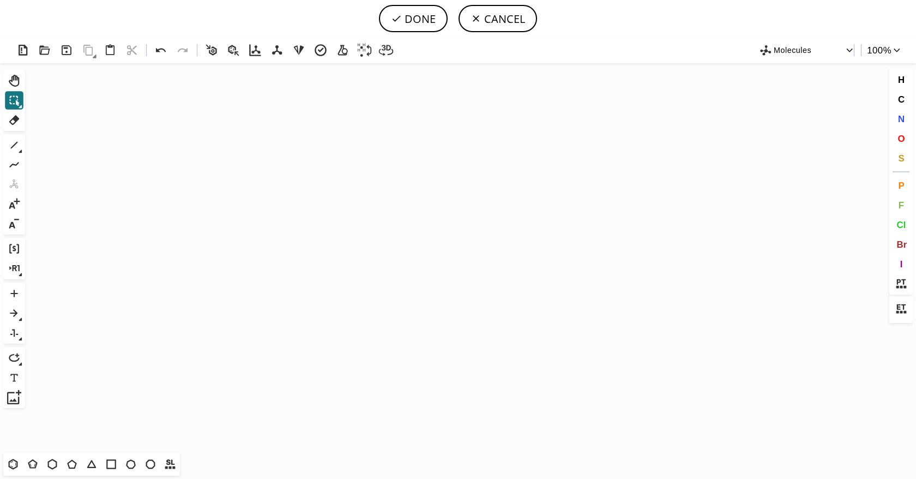
scroll to position [628, 0]
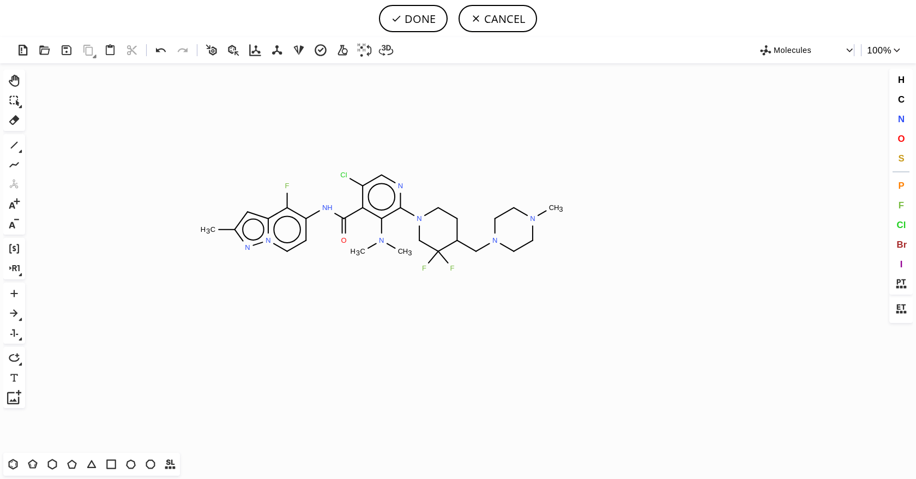
click at [397, 226] on icon "Created with [PERSON_NAME] 2.3.0 C H 3 F N H O Cl N N N N C H 3 F F N C H 3 C H…" at bounding box center [457, 257] width 857 height 389
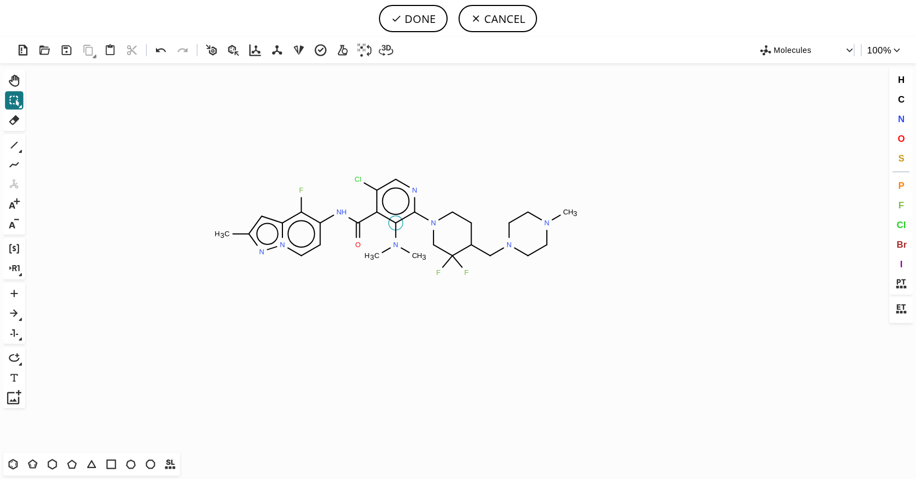
scroll to position [0, 0]
click at [439, 20] on button "DONE" at bounding box center [413, 18] width 69 height 27
type input "Cc1n[n]2c(c(c(cc2)NC(c2c(N(C)C)c(N3CC(F)(F)C(CN4CCN(C)CC4)CC3)ncc2Cl)=O)F)c1"
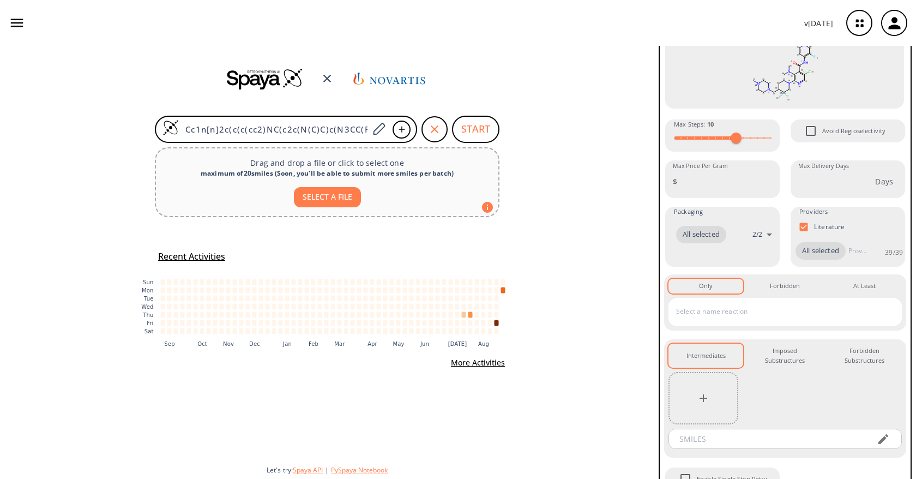
scroll to position [112, 0]
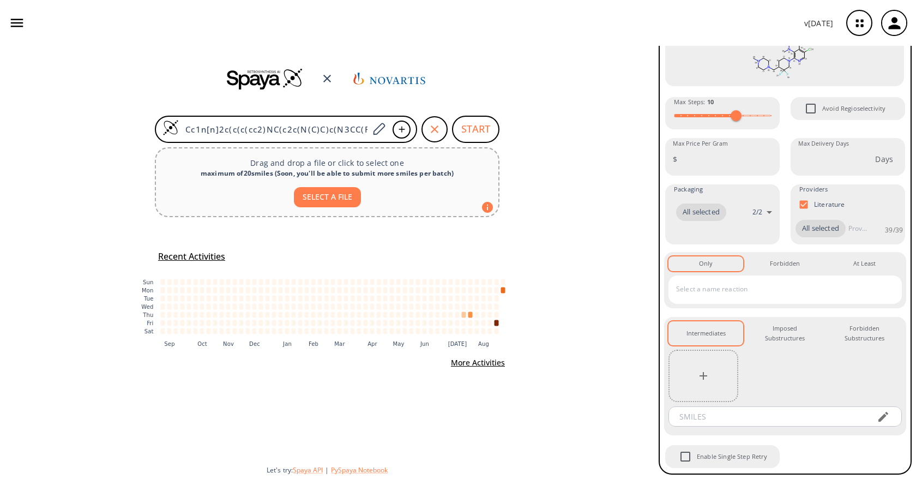
click at [697, 378] on icon "button" at bounding box center [703, 375] width 13 height 13
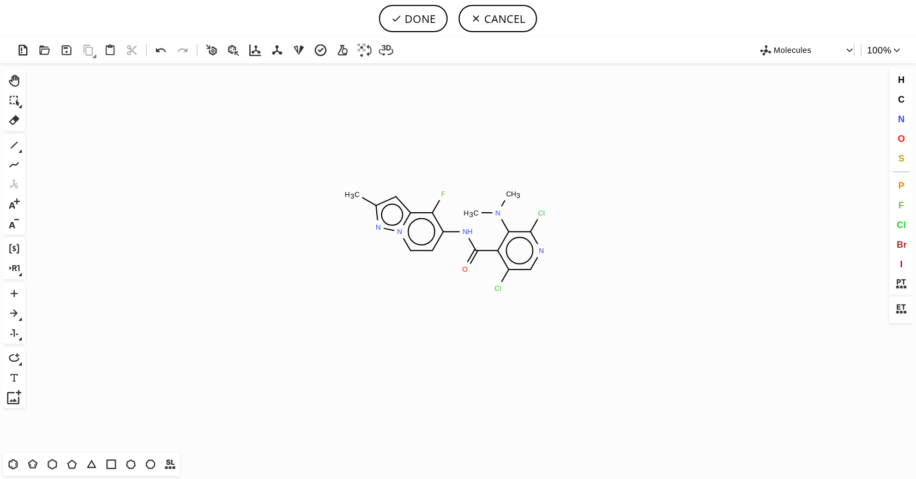
click at [445, 234] on icon "Created with Raphaël 2.3.0 C H 3 N N N H N C H 3 C H 3 Cl N Cl O F" at bounding box center [457, 257] width 857 height 389
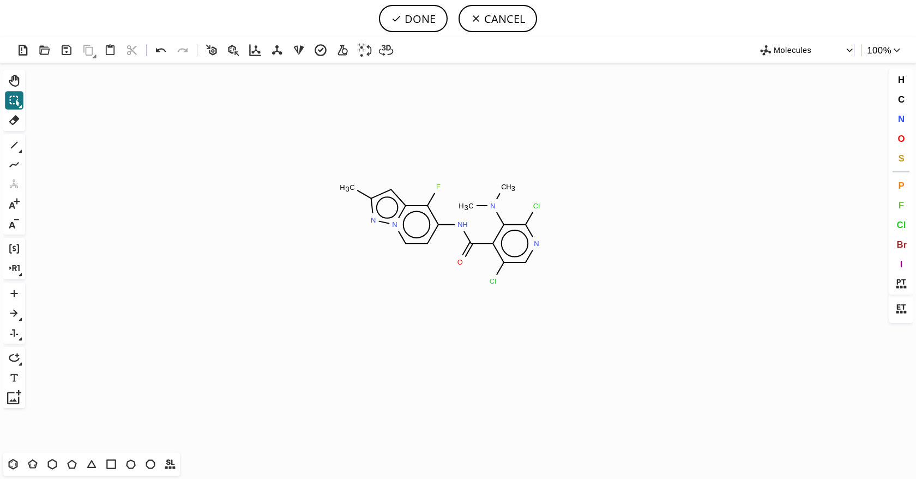
scroll to position [0, 0]
click at [417, 20] on button "DONE" at bounding box center [413, 18] width 69 height 27
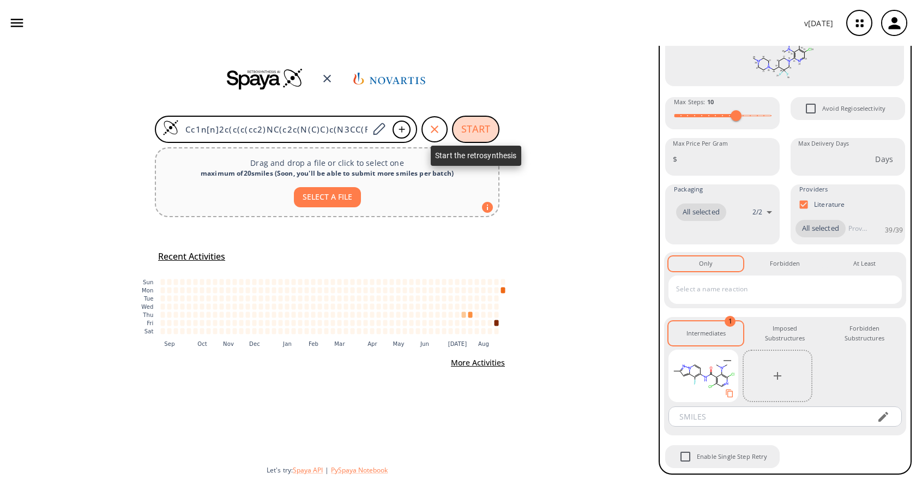
click at [475, 125] on button "START" at bounding box center [475, 129] width 47 height 27
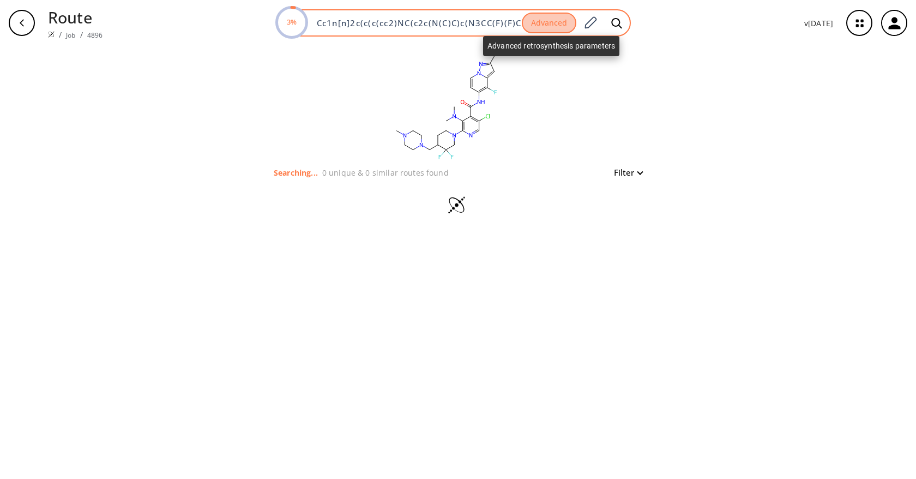
click at [557, 25] on button "Advanced" at bounding box center [549, 23] width 55 height 21
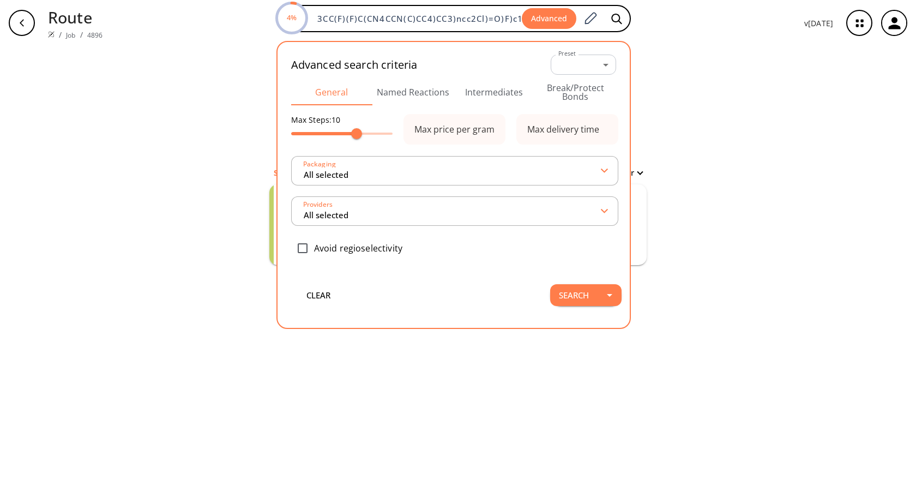
click at [164, 105] on div "clear Searching... 1 unique & 1 similar routes found Filter Starting from: RSco…" at bounding box center [458, 262] width 916 height 433
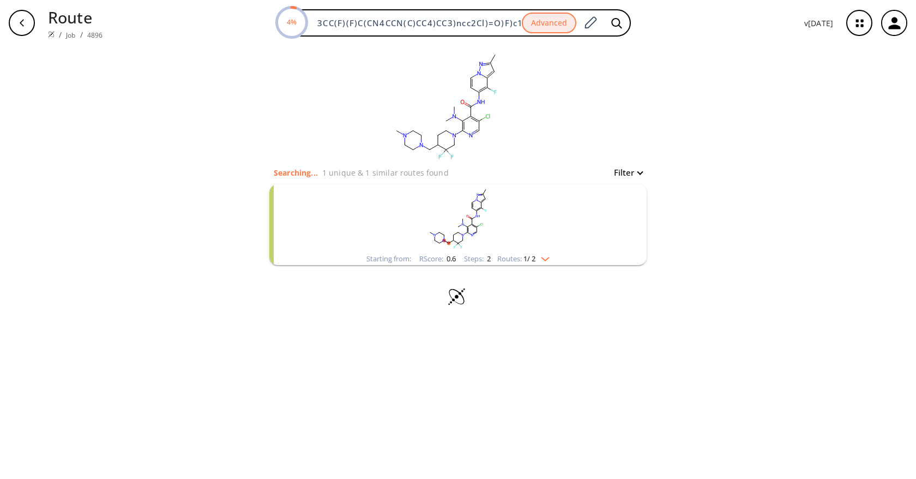
scroll to position [0, 0]
click at [558, 257] on div "Starting from: RScore : 0.6 Steps : 2 Routes: 1 / 2" at bounding box center [458, 259] width 200 height 13
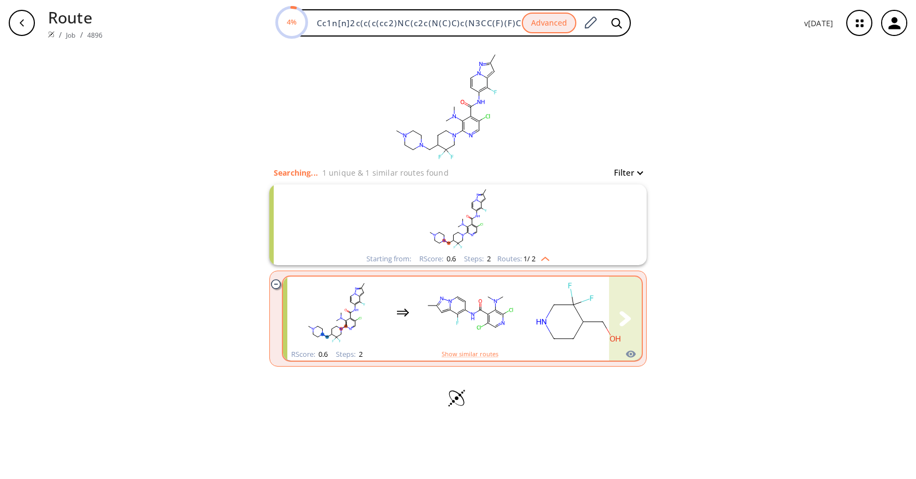
click at [560, 320] on rect "clusters" at bounding box center [579, 312] width 98 height 68
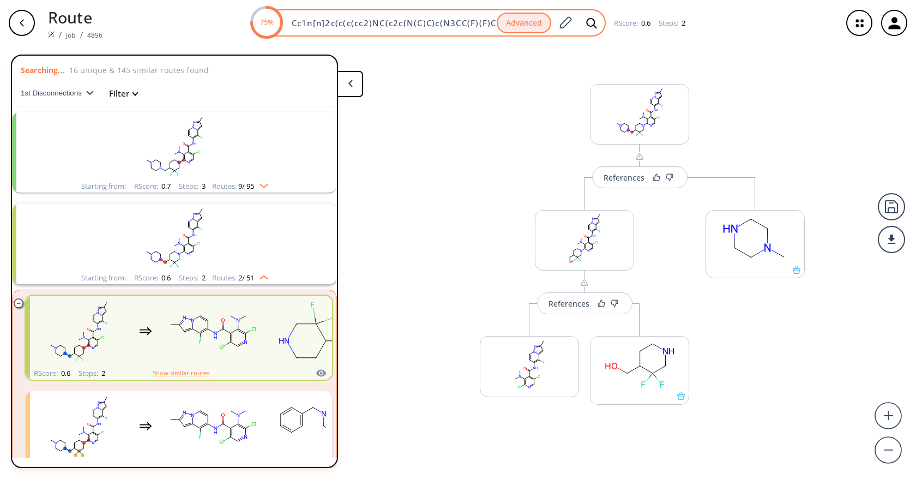
click at [400, 25] on input "Cc1n[n]2c(c(c(cc2)NC(c2c(N(C)C)c(N3CC(F)(F)C(CN4CCN(C)CC4)CC3)ncc2Cl)=O)F)c1" at bounding box center [391, 22] width 212 height 11
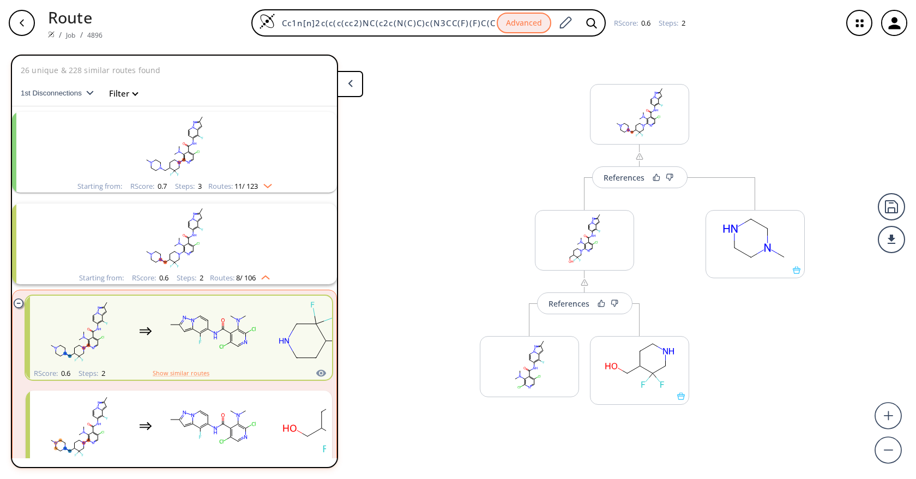
click at [425, 188] on div "References More routes from here References More routes from here More routes f…" at bounding box center [458, 258] width 916 height 424
click at [451, 153] on div "References More routes from here References More routes from here More routes f…" at bounding box center [458, 258] width 916 height 424
drag, startPoint x: 450, startPoint y: 171, endPoint x: 455, endPoint y: 219, distance: 48.8
click at [455, 227] on div "References More routes from here References More routes from here More routes f…" at bounding box center [458, 258] width 916 height 424
drag, startPoint x: 521, startPoint y: 203, endPoint x: 484, endPoint y: 197, distance: 37.7
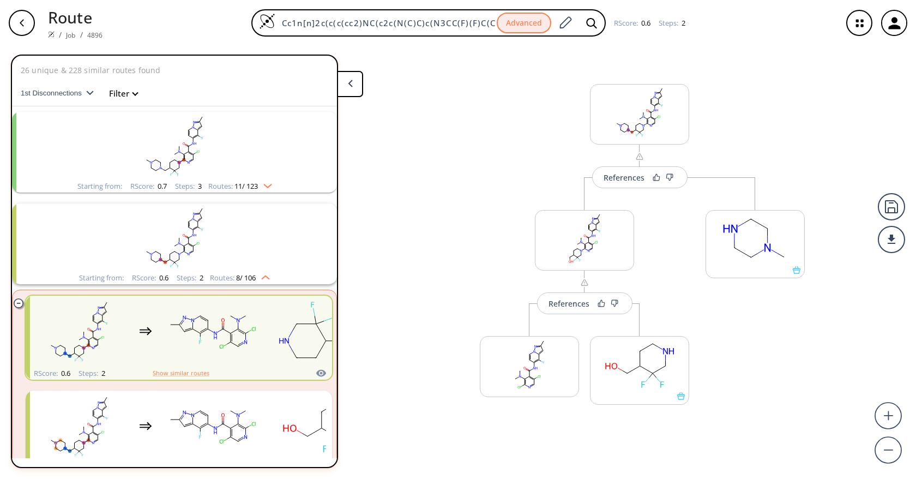
click at [484, 197] on div "References More routes from here References More routes from here More routes f…" at bounding box center [458, 258] width 916 height 424
click at [517, 369] on rect at bounding box center [530, 365] width 98 height 56
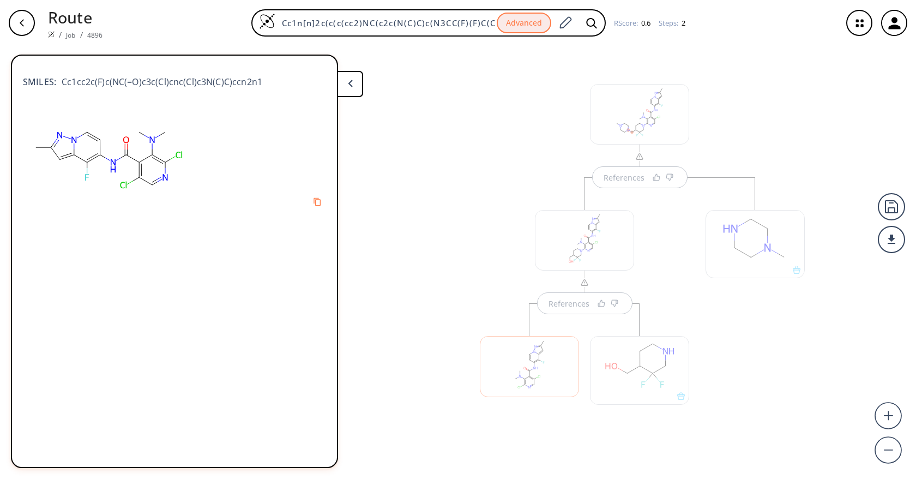
click at [539, 366] on div at bounding box center [529, 366] width 99 height 61
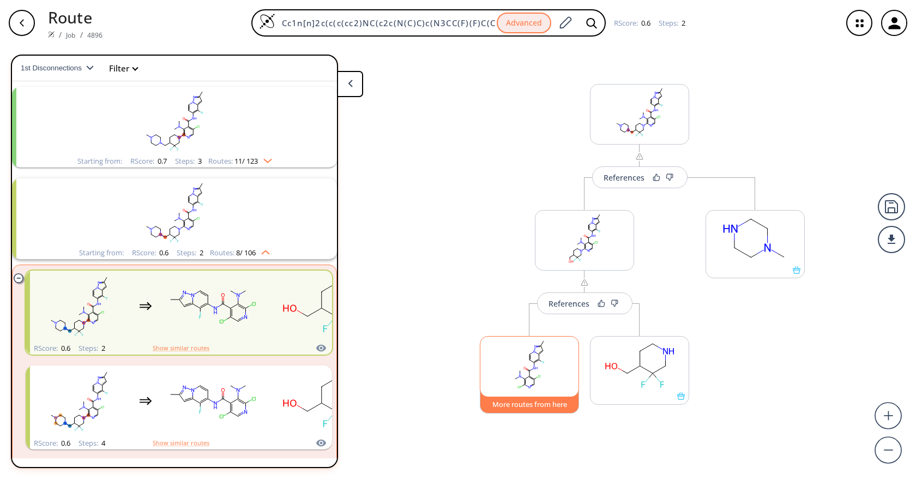
click at [537, 407] on button "More routes from here" at bounding box center [529, 401] width 99 height 23
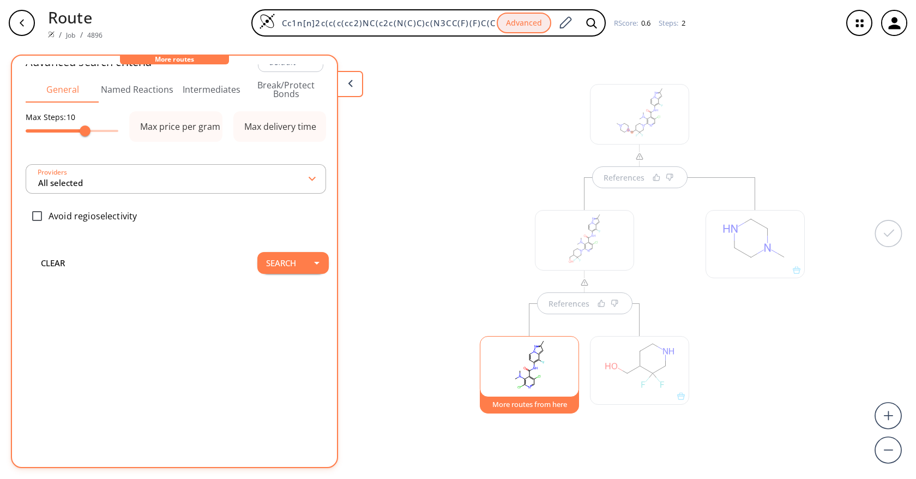
type input "-1"
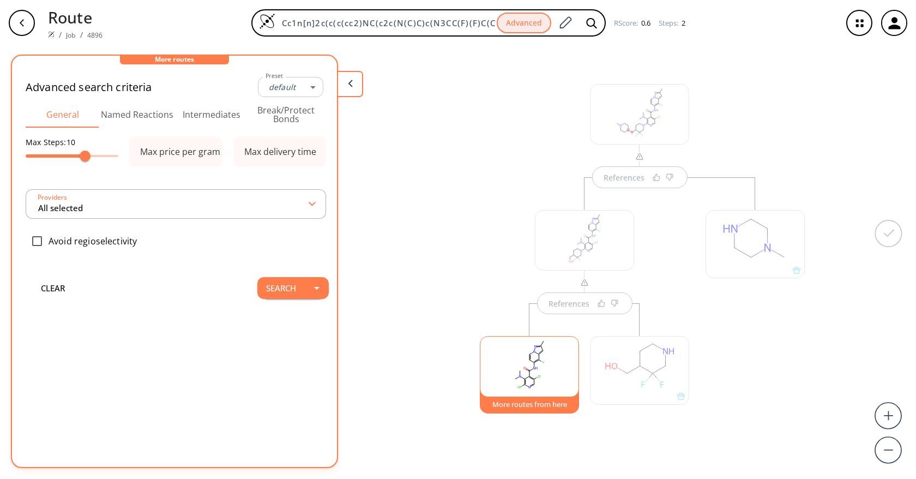
type input "All selected"
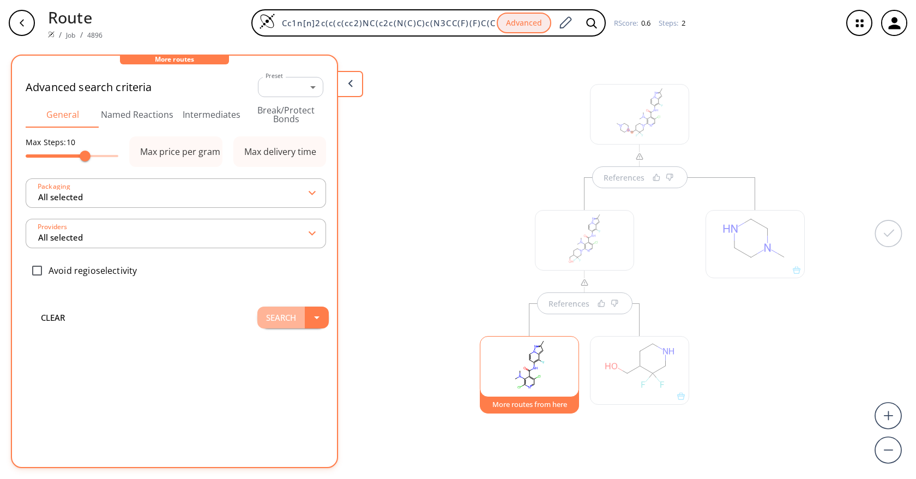
click at [265, 319] on button "Search" at bounding box center [280, 318] width 47 height 22
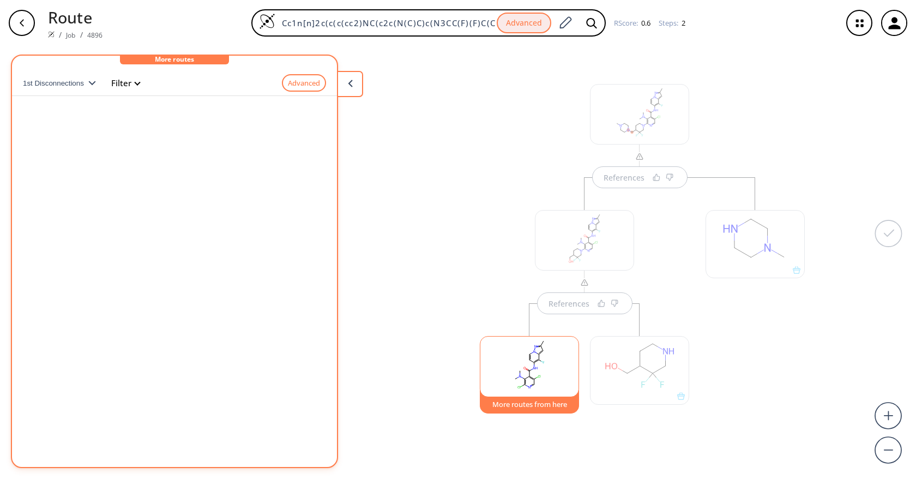
click at [528, 384] on rect at bounding box center [530, 365] width 98 height 56
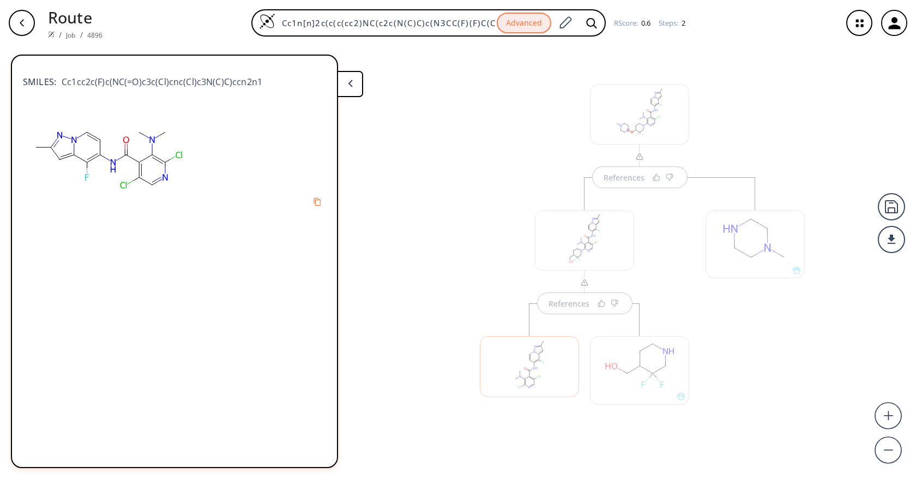
drag, startPoint x: 529, startPoint y: 379, endPoint x: 486, endPoint y: 334, distance: 61.3
click at [528, 379] on div at bounding box center [529, 366] width 99 height 61
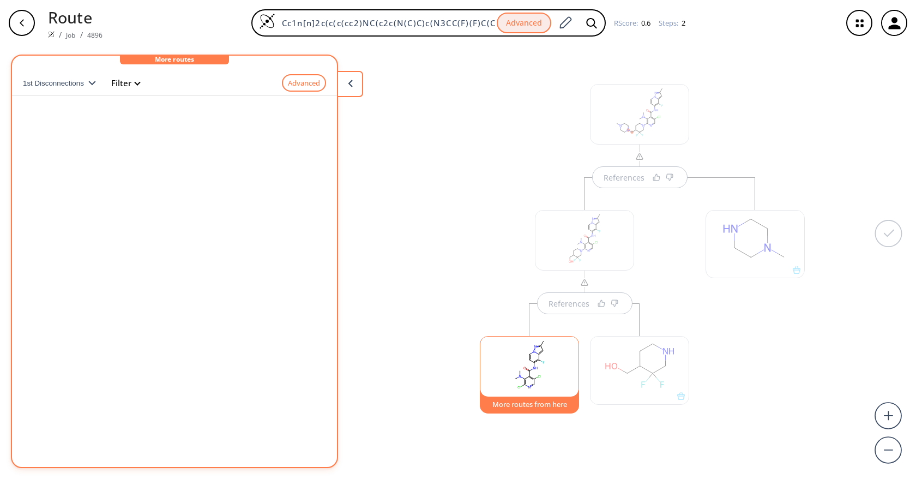
click at [543, 346] on rect at bounding box center [530, 365] width 98 height 56
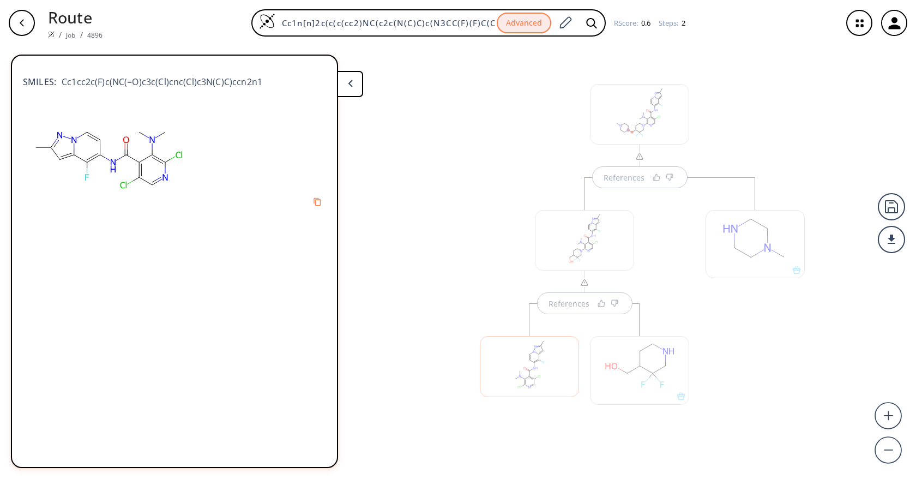
click at [151, 81] on span "Cc1cc2c(F)c(NC(=O)c3c(Cl)cnc(Cl)c3N(C)C)ccn2n1" at bounding box center [159, 81] width 206 height 13
copy div "Cc1cc2c(F)c(NC(=O)c3c(Cl)cnc(Cl)c3N(C)C)ccn2n1"
click at [422, 148] on div "References References" at bounding box center [458, 258] width 916 height 424
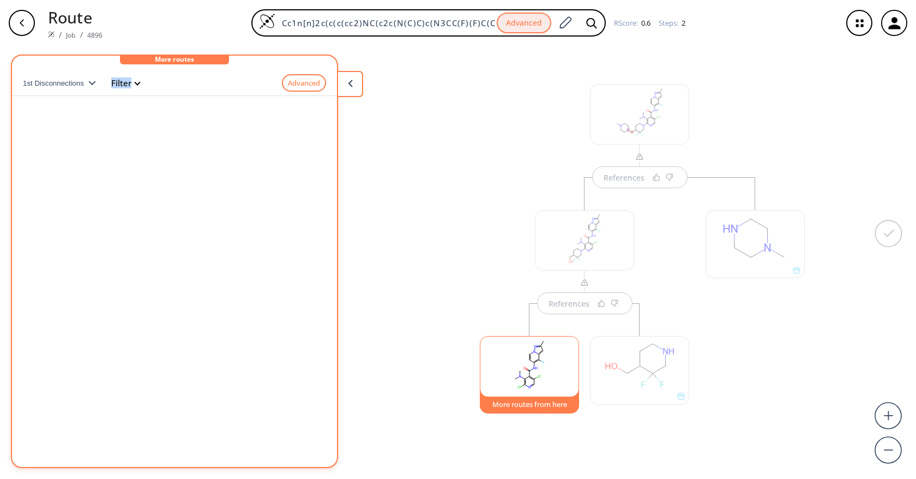
click at [21, 29] on div "button" at bounding box center [22, 23] width 26 height 26
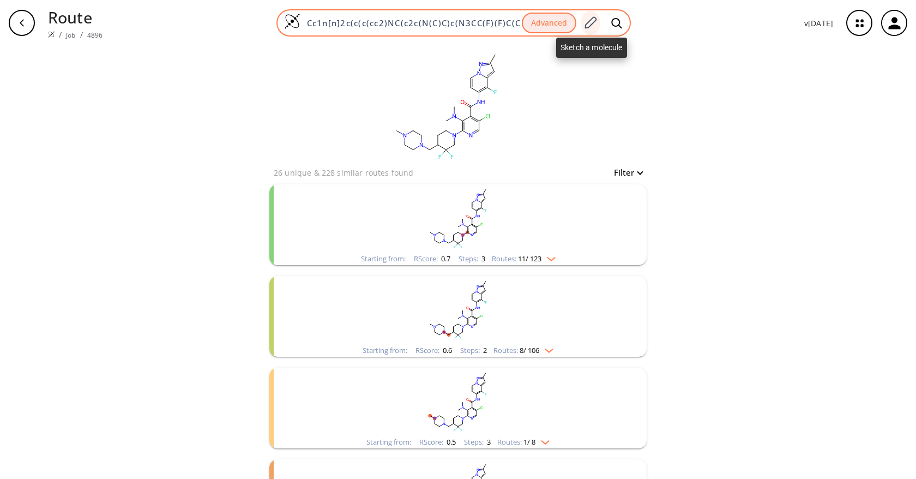
click at [590, 22] on icon at bounding box center [591, 22] width 12 height 12
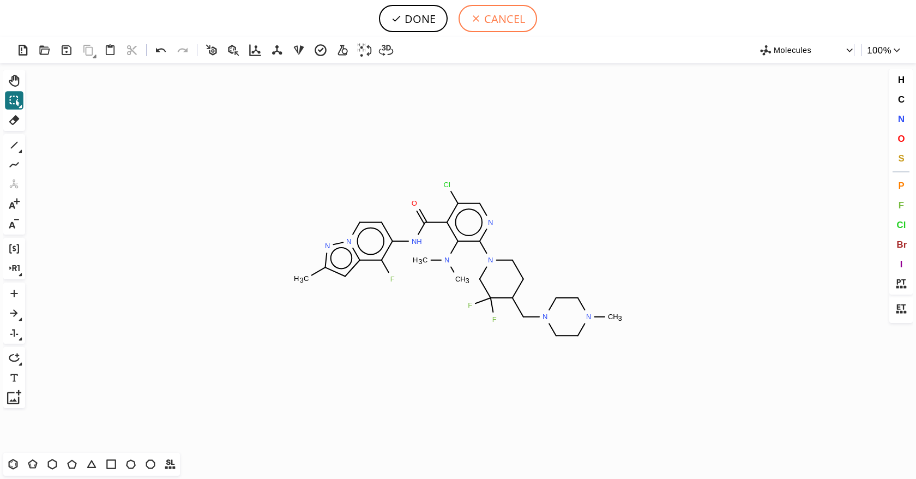
click at [513, 26] on button "CANCEL" at bounding box center [498, 18] width 79 height 27
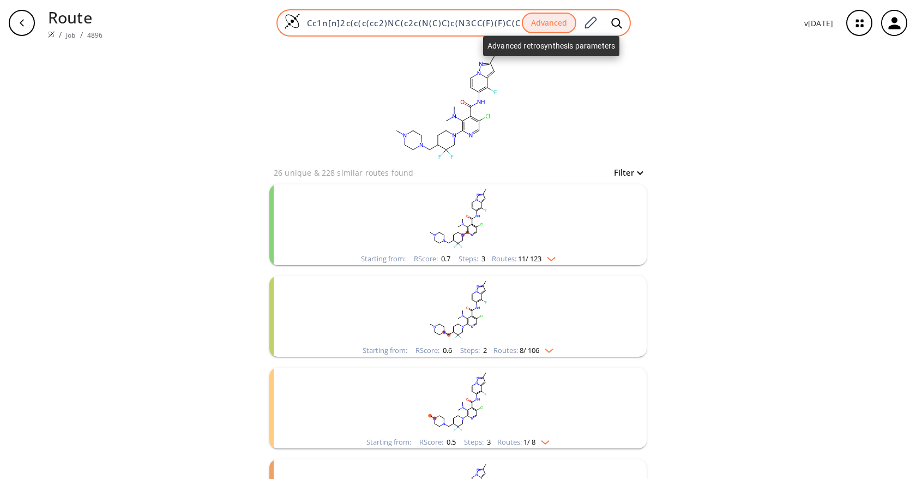
click at [537, 23] on button "Advanced" at bounding box center [549, 23] width 55 height 21
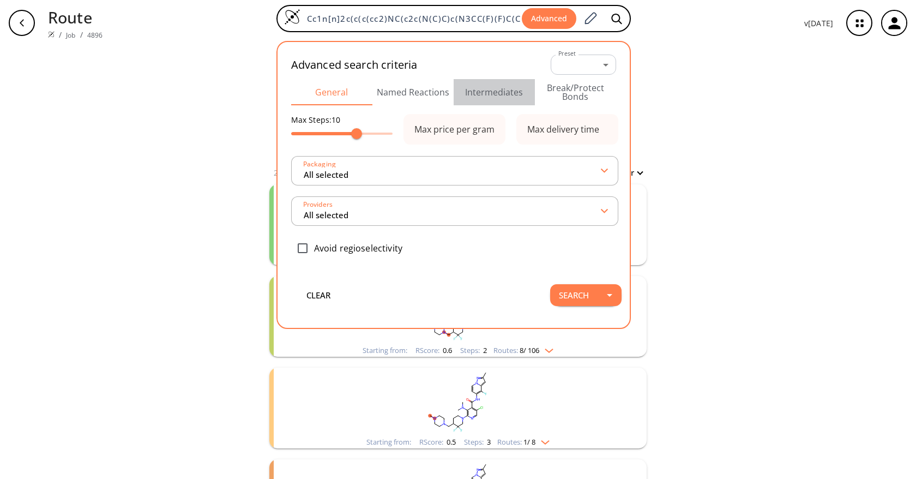
click at [493, 94] on button "Intermediates" at bounding box center [494, 92] width 81 height 26
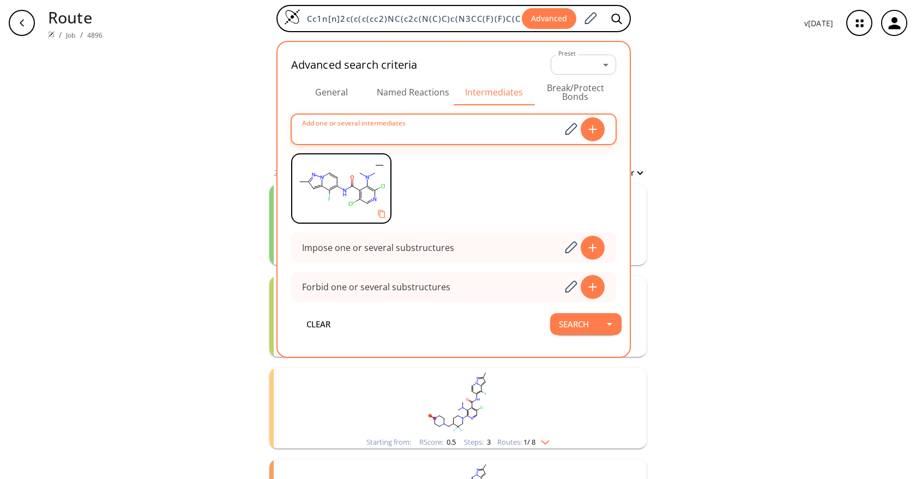
click at [491, 123] on input at bounding box center [432, 129] width 259 height 22
paste input "CN(C)c1cccnc1Cl"
type input "CN(C)c1cccnc1Cl"
click at [591, 132] on icon at bounding box center [592, 129] width 11 height 9
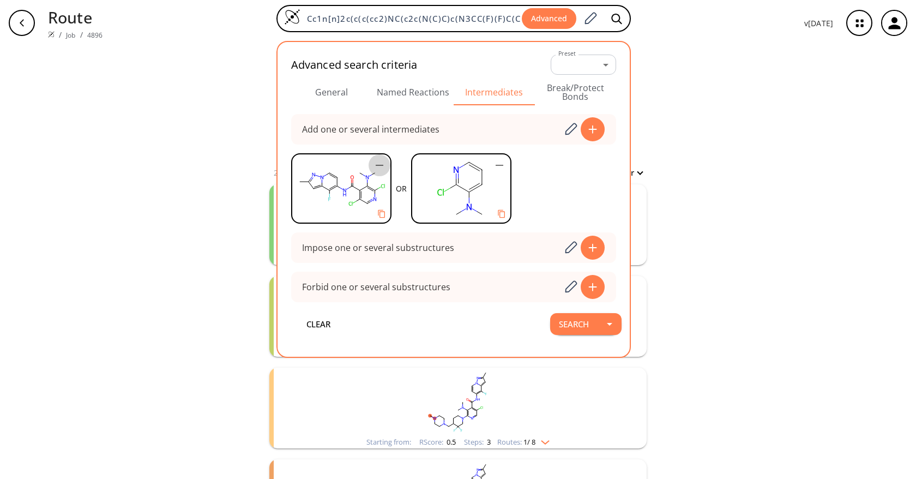
click at [381, 164] on icon "button" at bounding box center [379, 165] width 13 height 13
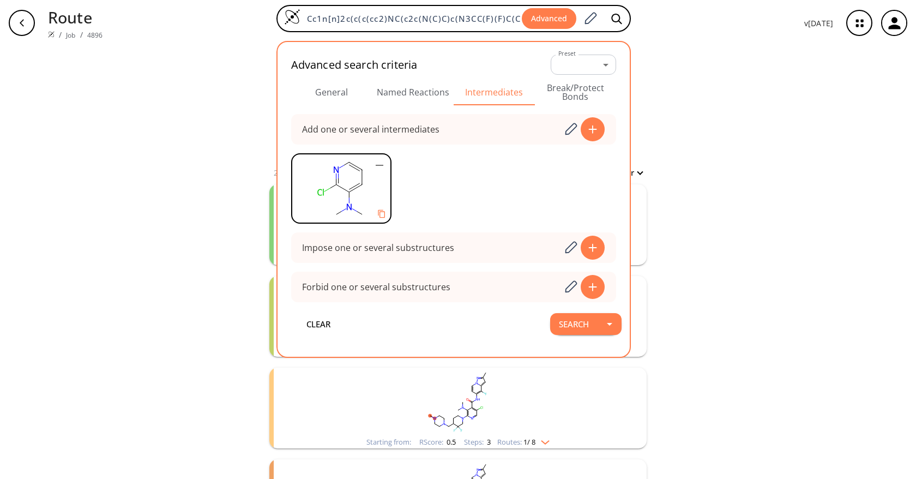
click at [580, 320] on button "Search" at bounding box center [573, 324] width 47 height 22
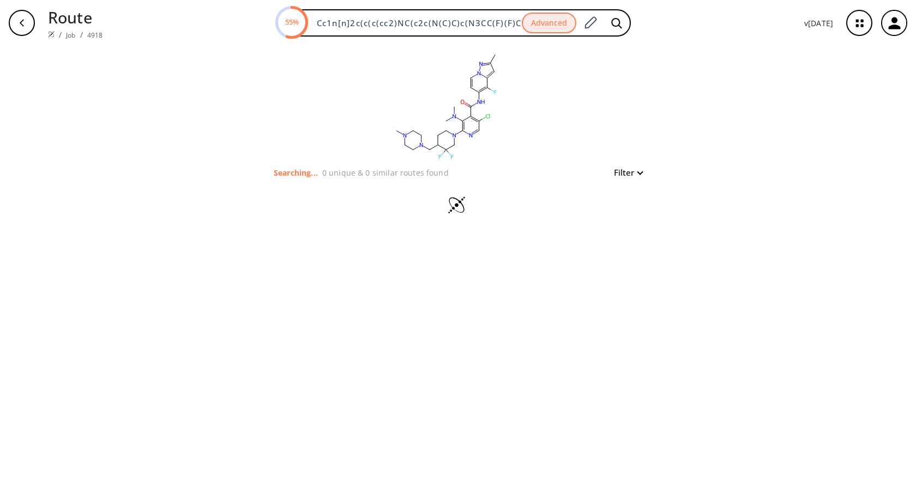
click at [227, 110] on div "clear Searching... 0 unique & 0 similar routes found Filter" at bounding box center [458, 262] width 916 height 433
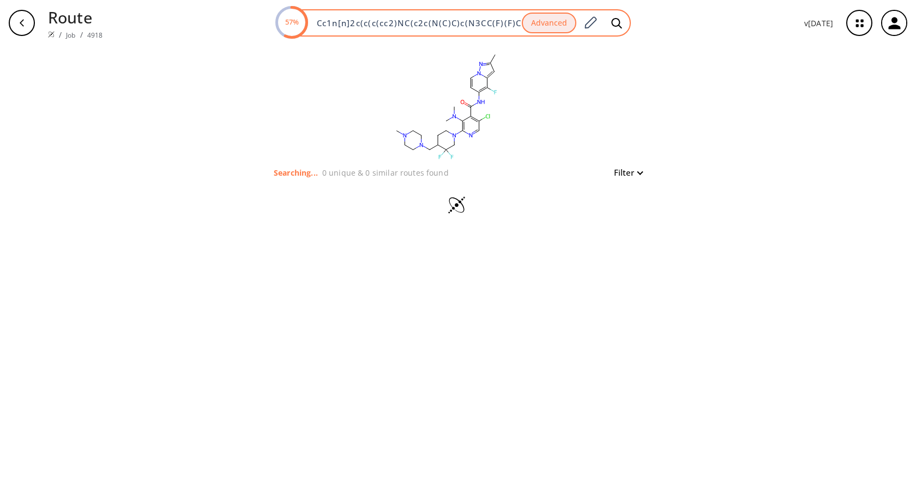
click at [561, 30] on button "Advanced" at bounding box center [549, 23] width 55 height 21
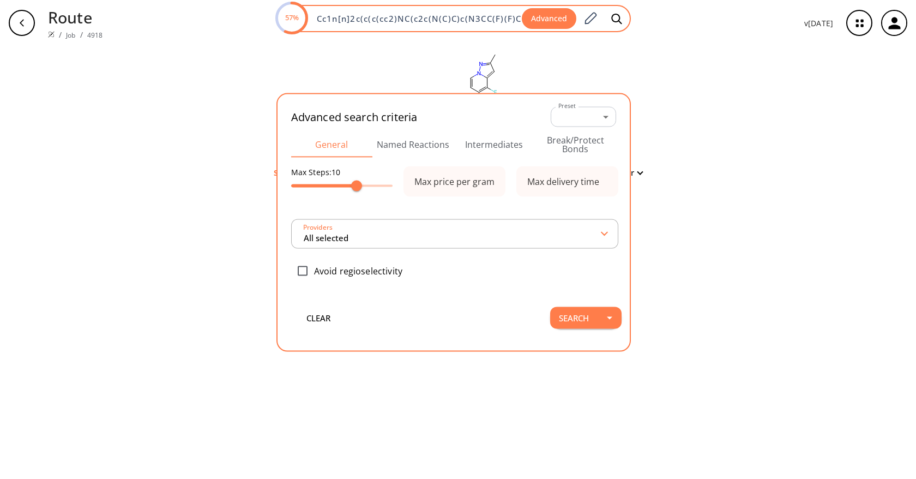
scroll to position [0, 158]
type input "All selected"
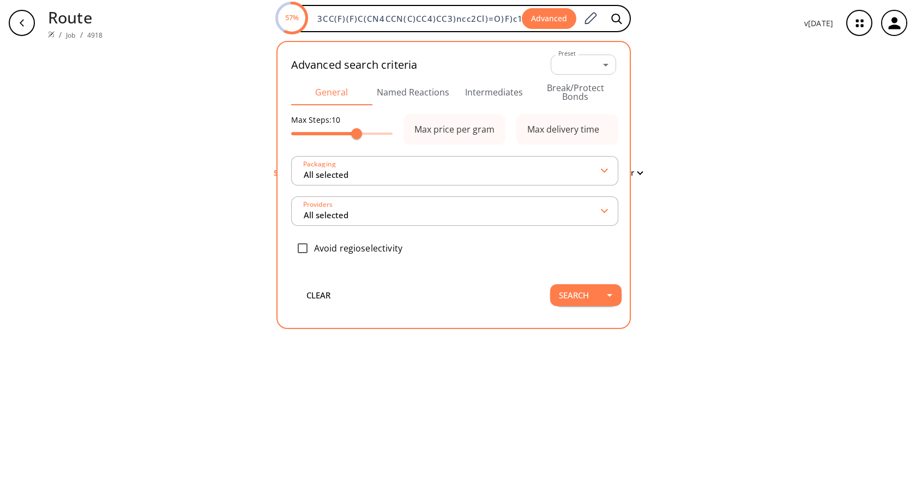
click at [697, 105] on div "clear Searching... 0 unique & 0 similar routes found Filter" at bounding box center [458, 262] width 916 height 433
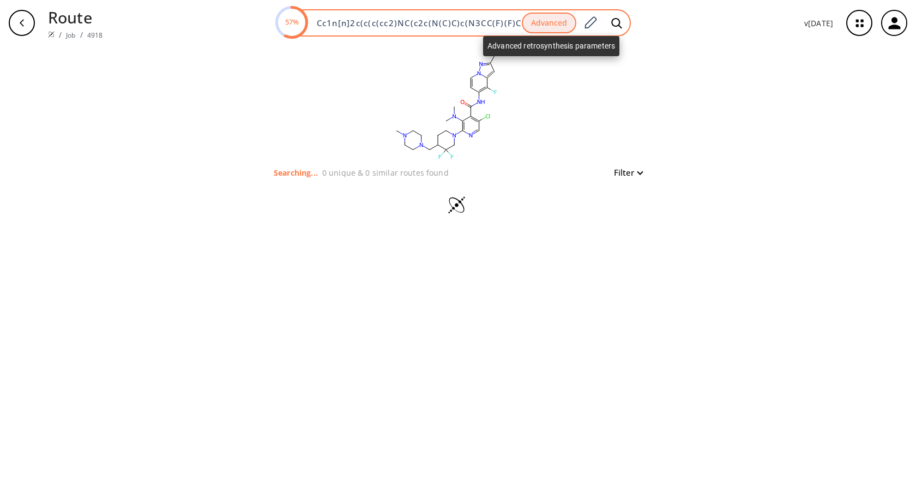
click at [548, 25] on button "Advanced" at bounding box center [549, 23] width 55 height 21
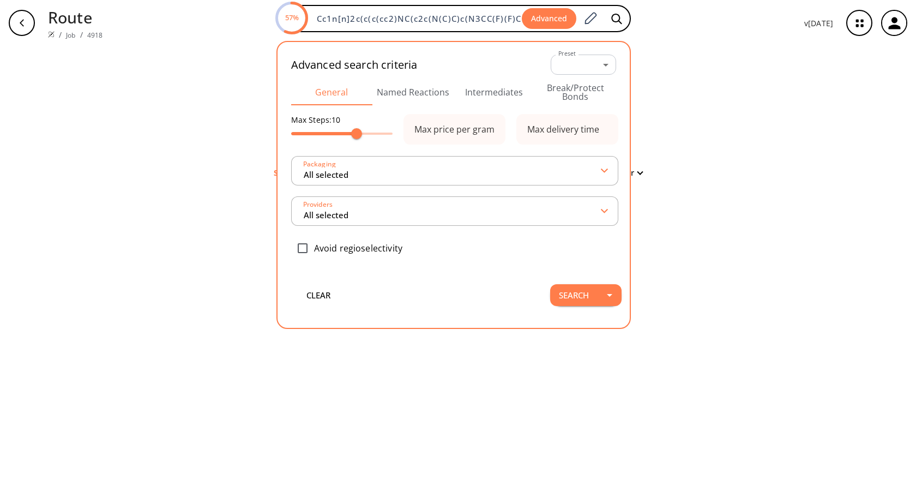
click at [517, 86] on button "Intermediates" at bounding box center [494, 92] width 81 height 26
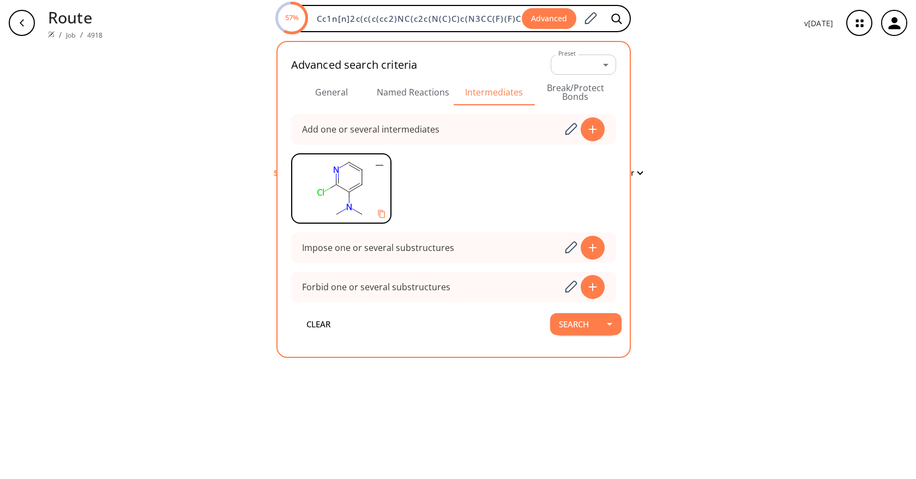
click at [701, 133] on div "clear Searching... 0 unique & 0 similar routes found Filter" at bounding box center [458, 262] width 916 height 433
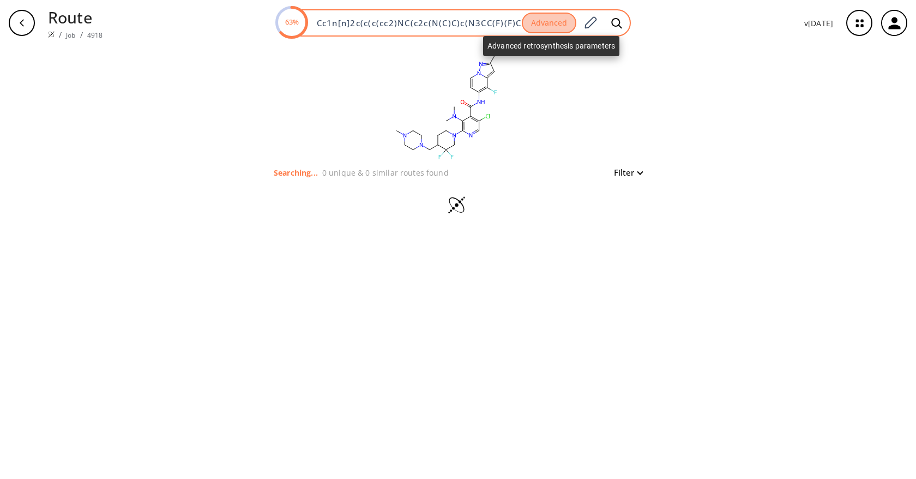
click at [548, 28] on button "Advanced" at bounding box center [549, 23] width 55 height 21
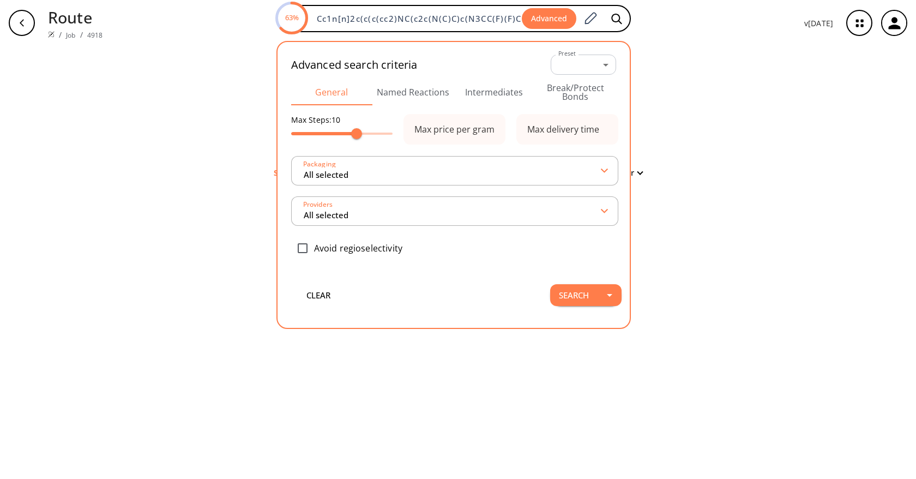
click at [481, 103] on button "Intermediates" at bounding box center [494, 92] width 81 height 26
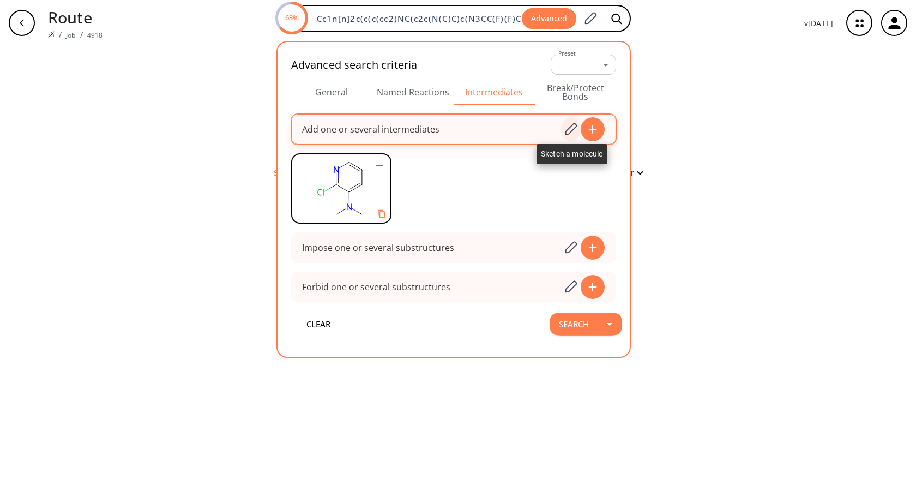
click at [568, 128] on icon at bounding box center [570, 129] width 15 height 14
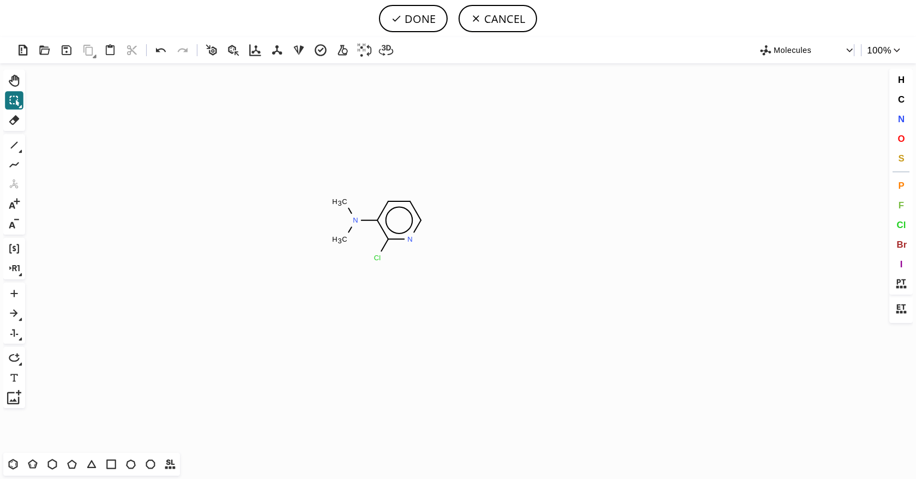
click at [504, 26] on button "CANCEL" at bounding box center [498, 18] width 79 height 27
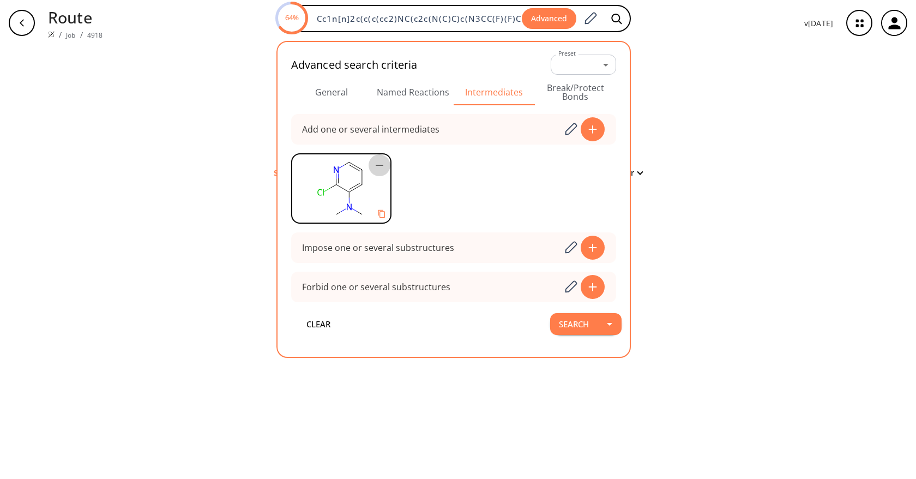
click at [380, 163] on icon "button" at bounding box center [379, 165] width 13 height 13
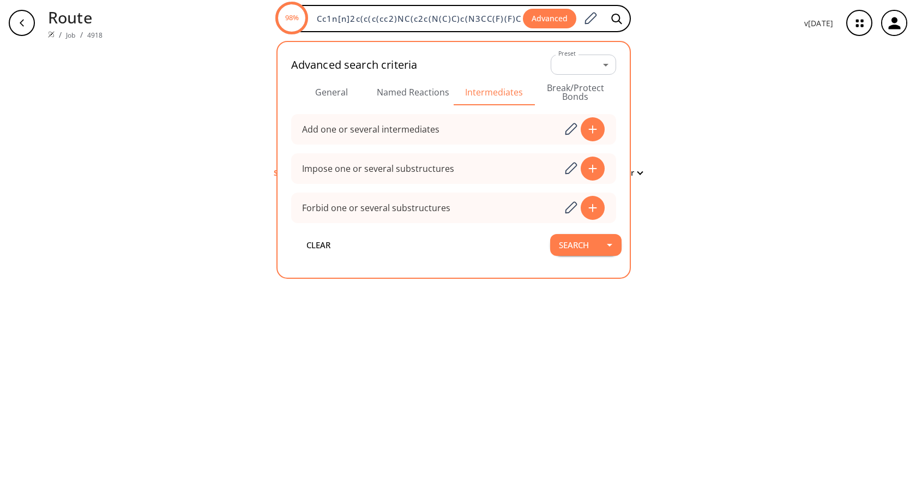
drag, startPoint x: 770, startPoint y: 113, endPoint x: 765, endPoint y: 106, distance: 9.1
click at [770, 111] on div "clear Searching... 0 unique & 0 similar routes found Filter" at bounding box center [458, 262] width 916 height 433
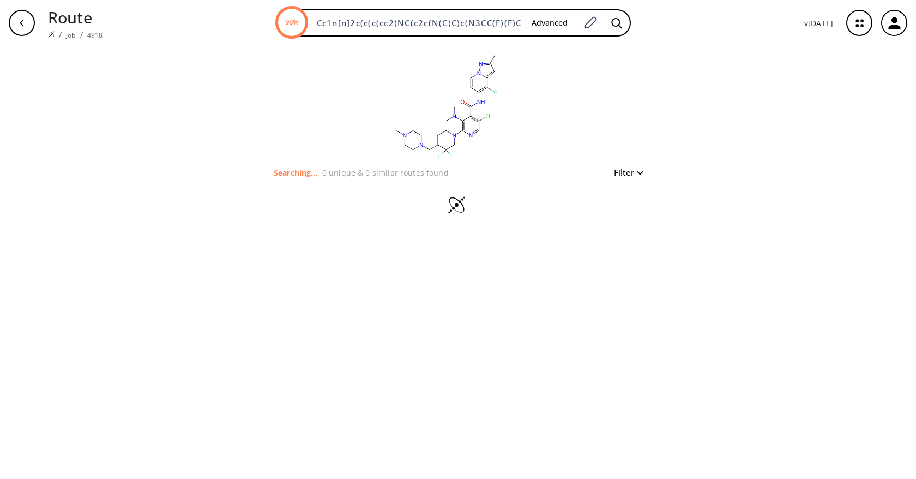
drag, startPoint x: 756, startPoint y: 336, endPoint x: 770, endPoint y: 372, distance: 38.5
click at [756, 337] on div "clear Searching... 0 unique & 0 similar routes found Filter" at bounding box center [458, 262] width 916 height 433
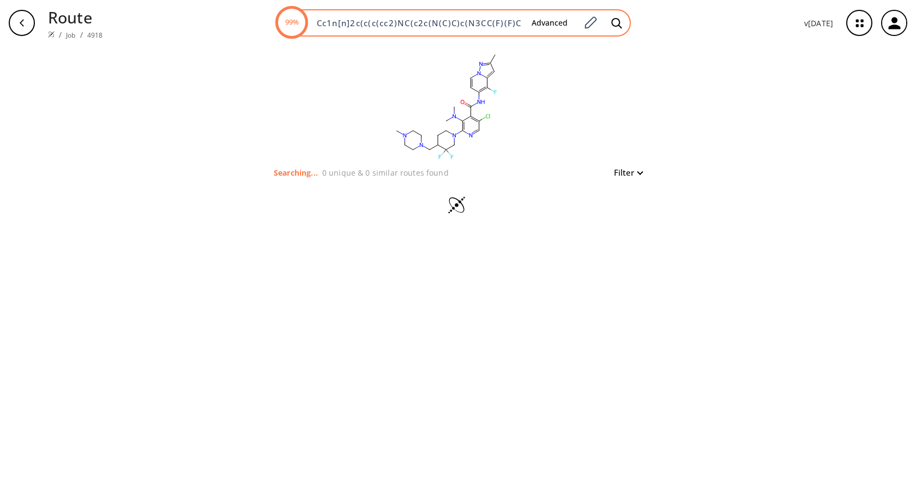
click at [457, 20] on input "Cc1n[n]2c(c(c(cc2)NC(c2c(N(C)C)c(N3CC(F)(F)C(CN4CCN(C)CC4)CC3)ncc2Cl)=O)F)c1" at bounding box center [416, 22] width 213 height 11
click at [556, 23] on button "Advanced" at bounding box center [549, 23] width 53 height 20
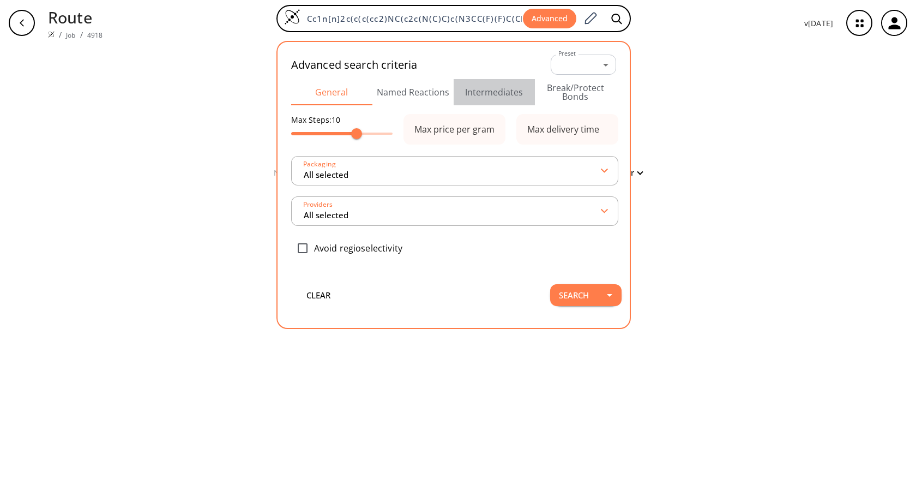
click at [498, 90] on button "Intermediates" at bounding box center [494, 92] width 81 height 26
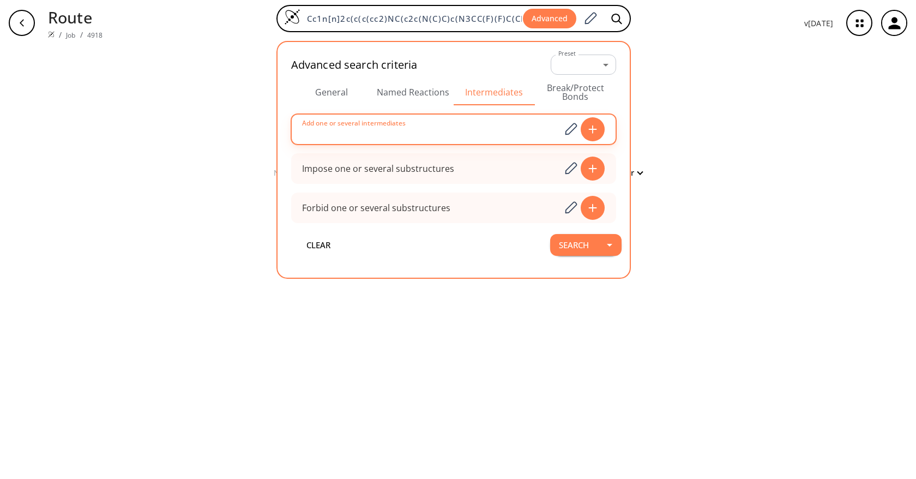
click at [443, 128] on input at bounding box center [432, 129] width 259 height 22
click at [568, 131] on icon at bounding box center [572, 129] width 12 height 12
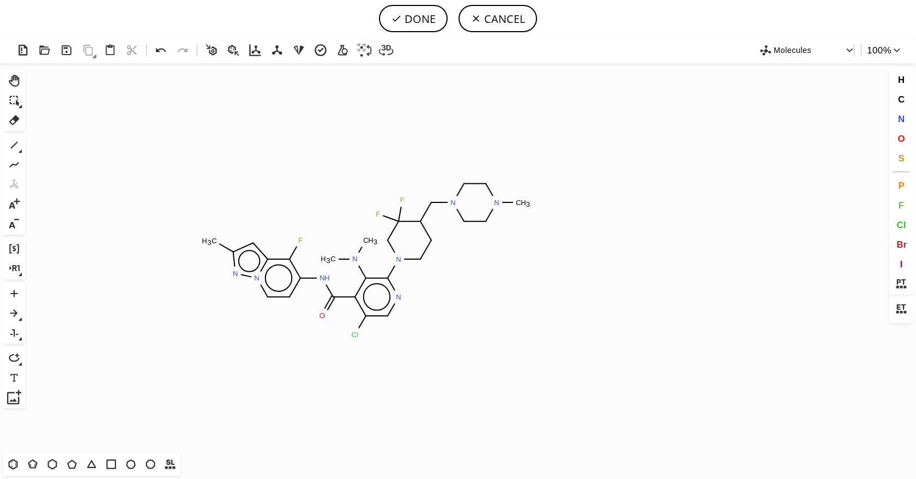
click at [367, 259] on icon "Created with Raphaël 2.3.0 C H 3 N N N H N C H 3 C H 3 N F F N N C H 3 N Cl O F" at bounding box center [457, 257] width 857 height 389
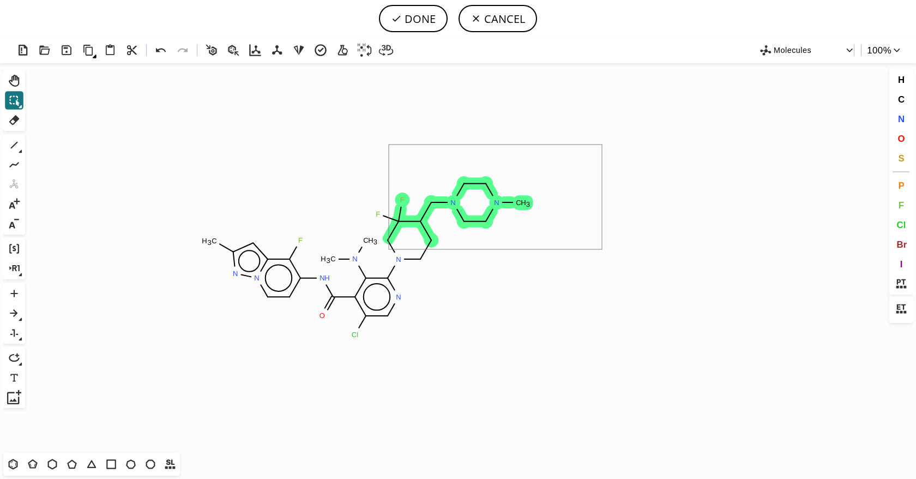
drag, startPoint x: 602, startPoint y: 145, endPoint x: 389, endPoint y: 249, distance: 237.6
click at [389, 249] on icon "Created with Raphaël 2.3.0 C H 3 N N N H N C H 3 C H 3 N F F N N C H 3 N Cl O F" at bounding box center [457, 257] width 857 height 389
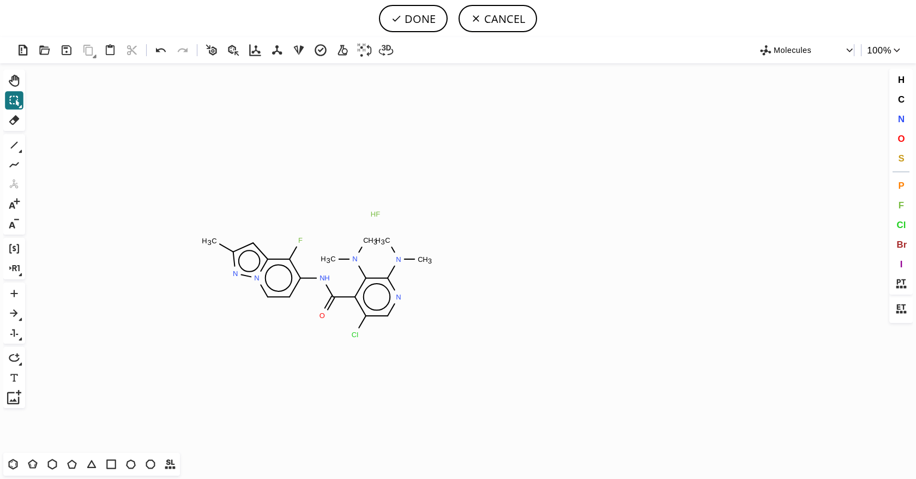
click at [550, 279] on icon "Created with Raphaël 2.3.0 C H 3 N C H 3 C H 3 N N N H N C H 3 C H 3 F H N Cl O…" at bounding box center [457, 257] width 857 height 389
click at [371, 213] on tspan "H" at bounding box center [373, 214] width 5 height 8
click at [389, 240] on tspan "C" at bounding box center [387, 240] width 5 height 8
click at [429, 259] on tspan "3" at bounding box center [430, 261] width 4 height 8
click at [394, 239] on tspan "H" at bounding box center [392, 240] width 5 height 8
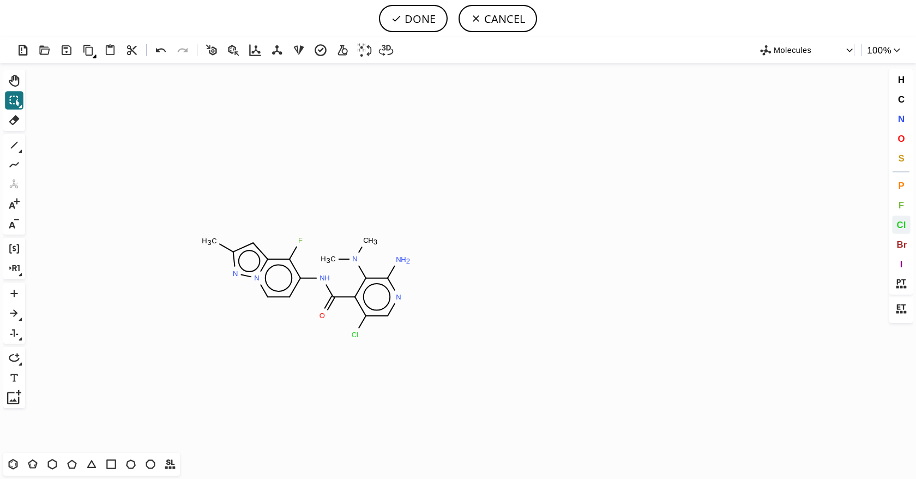
click at [898, 224] on span "Cl" at bounding box center [901, 224] width 9 height 10
click at [404, 260] on tspan "H" at bounding box center [403, 259] width 5 height 8
click at [893, 219] on button "Cl" at bounding box center [901, 224] width 19 height 19
click at [421, 19] on button "DONE" at bounding box center [413, 18] width 69 height 27
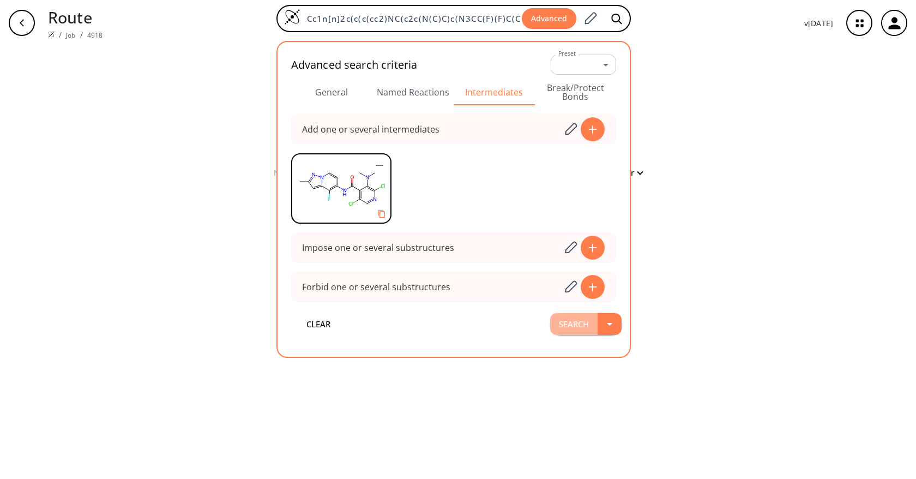
click at [571, 325] on button "Search" at bounding box center [573, 324] width 47 height 22
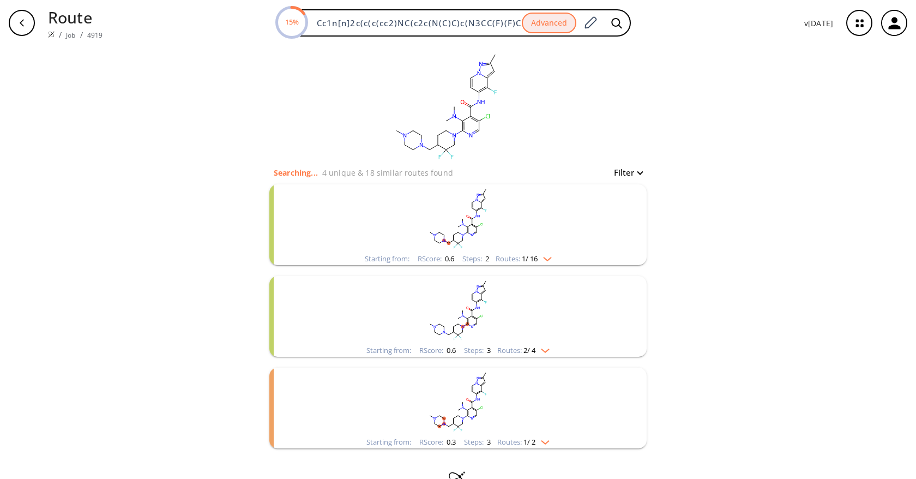
click at [474, 238] on rect "clusters" at bounding box center [458, 218] width 284 height 68
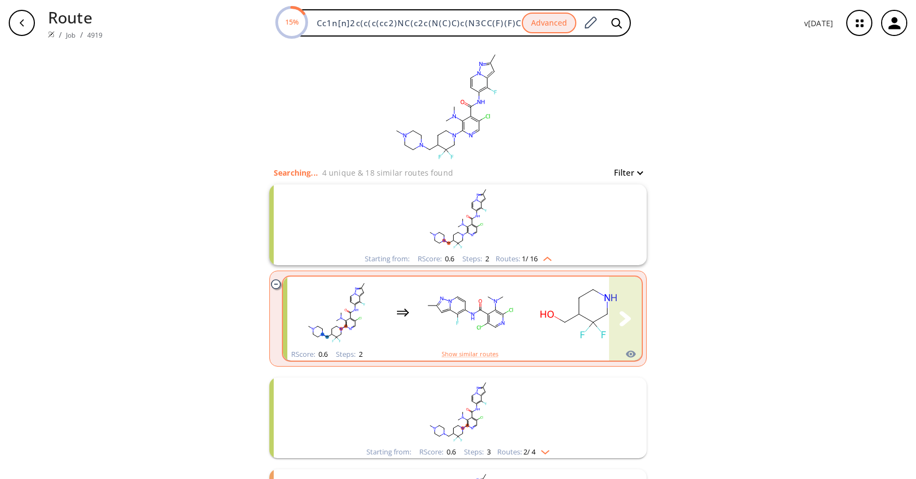
click at [512, 296] on rect "clusters" at bounding box center [470, 312] width 98 height 68
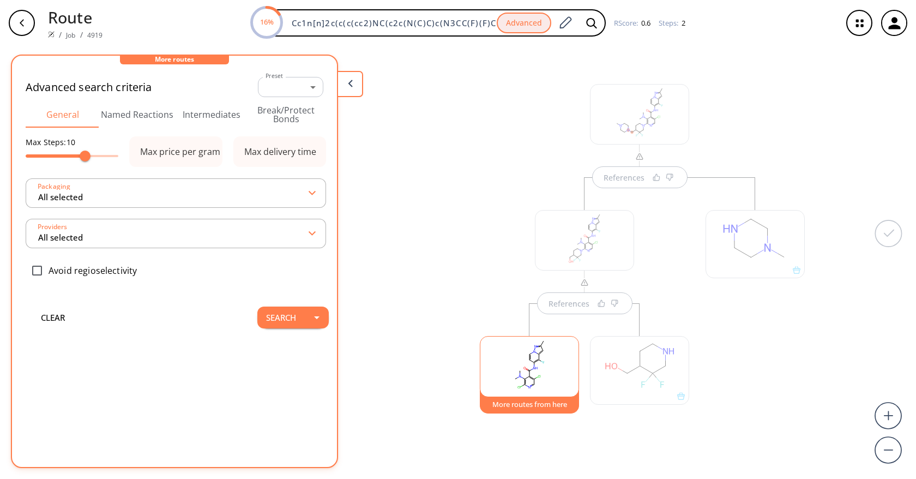
click at [780, 371] on div at bounding box center [755, 312] width 110 height 271
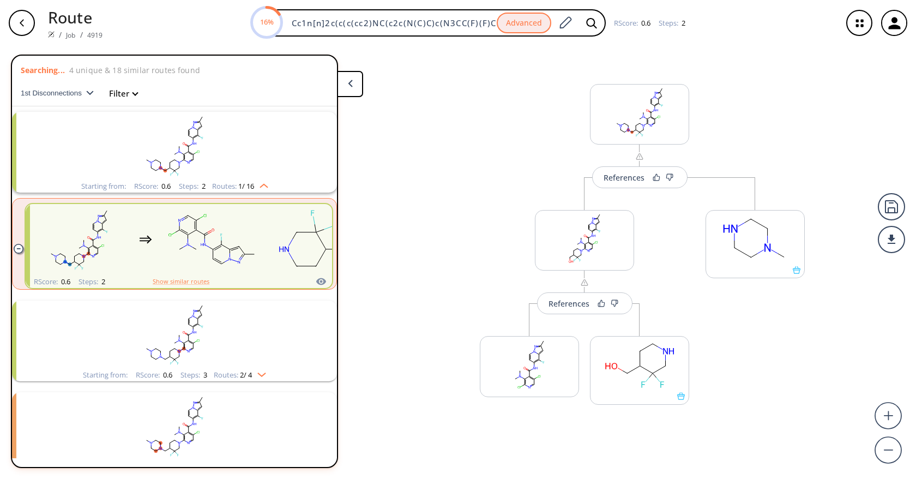
scroll to position [25, 0]
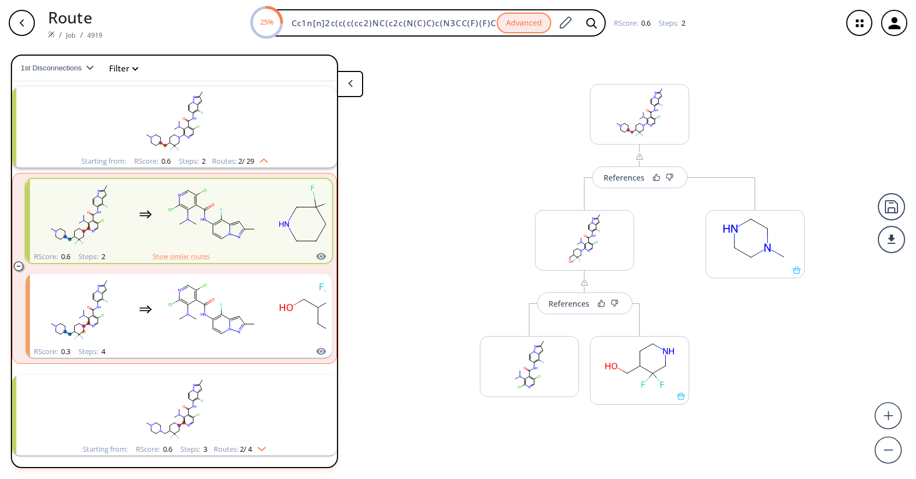
drag, startPoint x: 487, startPoint y: 166, endPoint x: 489, endPoint y: 185, distance: 19.2
click at [489, 185] on div "References More routes from here References More routes from here More routes f…" at bounding box center [458, 258] width 916 height 424
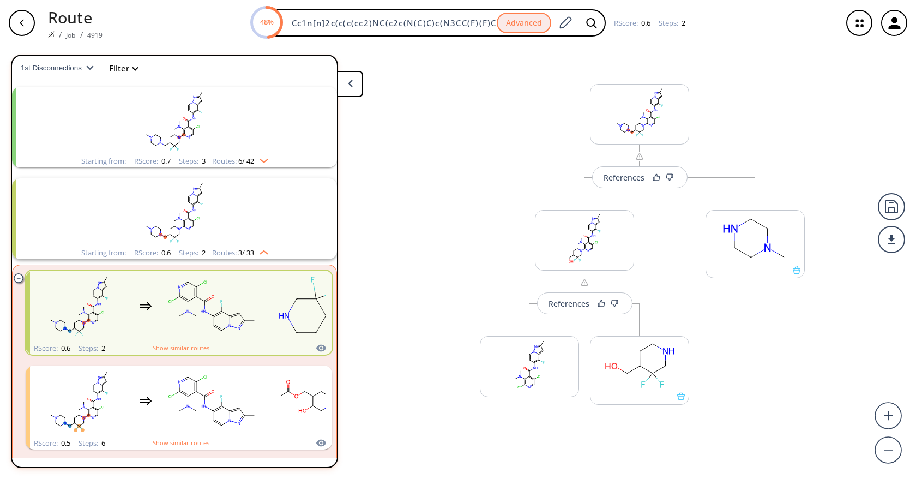
click at [206, 107] on rect "clusters" at bounding box center [175, 121] width 284 height 68
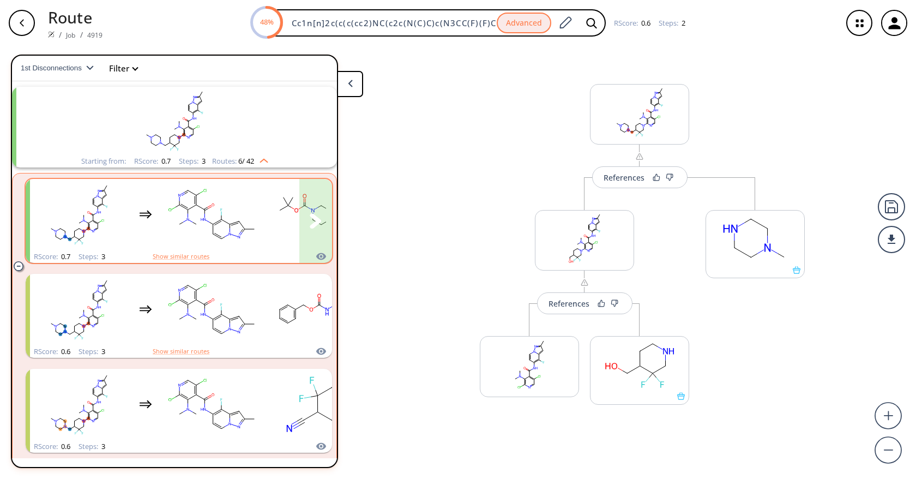
click at [217, 211] on rect "clusters" at bounding box center [212, 215] width 98 height 68
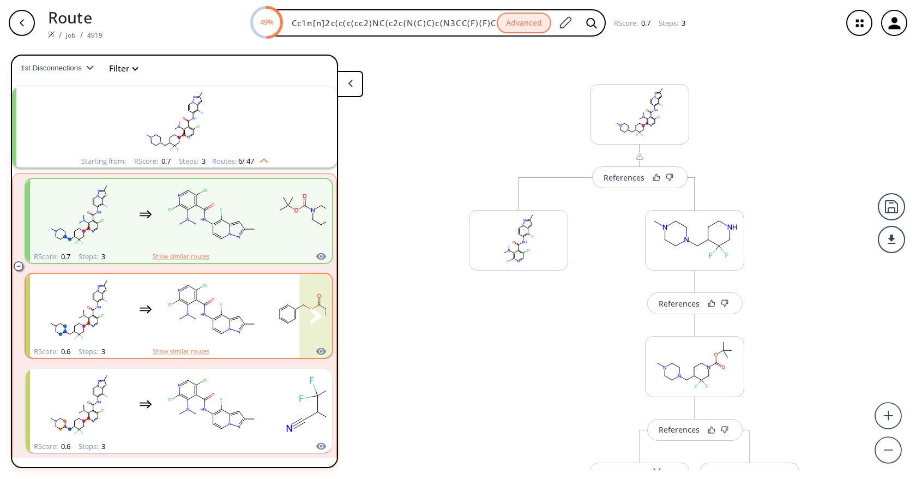
click at [190, 299] on rect "clusters" at bounding box center [212, 309] width 98 height 68
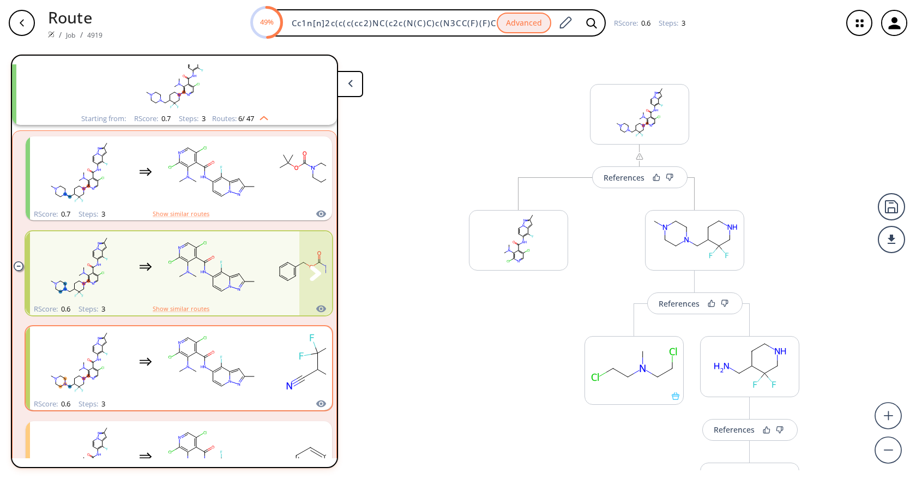
scroll to position [79, 0]
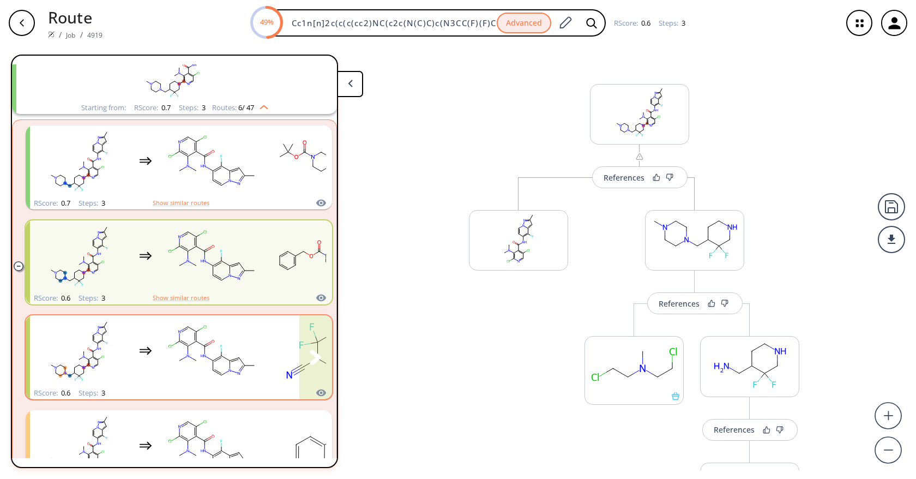
click at [224, 346] on rect "clusters" at bounding box center [212, 351] width 98 height 68
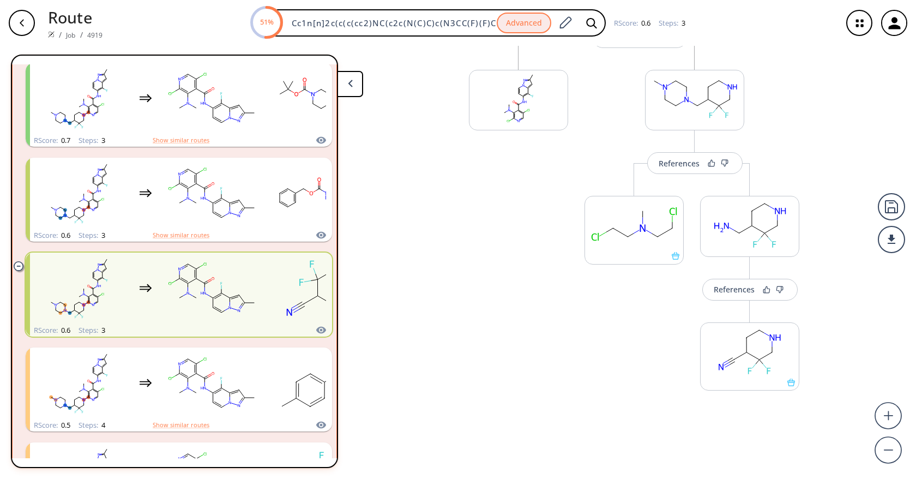
scroll to position [290, 0]
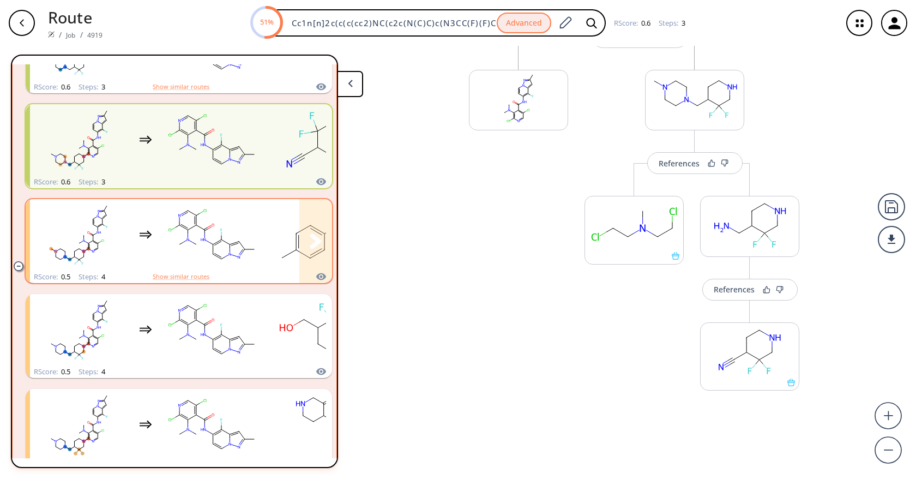
click at [205, 237] on icon "clusters" at bounding box center [205, 235] width 0 height 4
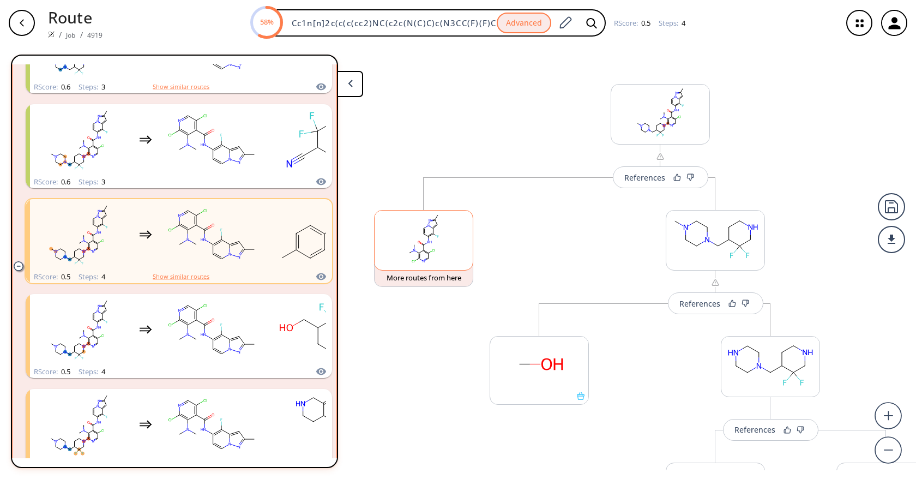
click at [436, 246] on rect at bounding box center [424, 239] width 98 height 56
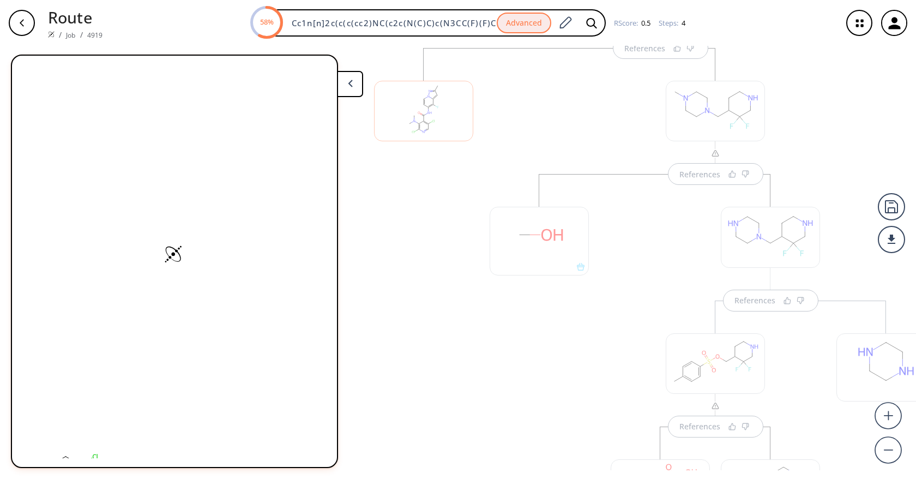
scroll to position [131, 0]
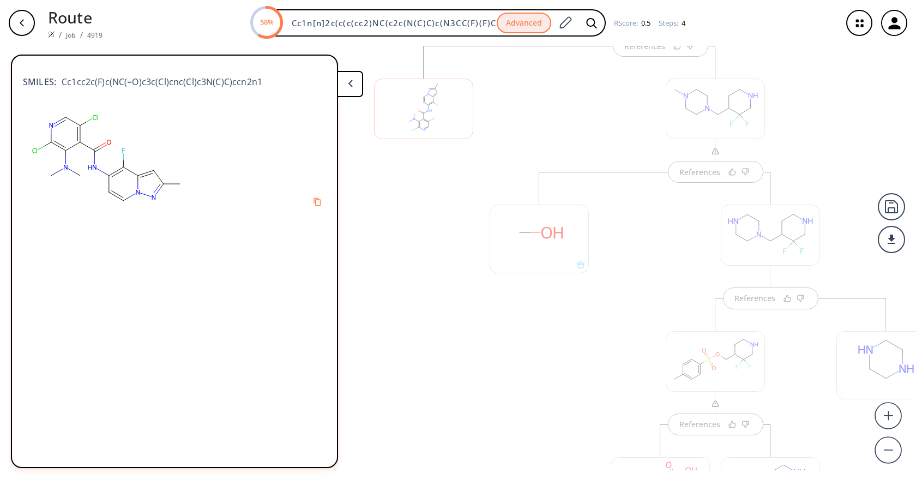
click at [159, 89] on div "SMILES: Cc1cc2c(F)c(NC(=O)c3c(Cl)cnc(Cl)c3N(C)C)ccn2n1" at bounding box center [174, 85] width 303 height 43
click at [164, 82] on span "Cc1cc2c(F)c(NC(=O)c3c(Cl)cnc(Cl)c3N(C)C)ccn2n1" at bounding box center [159, 81] width 206 height 13
copy div "Cc1cc2c(F)c(NC(=O)c3c(Cl)cnc(Cl)c3N(C)C)ccn2n1"
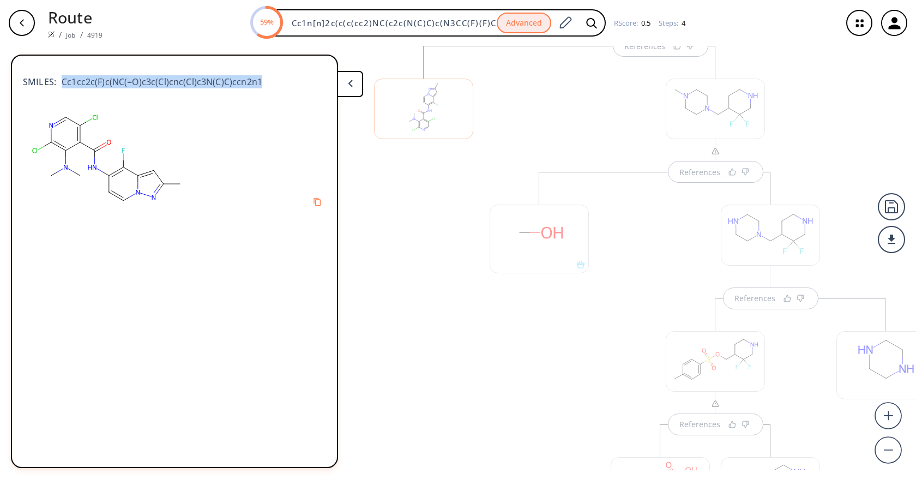
click at [440, 189] on div at bounding box center [424, 329] width 110 height 567
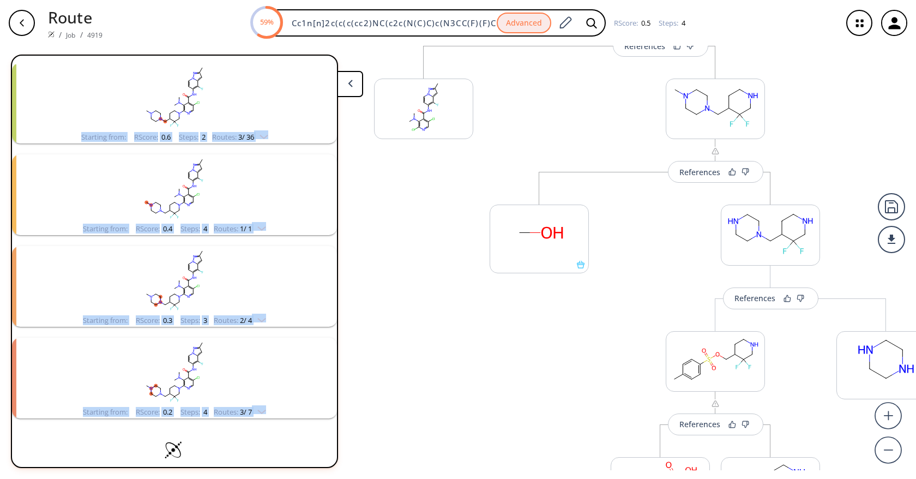
scroll to position [745, 0]
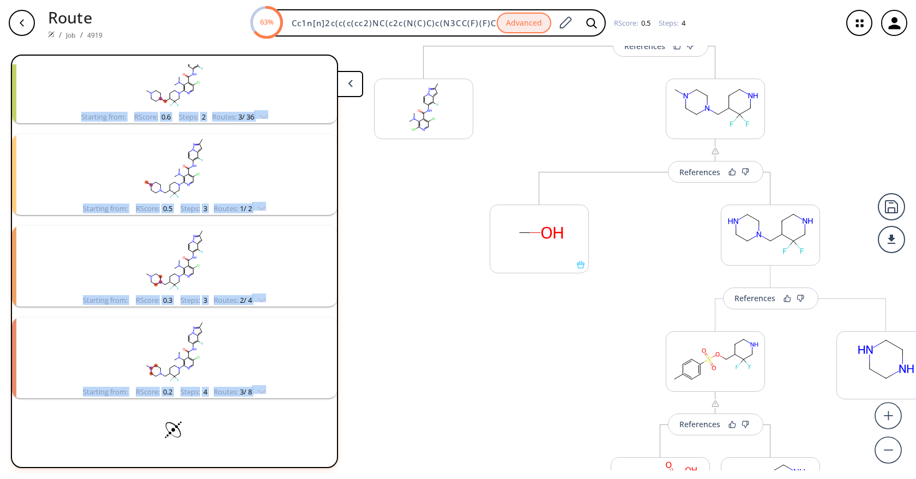
click at [382, 227] on div "More routes from here" at bounding box center [424, 329] width 110 height 567
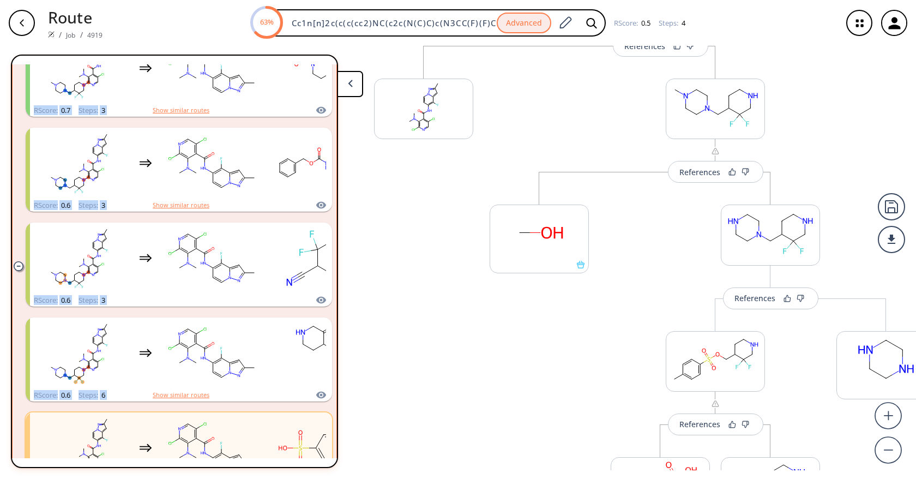
scroll to position [0, 0]
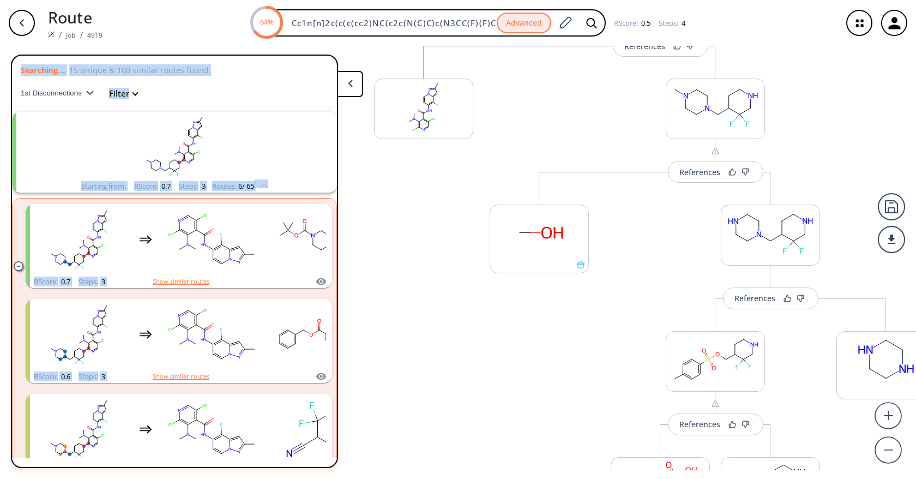
click at [207, 66] on div "Searching... 15 unique & 100 similar routes found" at bounding box center [175, 69] width 308 height 11
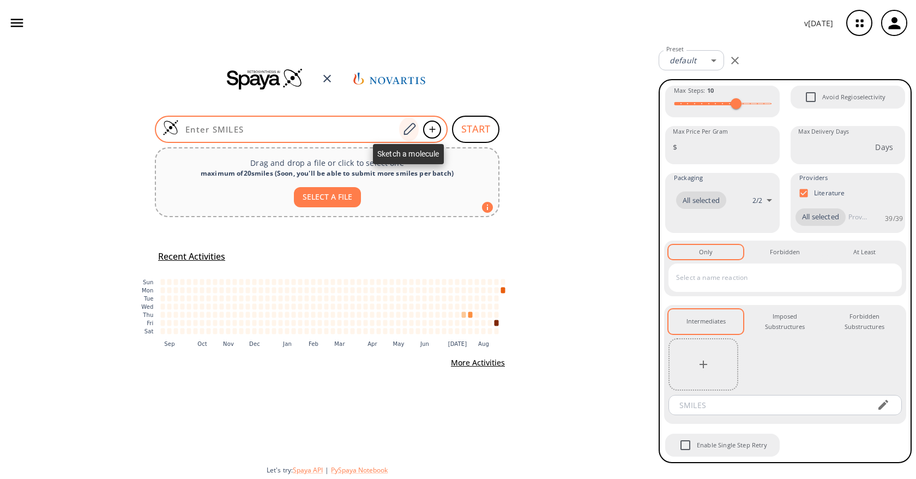
click at [409, 130] on icon at bounding box center [409, 129] width 15 height 14
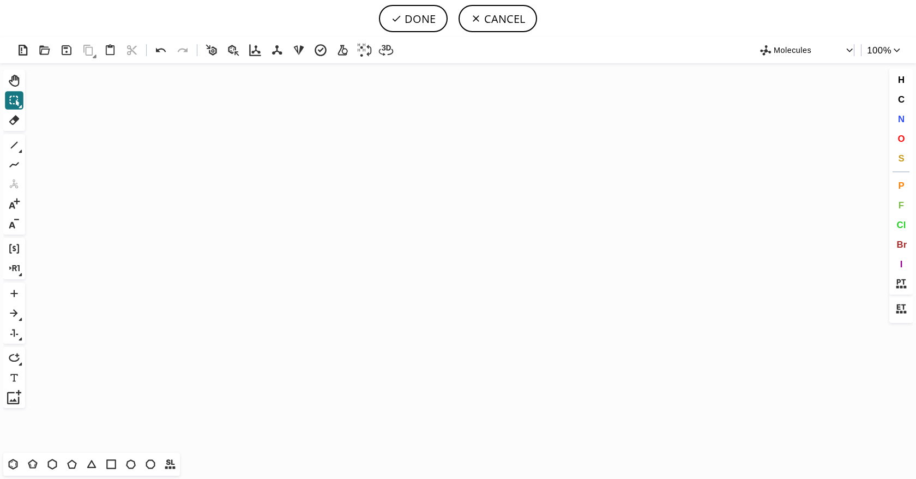
scroll to position [401, 4]
click at [378, 208] on icon "Created with [PERSON_NAME] 2.3.0" at bounding box center [457, 257] width 857 height 389
click at [501, 13] on button "CANCEL" at bounding box center [498, 18] width 79 height 27
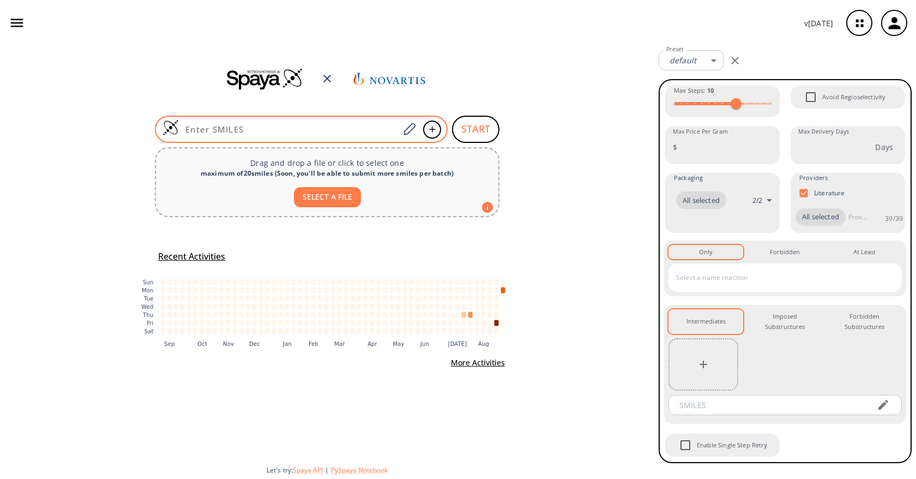
click at [422, 129] on div at bounding box center [420, 129] width 42 height 24
click at [412, 130] on icon at bounding box center [409, 129] width 15 height 14
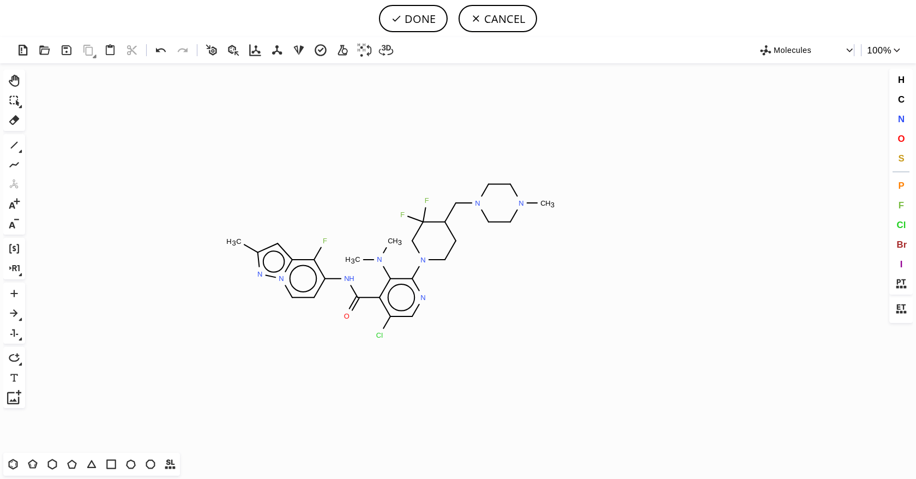
click at [407, 262] on icon "Created with Raphaël 2.3.0 C H 3 N N N H N C H 3 C H 3 N F F N N C H 3 N Cl O F" at bounding box center [457, 257] width 857 height 389
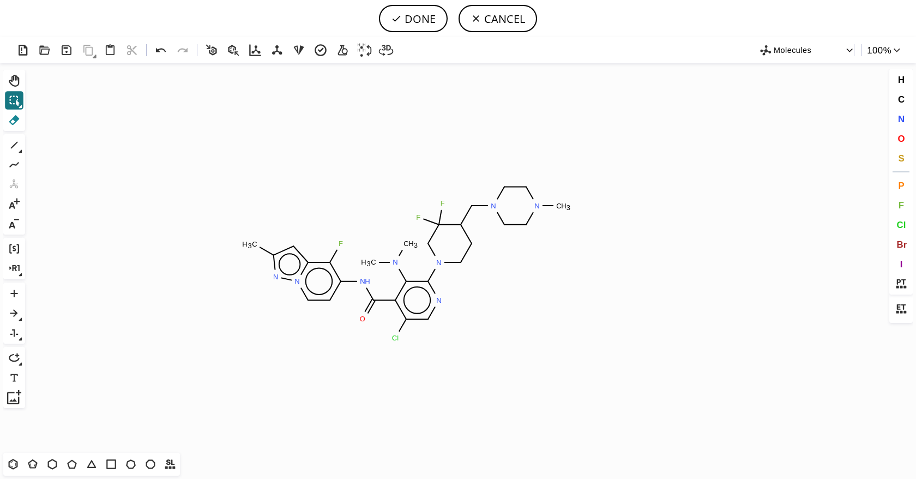
click at [9, 123] on icon at bounding box center [14, 120] width 14 height 14
drag, startPoint x: 397, startPoint y: 261, endPoint x: 372, endPoint y: 258, distance: 25.2
click at [372, 258] on icon "Created with Raphaël 2.3.0 C H 3 N N N H N C H 3 C H 3 N F F N N C H 3 N Cl O F" at bounding box center [457, 257] width 857 height 389
drag, startPoint x: 398, startPoint y: 259, endPoint x: 406, endPoint y: 253, distance: 10.5
click at [398, 259] on tspan "H" at bounding box center [400, 262] width 5 height 8
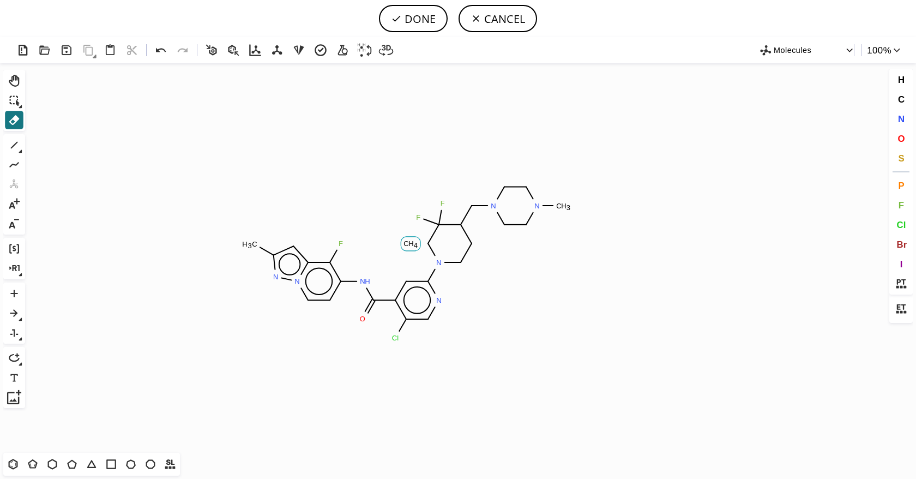
click at [409, 245] on tspan "H" at bounding box center [411, 243] width 5 height 8
click at [16, 146] on icon at bounding box center [14, 145] width 14 height 14
click at [75, 465] on icon at bounding box center [71, 464] width 9 height 9
click at [900, 120] on span "N" at bounding box center [901, 118] width 7 height 10
click at [395, 263] on tspan "N" at bounding box center [395, 263] width 5 height 8
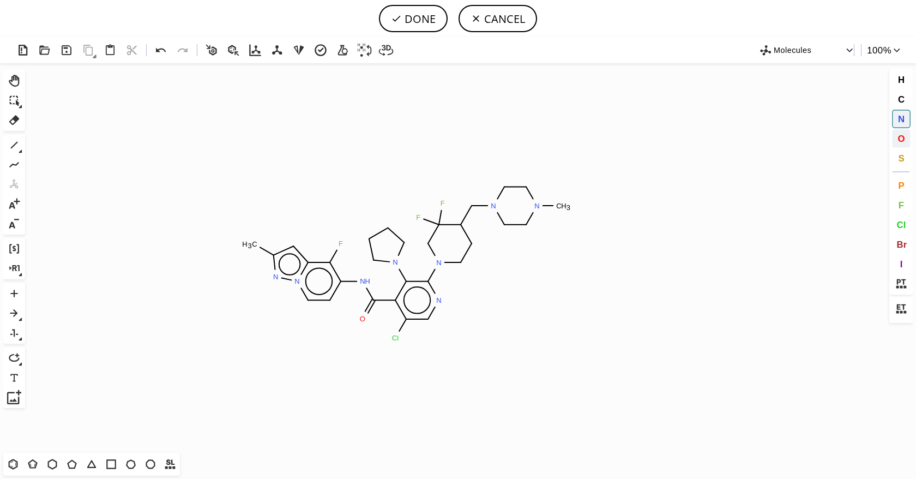
click at [901, 137] on span "O" at bounding box center [901, 138] width 7 height 10
click at [369, 239] on tspan "O" at bounding box center [369, 239] width 5 height 8
click at [905, 96] on button "C" at bounding box center [901, 99] width 19 height 19
click at [13, 147] on icon at bounding box center [14, 145] width 14 height 14
click at [899, 142] on span "O" at bounding box center [901, 138] width 7 height 10
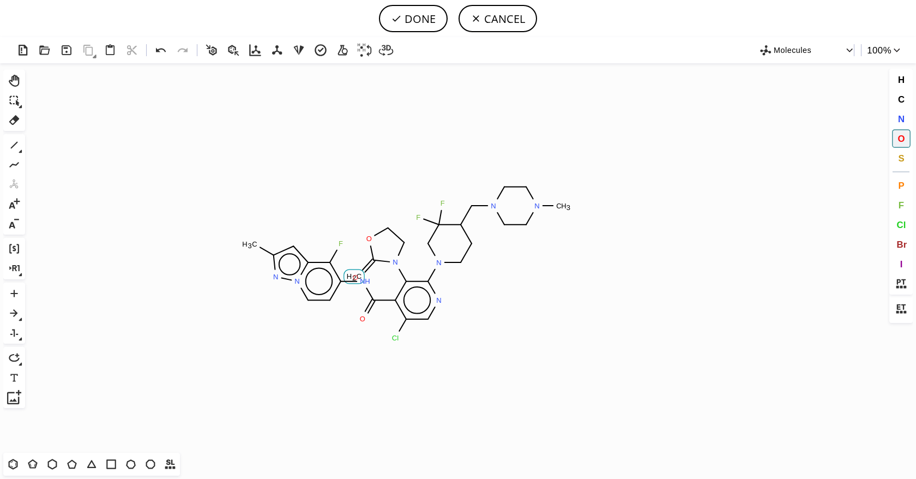
click at [356, 277] on tspan "O" at bounding box center [355, 277] width 5 height 8
click at [13, 146] on icon at bounding box center [14, 145] width 7 height 7
click at [417, 27] on button "DONE" at bounding box center [413, 18] width 69 height 27
type input "Cc1cc2c(F)c(NC(=O)c3c(Cl)cnc(N4CCC(CN5CCN(C)CC5)C(F)(F)C4)c3N3C(=O)OC(C)=C3)cc[…"
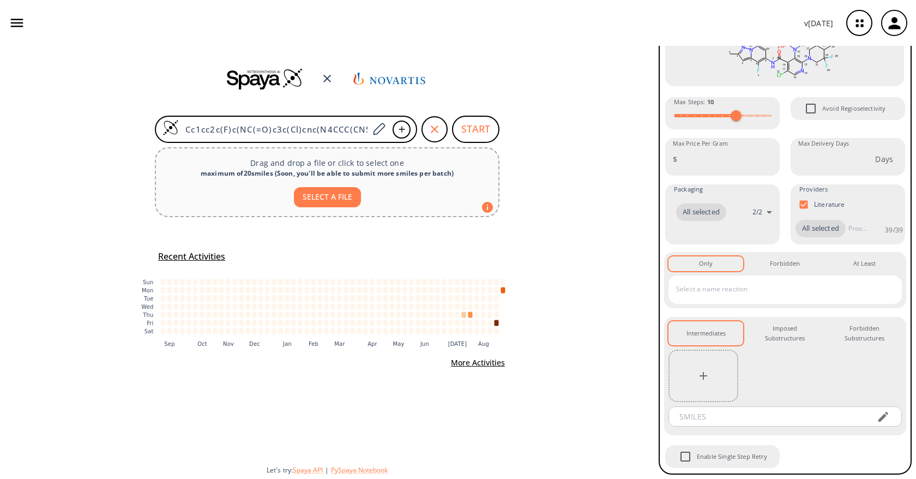
scroll to position [112, 0]
click at [699, 376] on icon "button" at bounding box center [703, 375] width 13 height 13
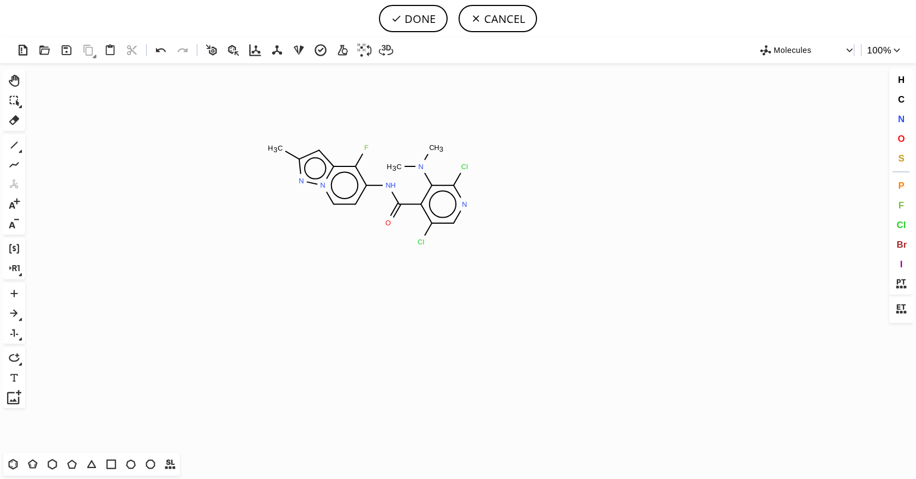
click at [373, 195] on icon "Created with Raphaël 2.3.0 C H 3 N N N H N C H 3 C H 3 Cl N Cl O F" at bounding box center [457, 257] width 857 height 389
click at [402, 28] on button "DONE" at bounding box center [413, 18] width 69 height 27
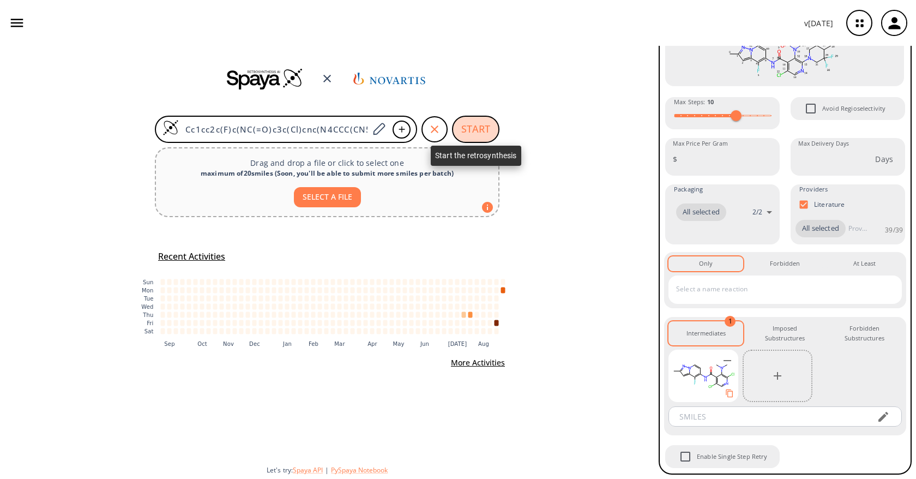
click at [478, 124] on button "START" at bounding box center [475, 129] width 47 height 27
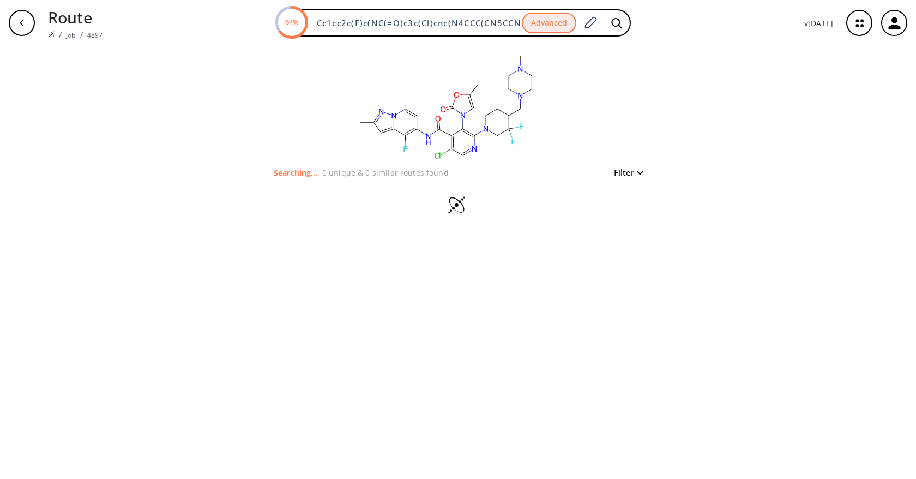
click at [228, 185] on div "clear Searching... 0 unique & 0 similar routes found Filter" at bounding box center [458, 262] width 916 height 433
click at [233, 112] on div "clear Searching... 0 unique & 0 similar routes found Filter" at bounding box center [458, 262] width 916 height 433
click at [21, 20] on icon "button" at bounding box center [21, 23] width 9 height 9
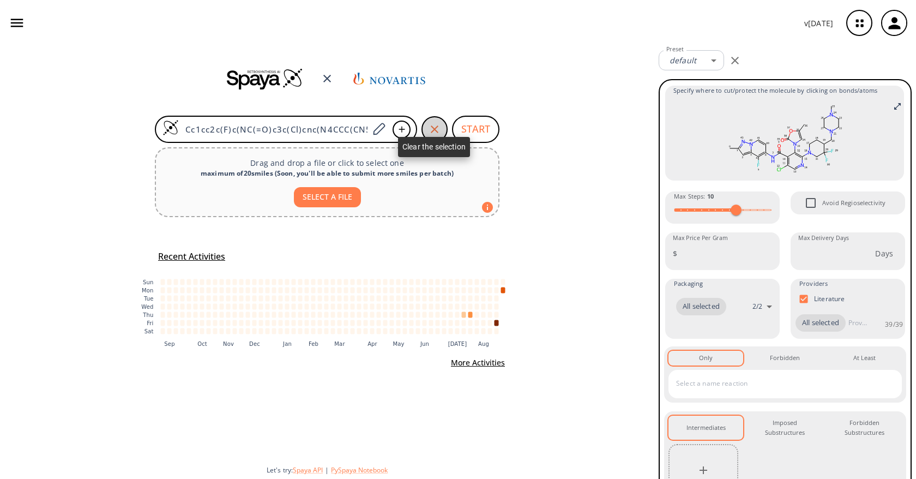
click at [445, 127] on div "button" at bounding box center [435, 129] width 26 height 26
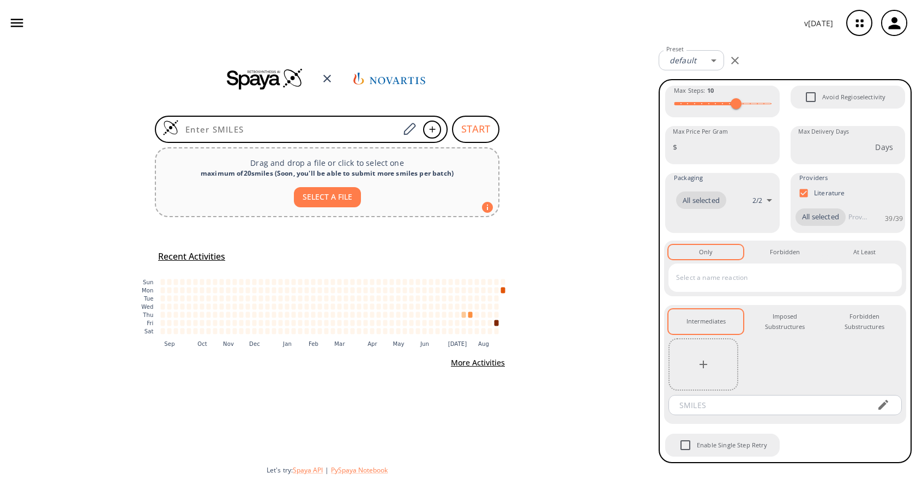
click at [494, 83] on div at bounding box center [327, 79] width 655 height 32
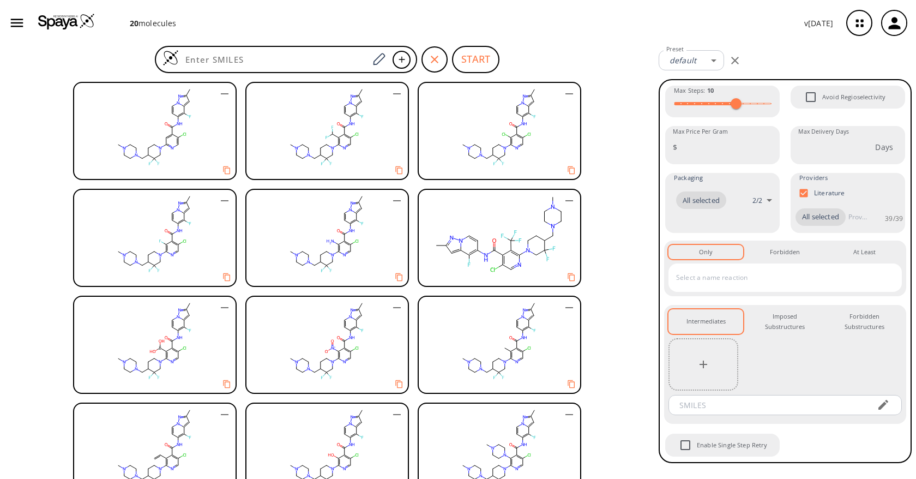
click at [705, 368] on icon "button" at bounding box center [703, 364] width 13 height 13
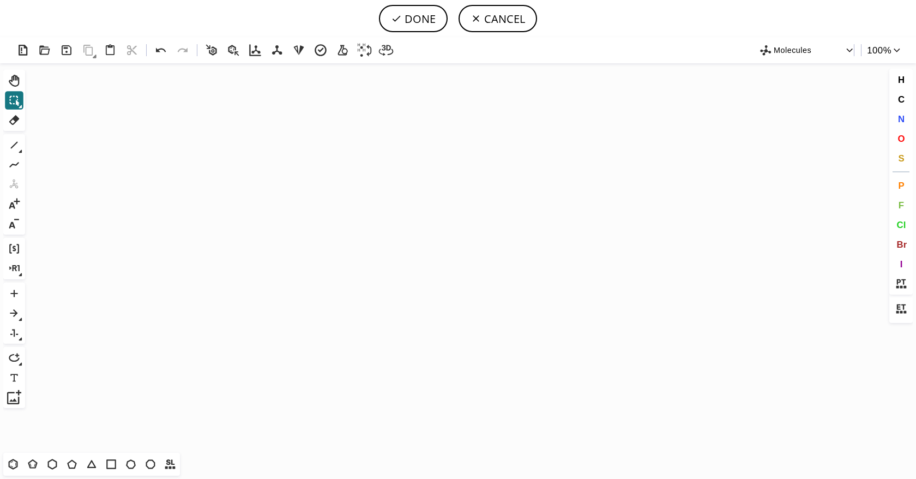
scroll to position [401, 0]
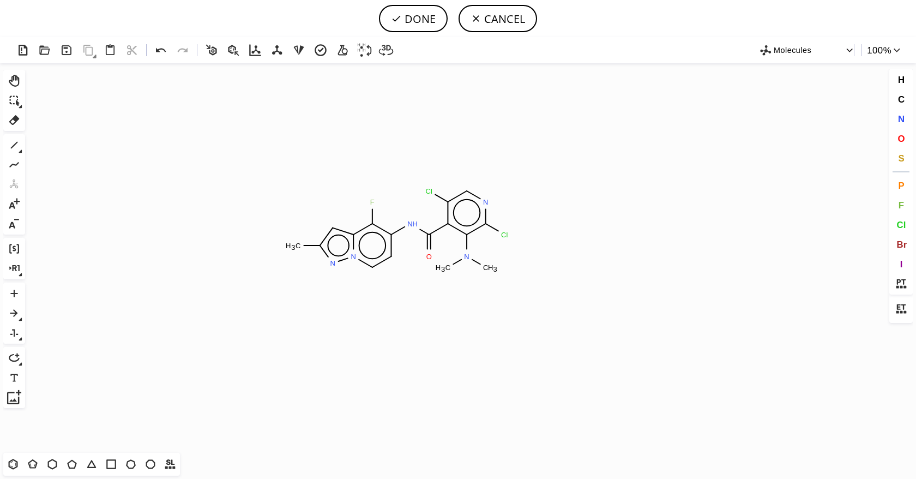
click at [401, 229] on icon "Created with [PERSON_NAME] 2.3.0 C H 3 F N H O Cl N Cl N C H 3 C H 3 N N" at bounding box center [457, 257] width 857 height 389
click at [419, 22] on button "DONE" at bounding box center [413, 18] width 69 height 27
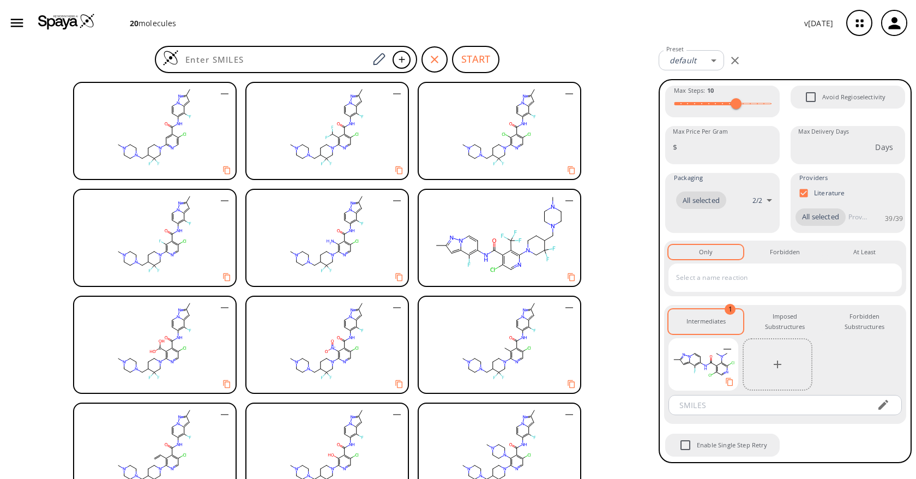
click at [50, 23] on img at bounding box center [66, 21] width 57 height 16
click at [704, 354] on button "button" at bounding box center [704, 364] width 22 height 22
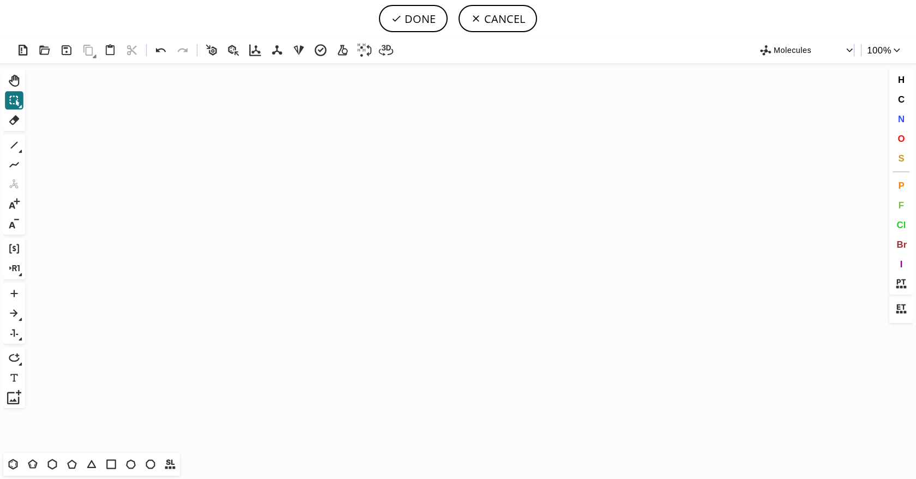
scroll to position [401, 0]
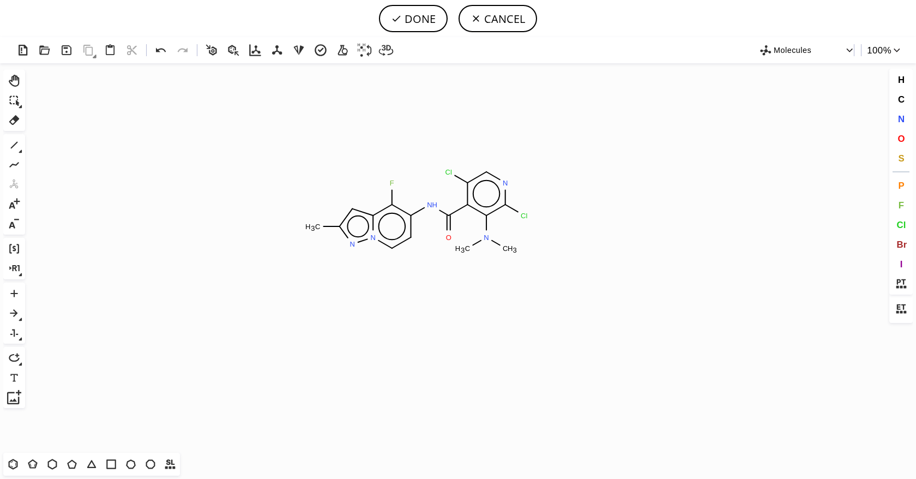
click at [421, 210] on icon "Created with [PERSON_NAME] 2.3.0 C H 3 F N H O Cl N Cl N C H 3 C H 3 N N" at bounding box center [457, 257] width 857 height 389
click at [415, 19] on button "DONE" at bounding box center [413, 18] width 69 height 27
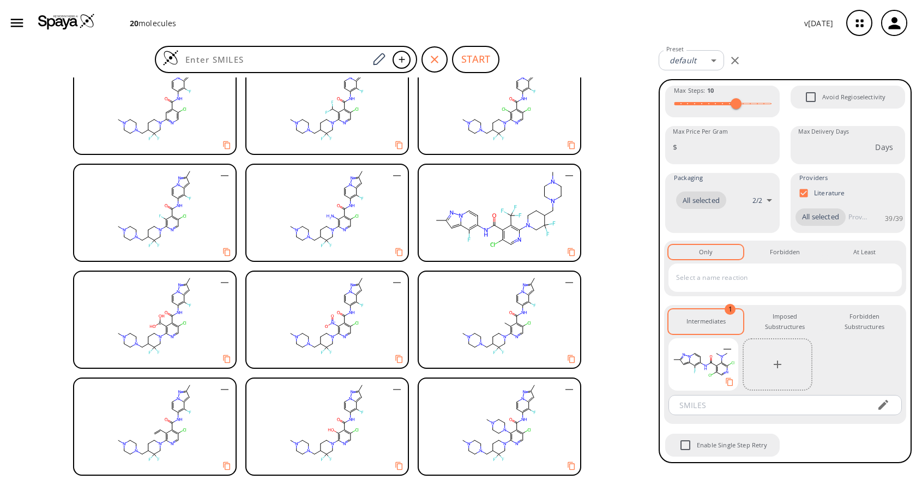
scroll to position [347, 0]
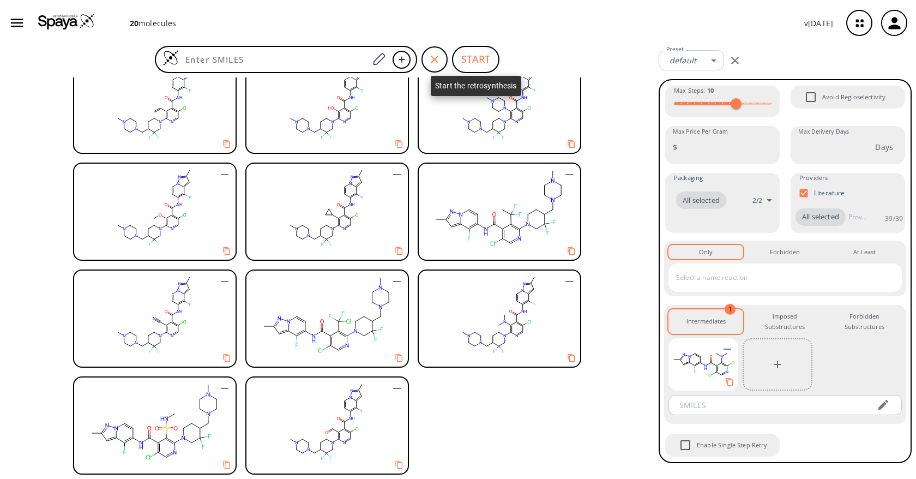
click at [474, 57] on button "START" at bounding box center [475, 59] width 47 height 27
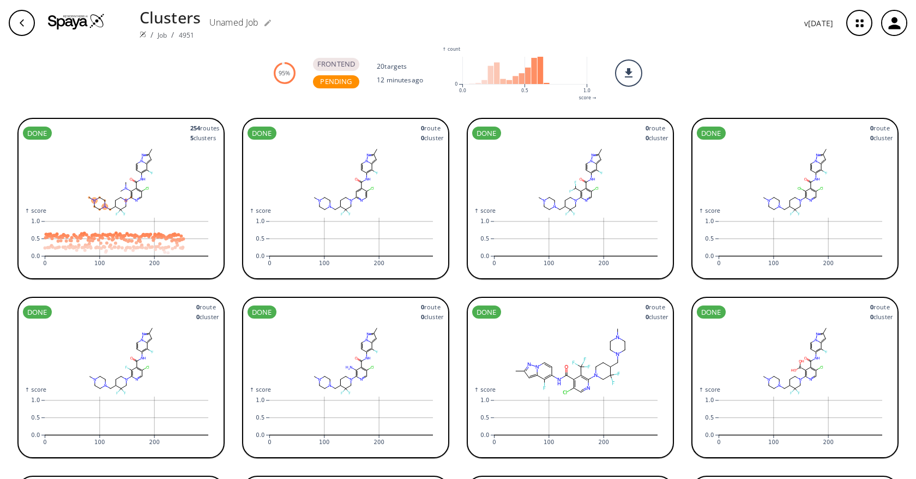
click at [374, 219] on icon ":where(.plot-d6a7b5) { --plot-background: white; display: block; height: auto; …" at bounding box center [346, 239] width 196 height 65
click at [343, 193] on rect at bounding box center [346, 181] width 196 height 76
click at [28, 23] on div "button" at bounding box center [22, 23] width 26 height 26
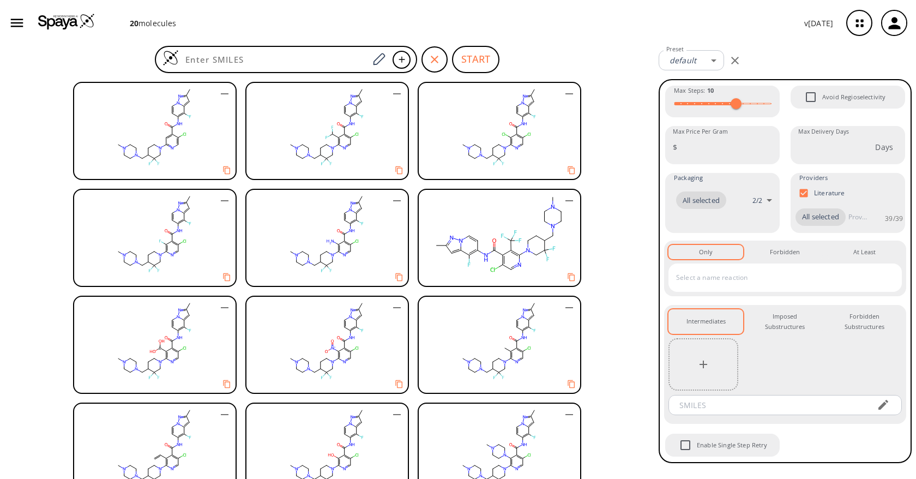
click at [690, 359] on div at bounding box center [704, 364] width 70 height 52
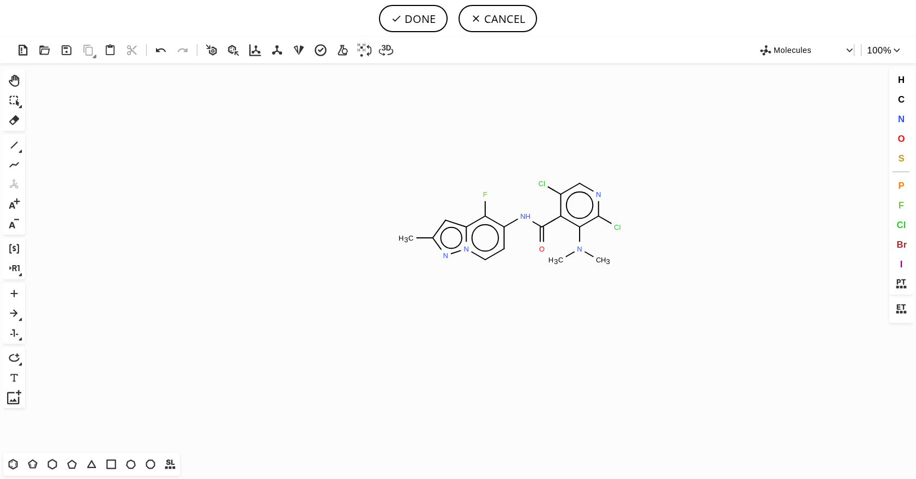
scroll to position [401, 0]
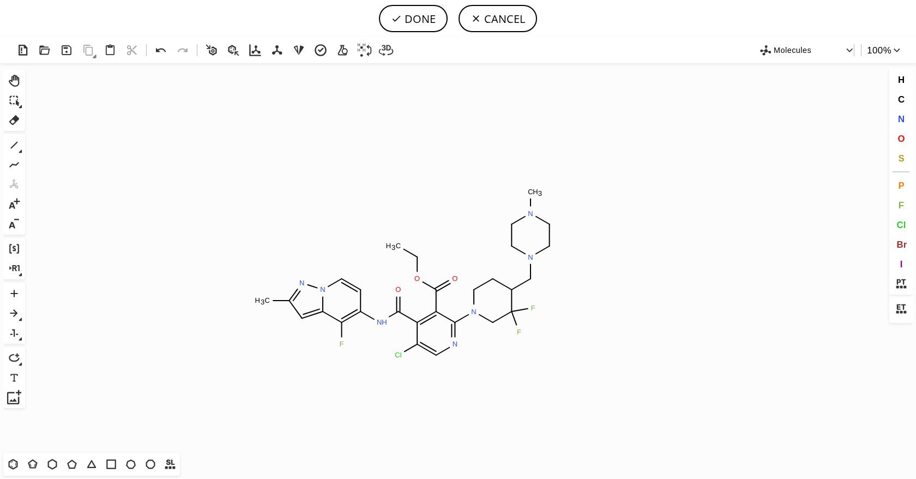
click at [409, 273] on icon "Created with [PERSON_NAME] 2.3.0 C H 3 N N N H O C H 3 O N F F N N C H 3 N Cl O…" at bounding box center [457, 257] width 857 height 389
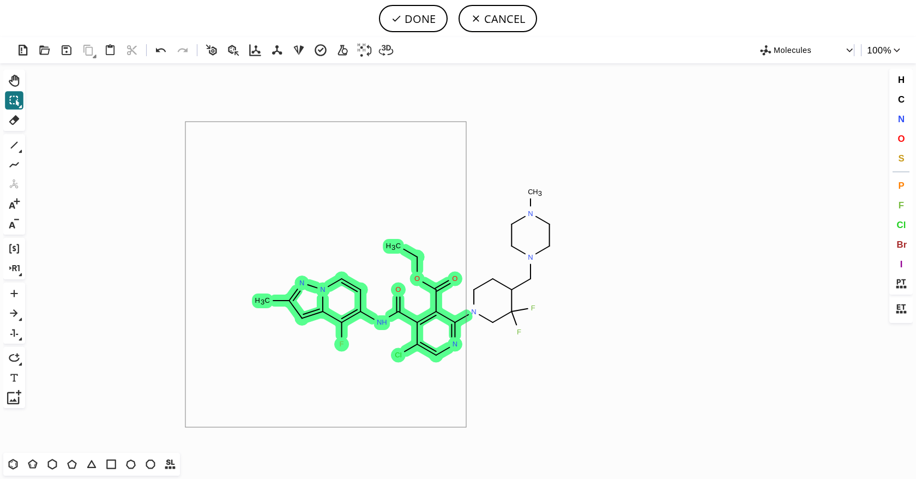
drag, startPoint x: 185, startPoint y: 125, endPoint x: 461, endPoint y: 427, distance: 409.2
click at [466, 427] on icon "Created with [PERSON_NAME] 2.3.0 C H 3 N N N H O C H 3 O N F F N N C H 3 N Cl O…" at bounding box center [457, 257] width 857 height 389
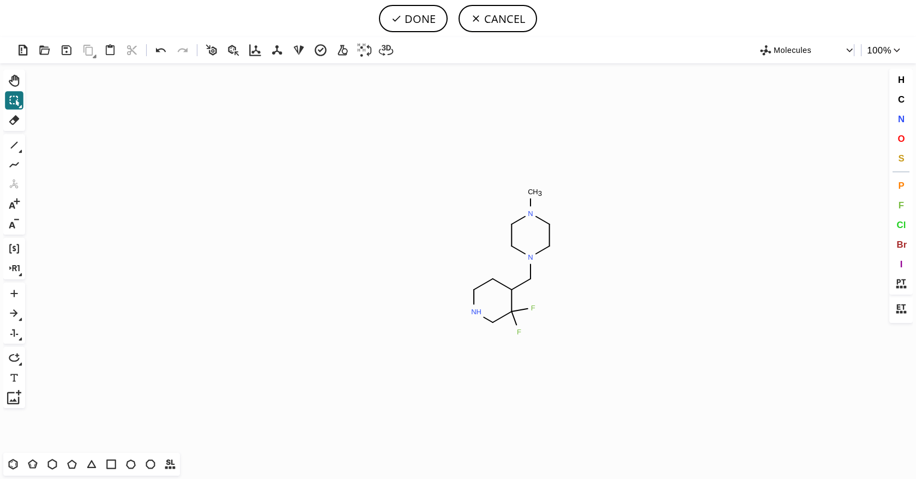
click at [426, 32] on header "DONE CANCEL" at bounding box center [458, 18] width 916 height 37
click at [426, 19] on button "DONE" at bounding box center [413, 18] width 69 height 27
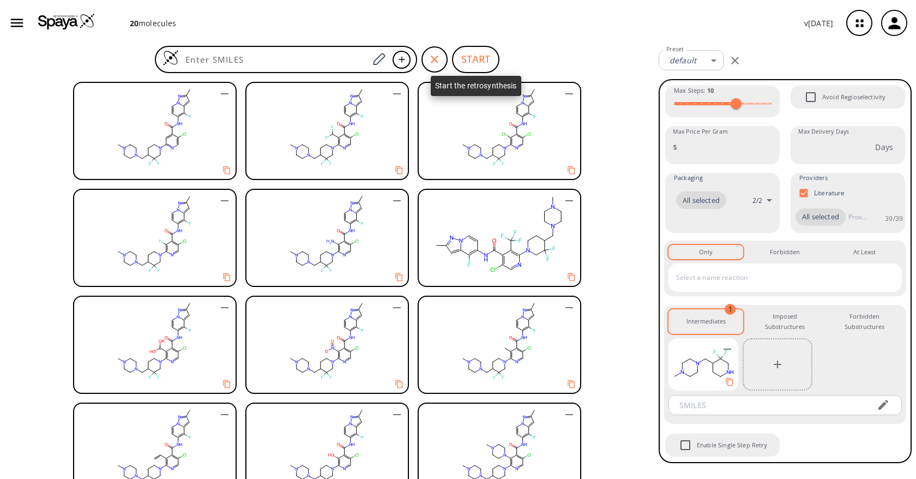
click at [479, 62] on button "START" at bounding box center [475, 59] width 47 height 27
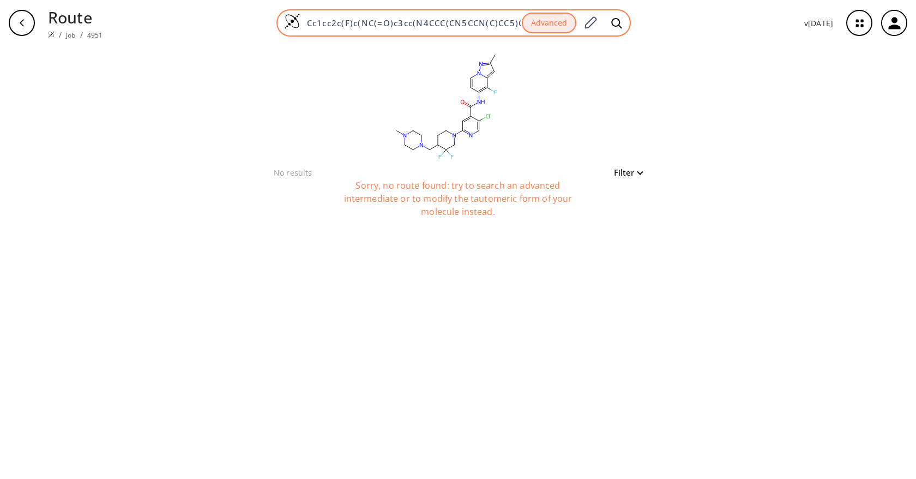
click at [523, 37] on div "Route / Job / 4951 Cc1cc2c(F)c(NC(=O)c3cc(N4CCC(CN5CCN(C)CC5)C(F)(F)C4)ncc3Cl)c…" at bounding box center [458, 23] width 916 height 46
click at [546, 18] on button "Advanced" at bounding box center [549, 23] width 55 height 21
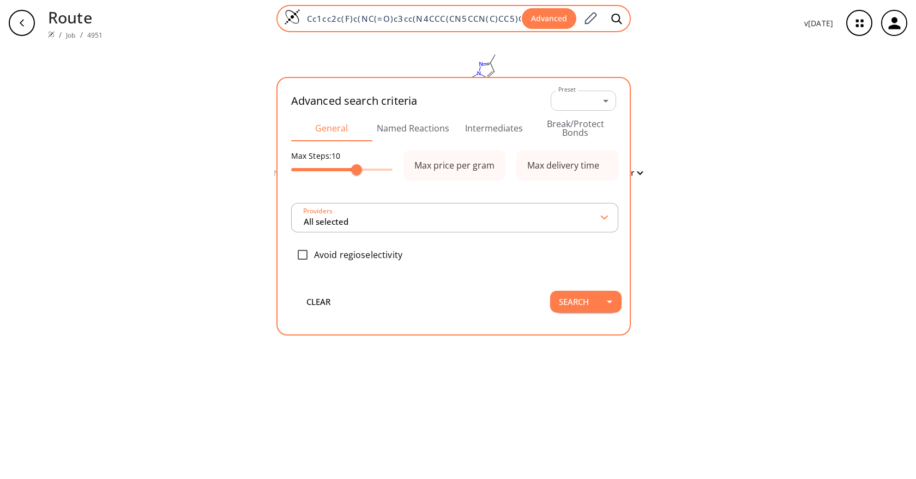
scroll to position [0, 104]
type input "All selected"
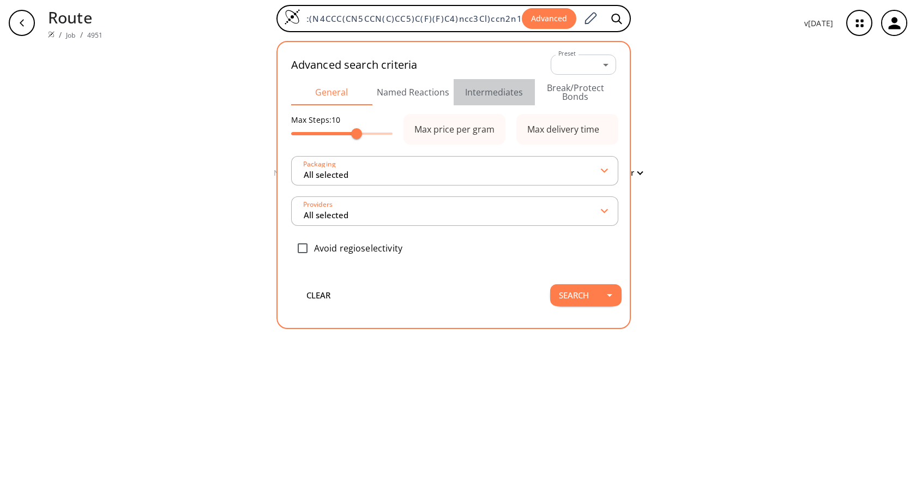
scroll to position [0, 0]
click at [499, 98] on button "Intermediates" at bounding box center [494, 92] width 81 height 26
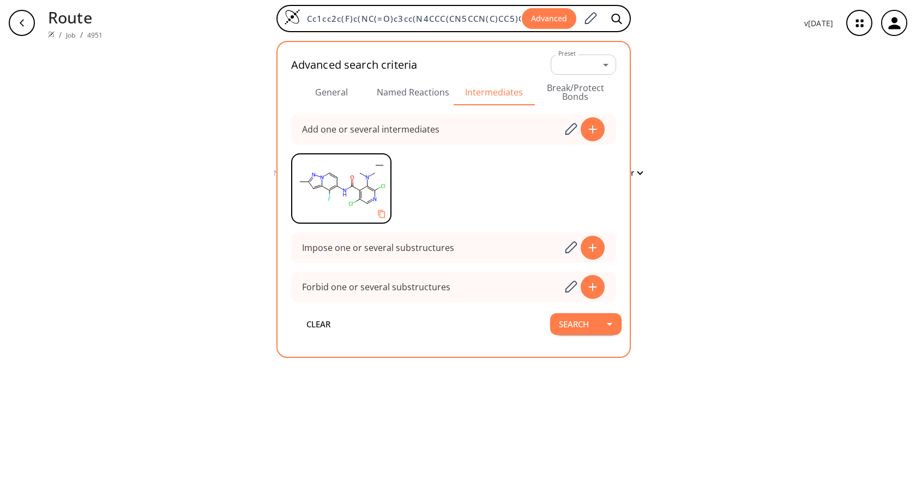
click at [27, 26] on div "button" at bounding box center [22, 23] width 26 height 26
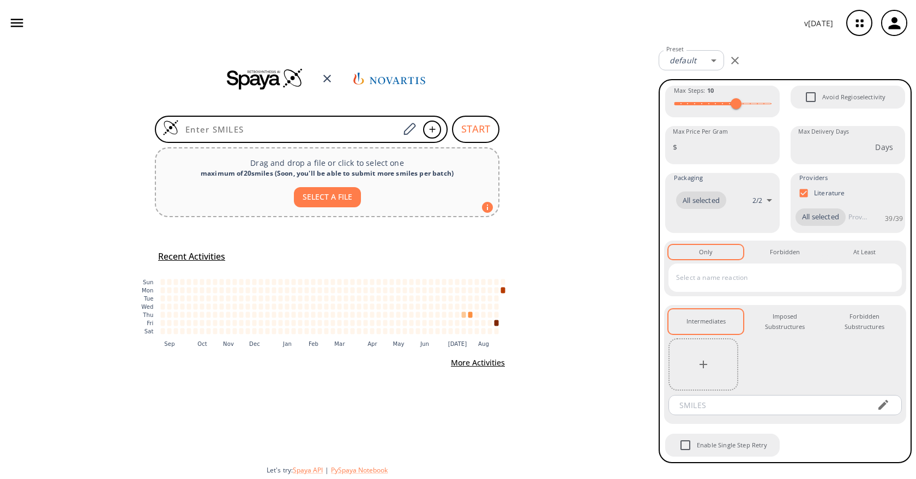
click at [862, 22] on icon "button" at bounding box center [859, 23] width 29 height 29
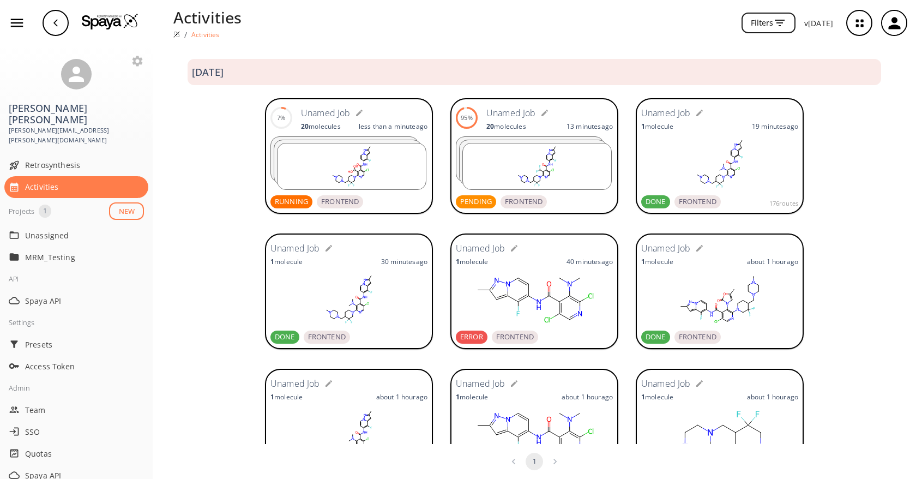
click at [381, 111] on form "Unamed Job" at bounding box center [364, 112] width 127 height 17
click at [326, 144] on rect at bounding box center [352, 166] width 148 height 46
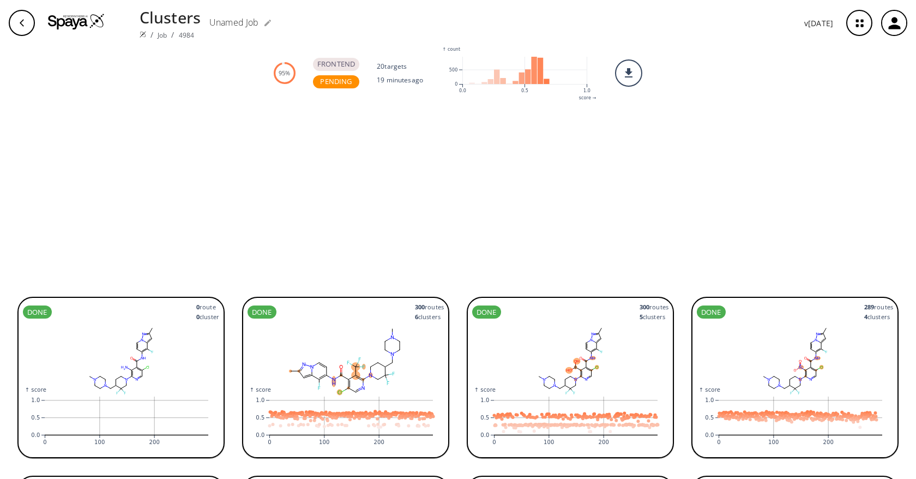
scroll to position [518, 0]
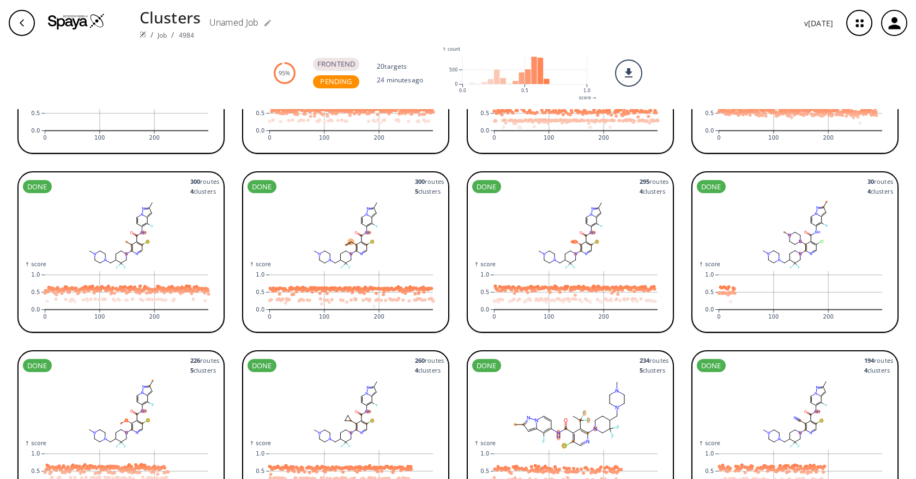
scroll to position [106, 0]
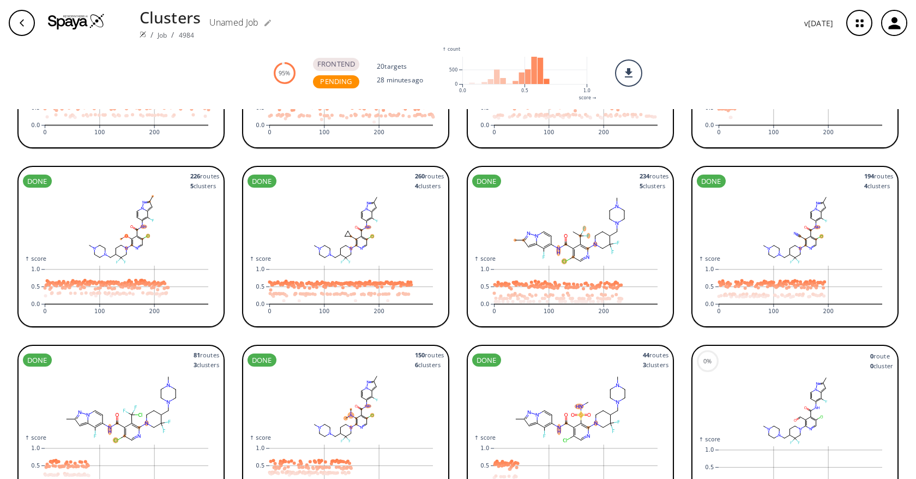
scroll to position [525, 0]
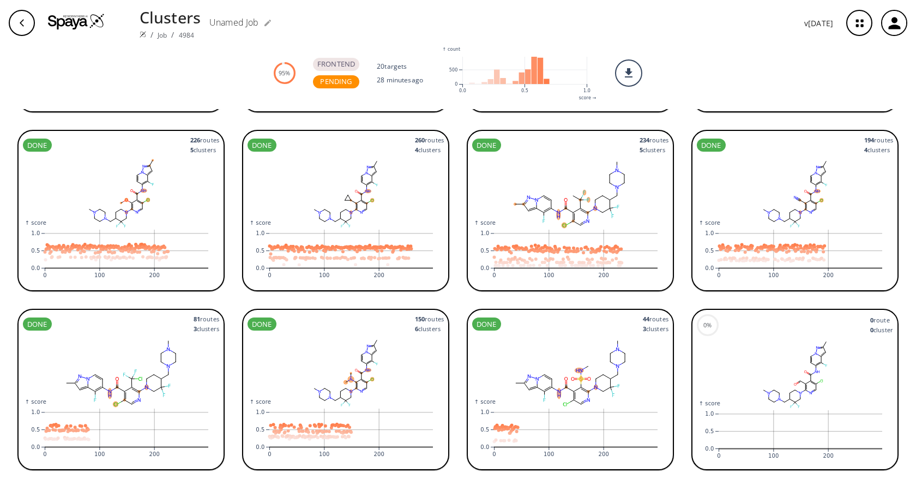
click at [561, 320] on div "DONE 44 route s 3 cluster s" at bounding box center [570, 324] width 196 height 20
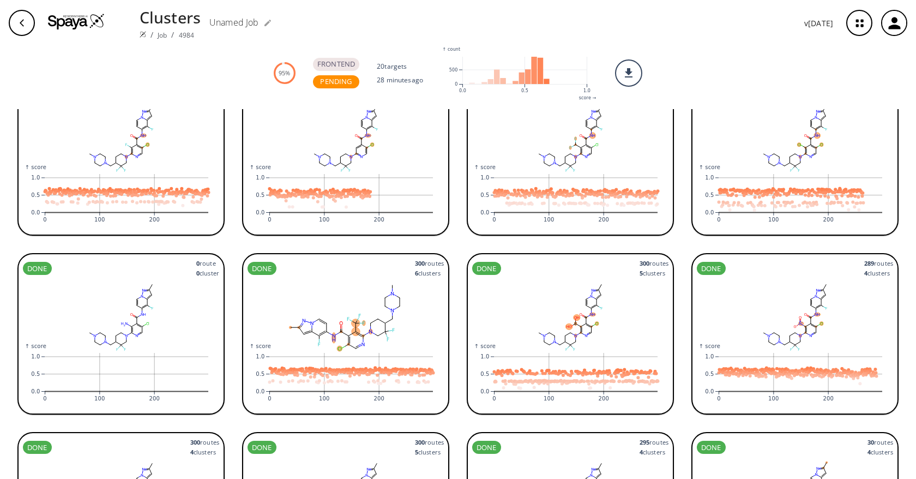
scroll to position [0, 0]
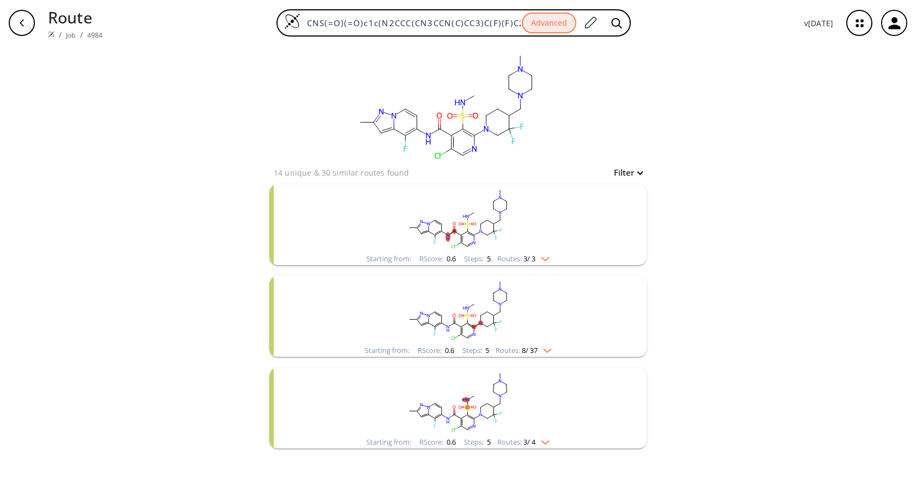
click at [538, 229] on rect "clusters" at bounding box center [458, 218] width 284 height 68
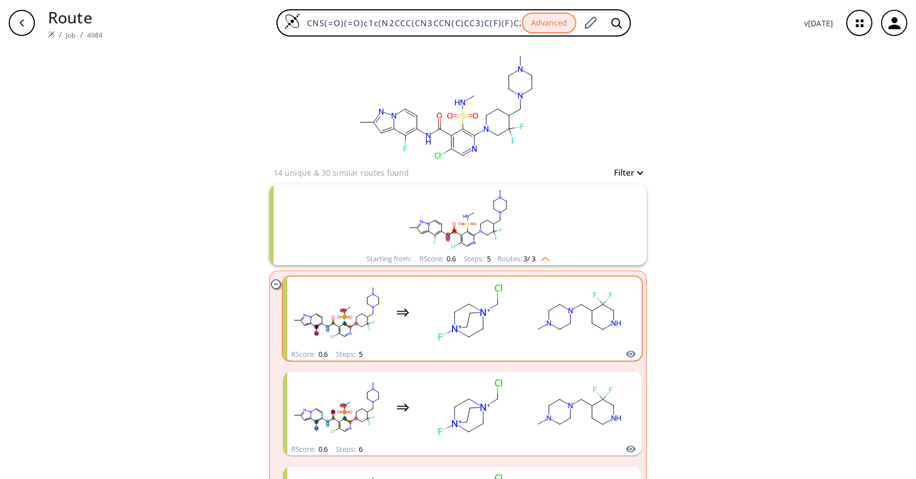
click at [530, 311] on icon "clusters" at bounding box center [579, 312] width 98 height 68
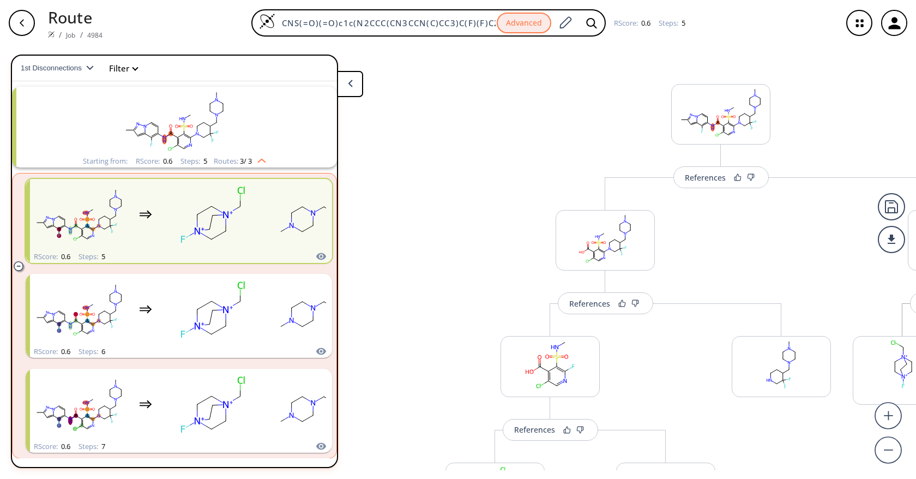
click at [32, 20] on div "button" at bounding box center [22, 23] width 26 height 26
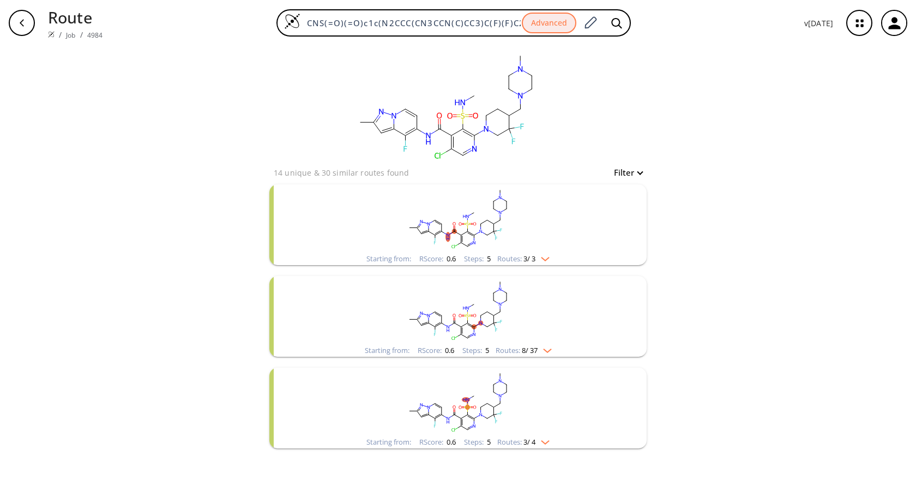
click at [32, 20] on div "button" at bounding box center [22, 23] width 26 height 26
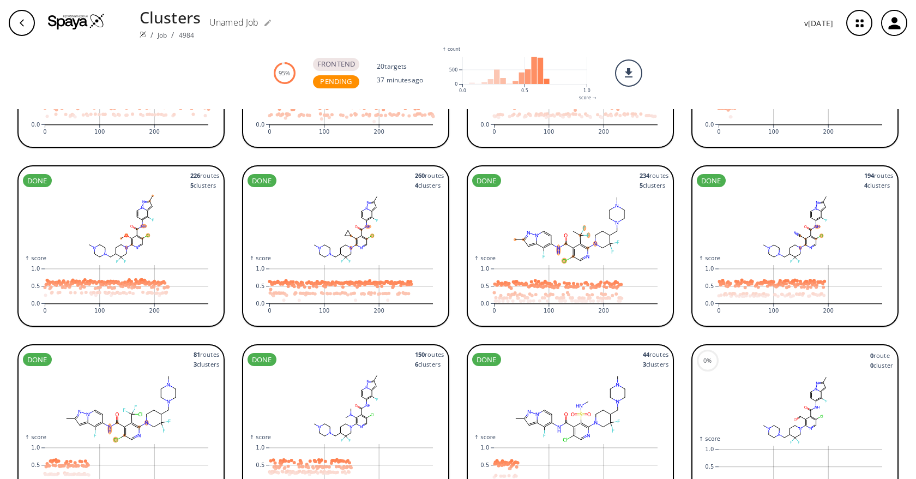
scroll to position [525, 0]
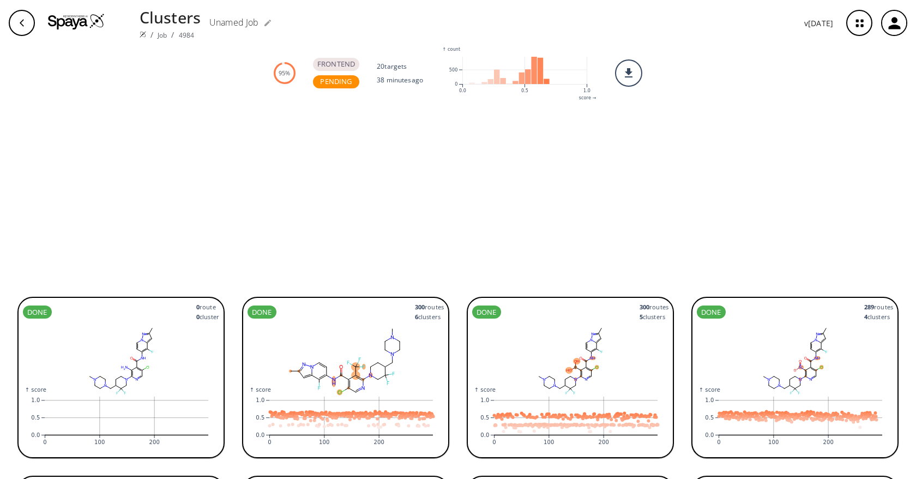
scroll to position [525, 0]
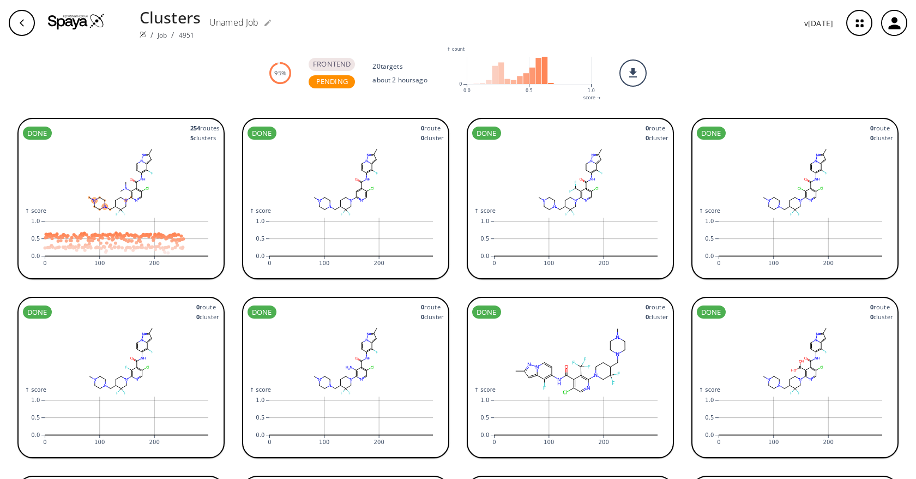
click at [58, 20] on img at bounding box center [76, 21] width 57 height 16
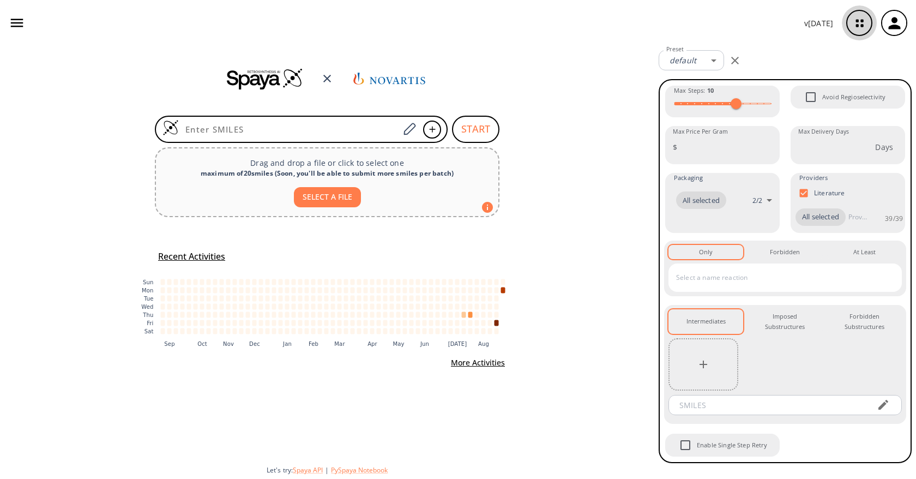
click at [858, 25] on icon "button" at bounding box center [859, 23] width 7 height 7
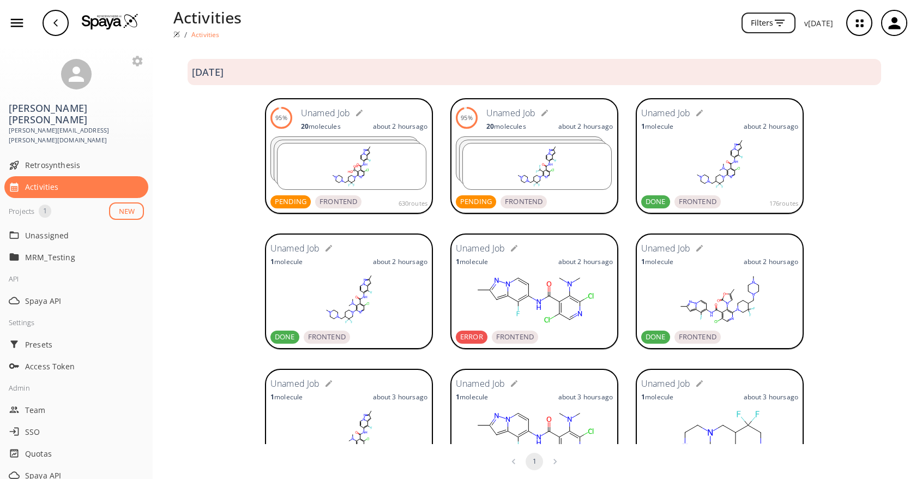
click at [547, 134] on div "95% Unamed Job 20 molecule s about 2 hours ago PENDING FRONTEND" at bounding box center [534, 156] width 157 height 105
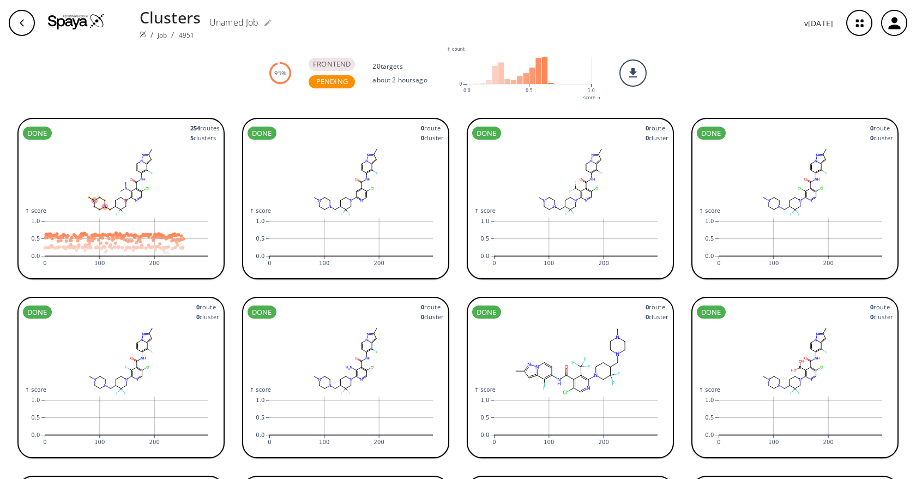
click at [92, 17] on img at bounding box center [76, 21] width 57 height 16
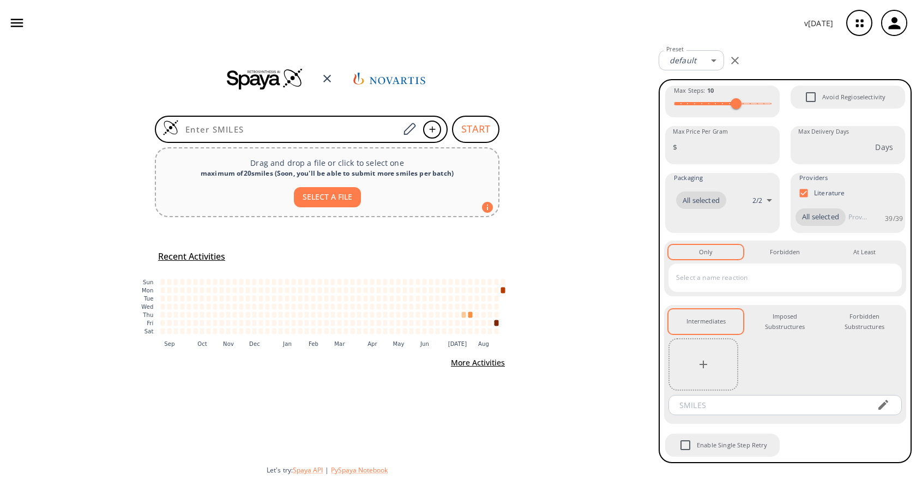
click at [557, 141] on div "START Drag and drop a file or click to select one maximum of 20 smiles ( Soon, …" at bounding box center [327, 262] width 655 height 433
